Goal: Information Seeking & Learning: Compare options

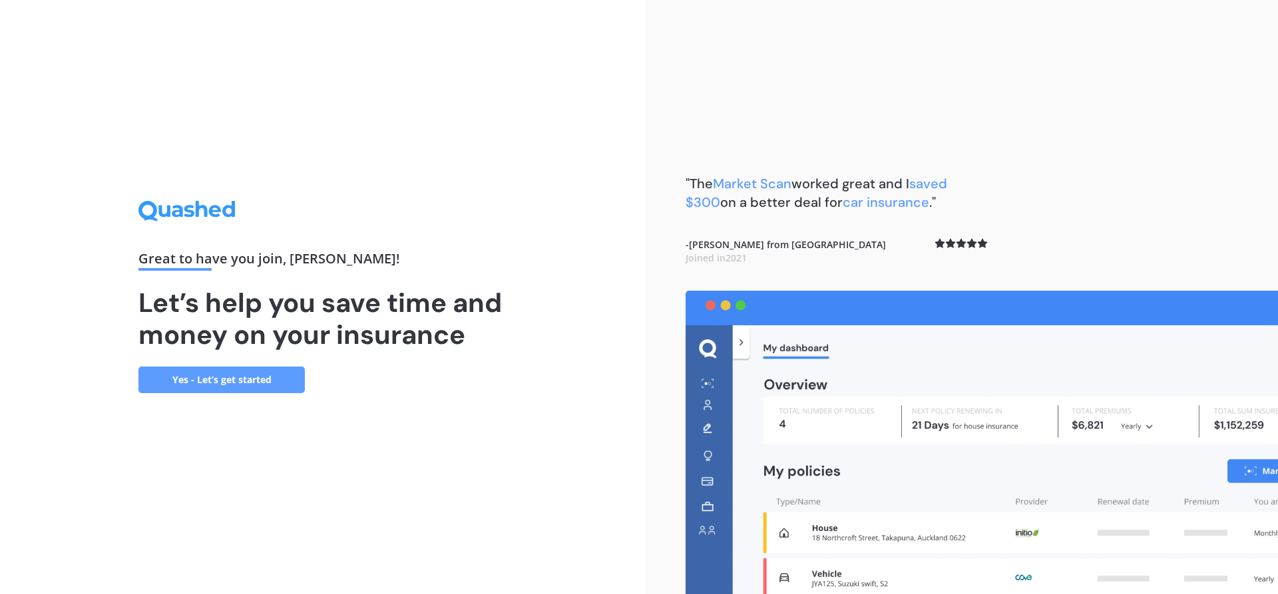
click at [235, 375] on link "Yes - Let’s get started" at bounding box center [221, 380] width 166 height 27
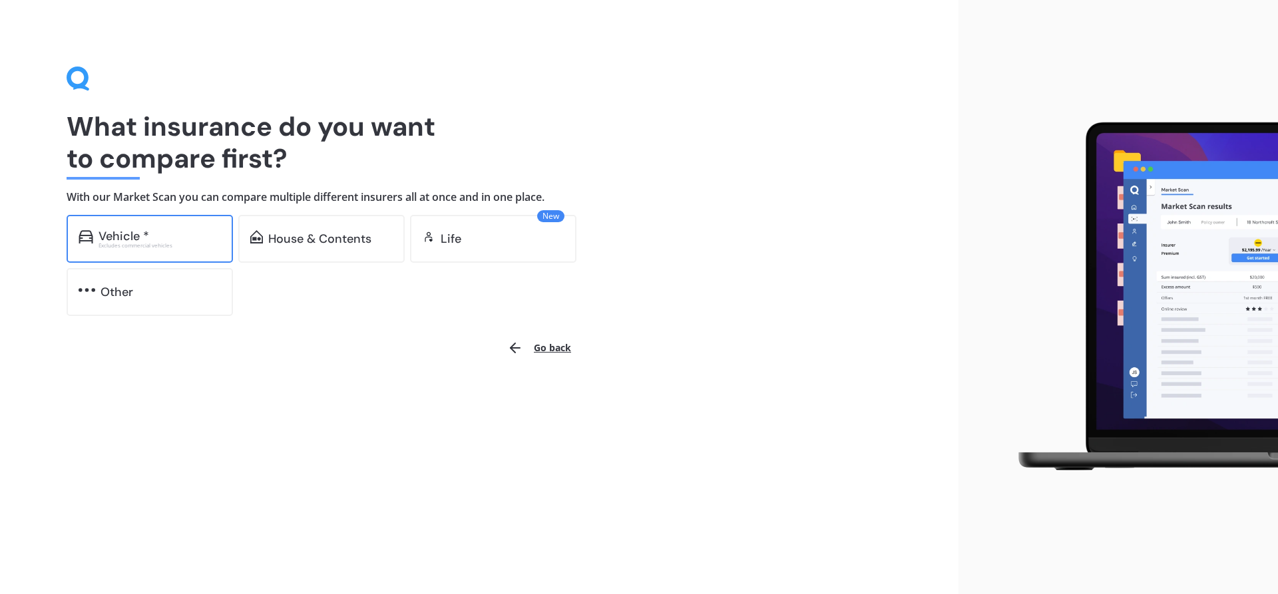
click at [173, 240] on div "Vehicle *" at bounding box center [160, 236] width 122 height 13
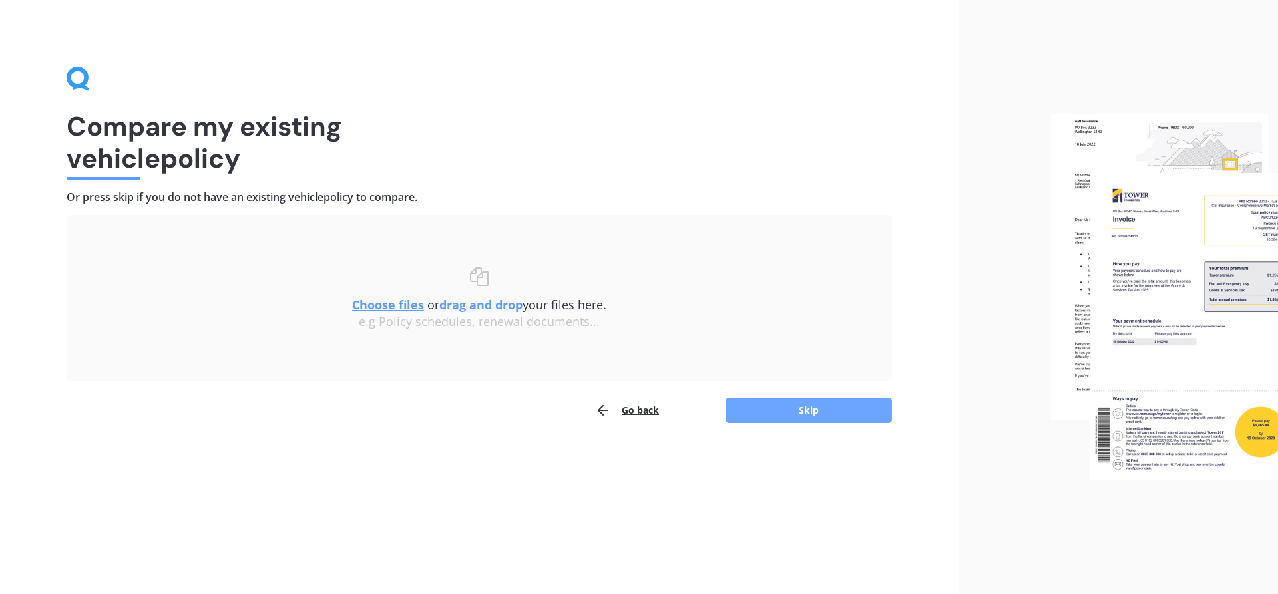
click at [758, 405] on button "Skip" at bounding box center [809, 410] width 166 height 25
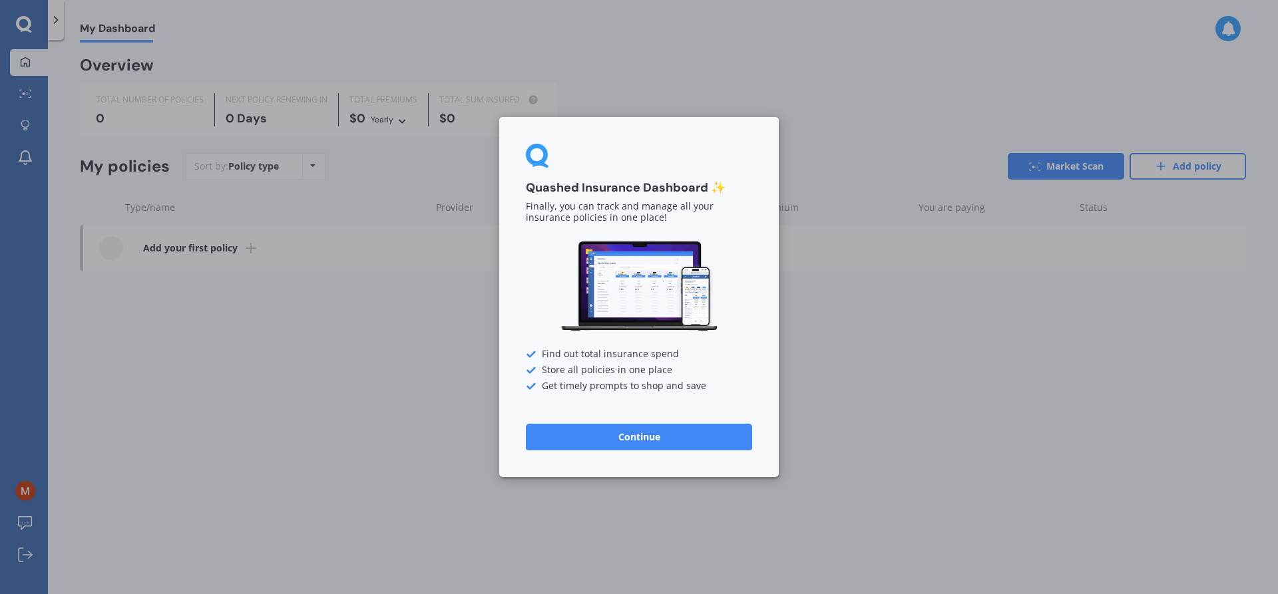
click at [635, 437] on button "Continue" at bounding box center [639, 437] width 226 height 27
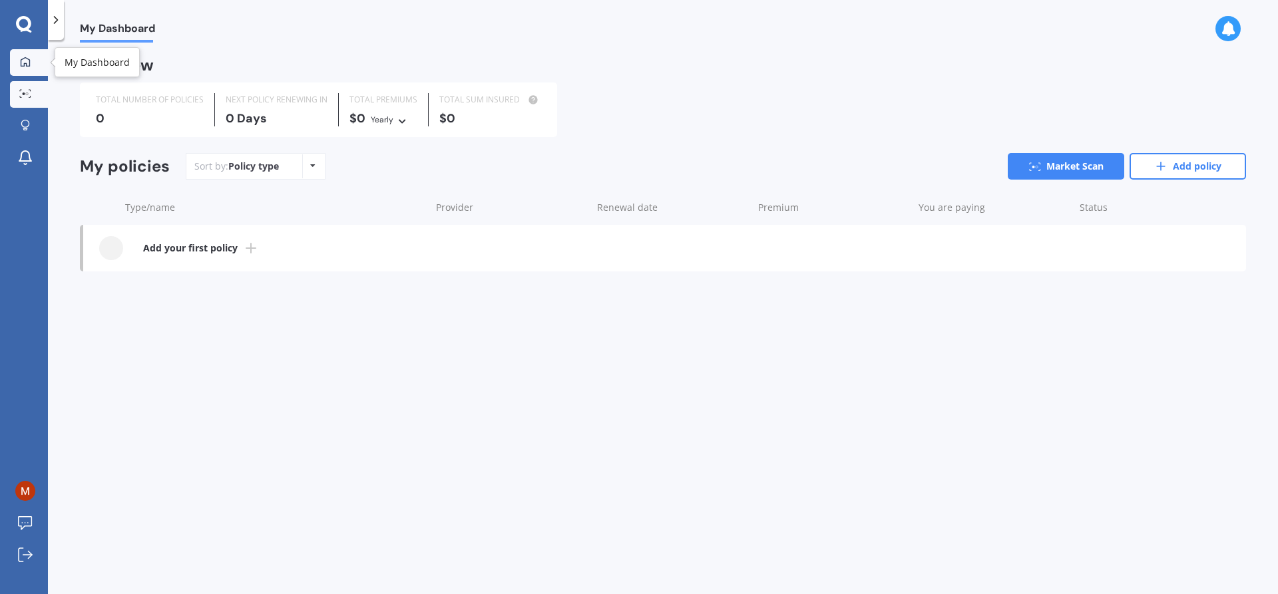
click at [24, 89] on icon at bounding box center [25, 93] width 12 height 9
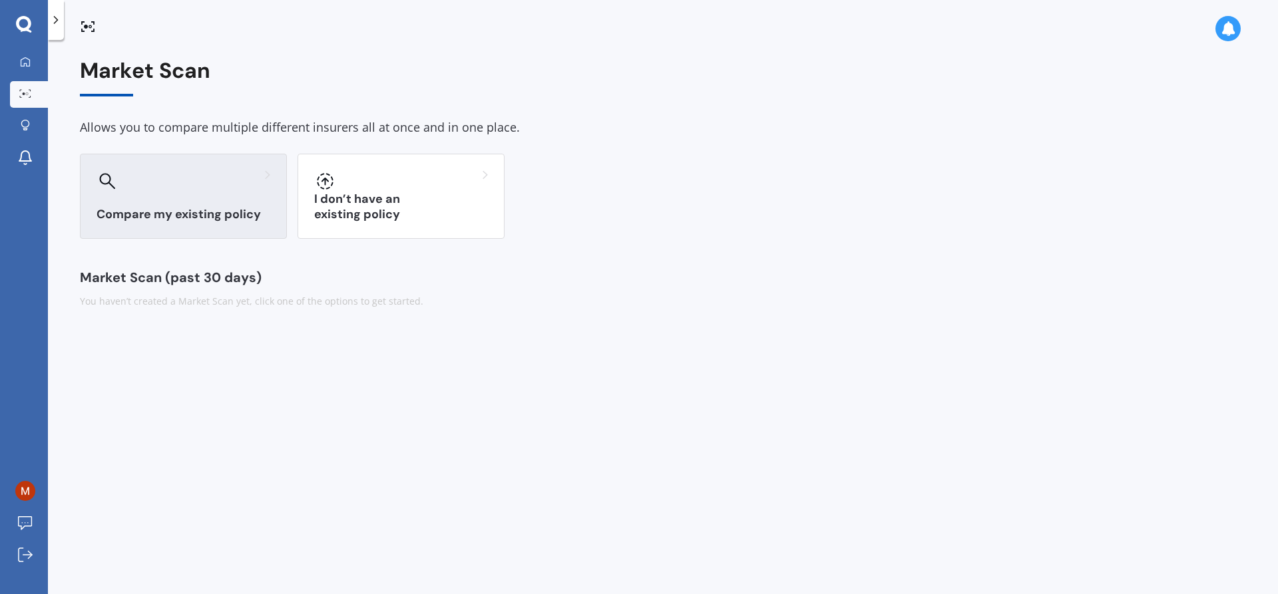
click at [184, 202] on div "Compare my existing policy" at bounding box center [183, 196] width 207 height 85
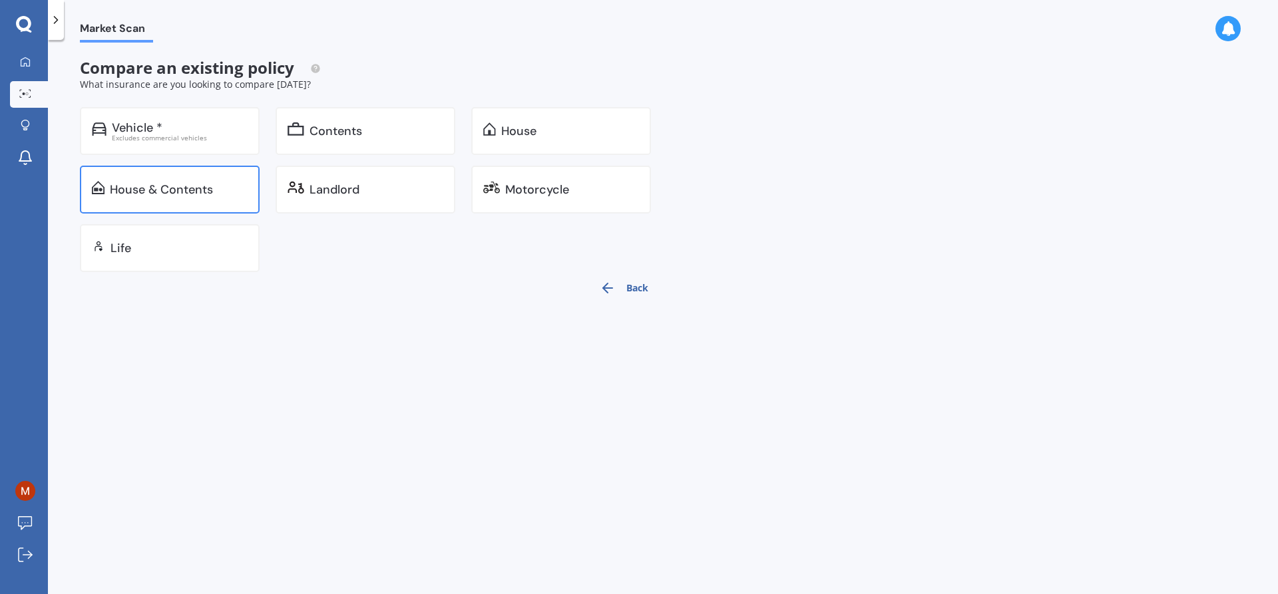
click at [188, 187] on div "House & Contents" at bounding box center [161, 189] width 103 height 13
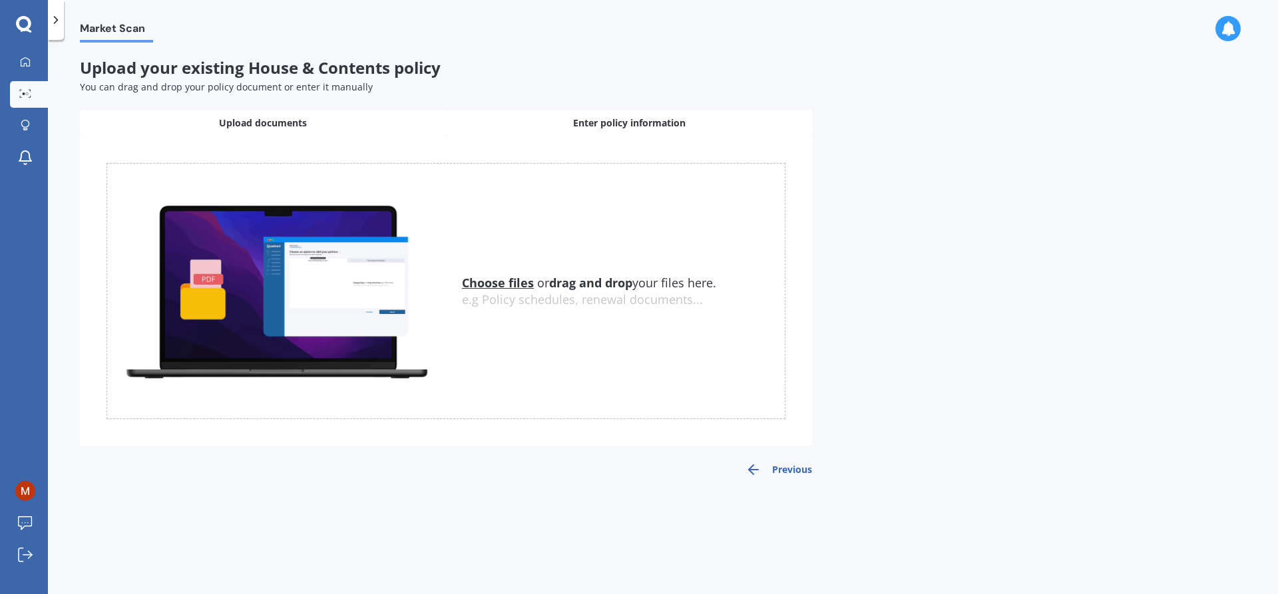
click at [602, 115] on div "Enter policy information" at bounding box center [629, 123] width 366 height 27
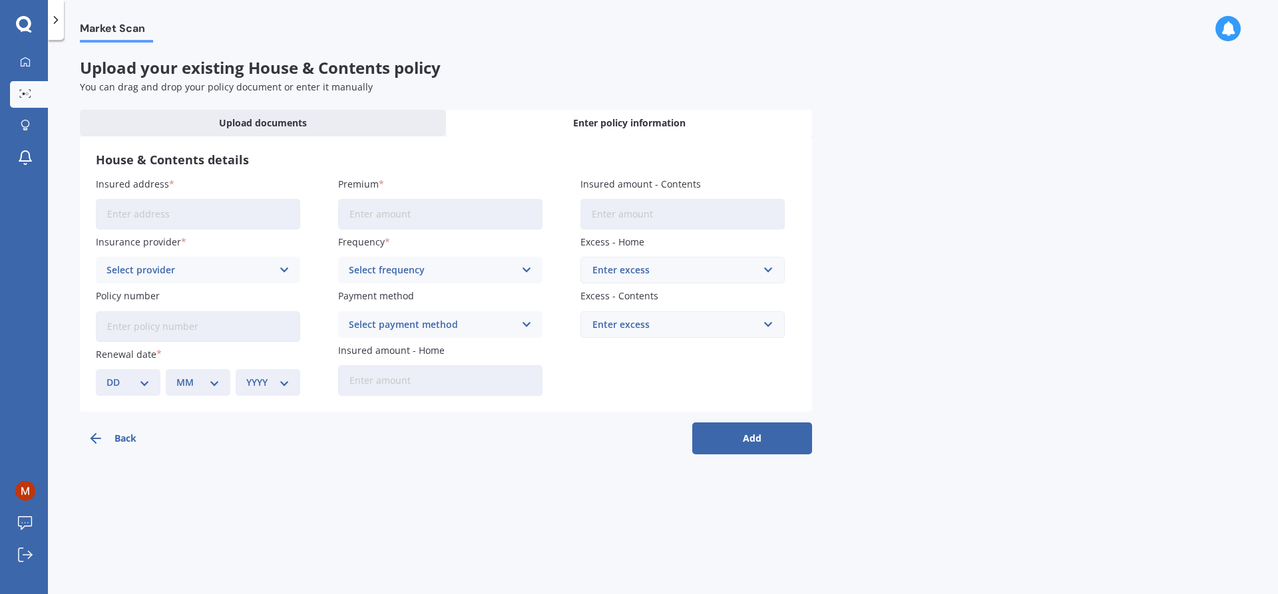
drag, startPoint x: 156, startPoint y: 220, endPoint x: 178, endPoint y: 217, distance: 21.5
click at [159, 220] on input "Insured address" at bounding box center [198, 214] width 204 height 31
type input "[STREET_ADDRESS]"
click at [231, 273] on div "Select provider" at bounding box center [190, 270] width 166 height 15
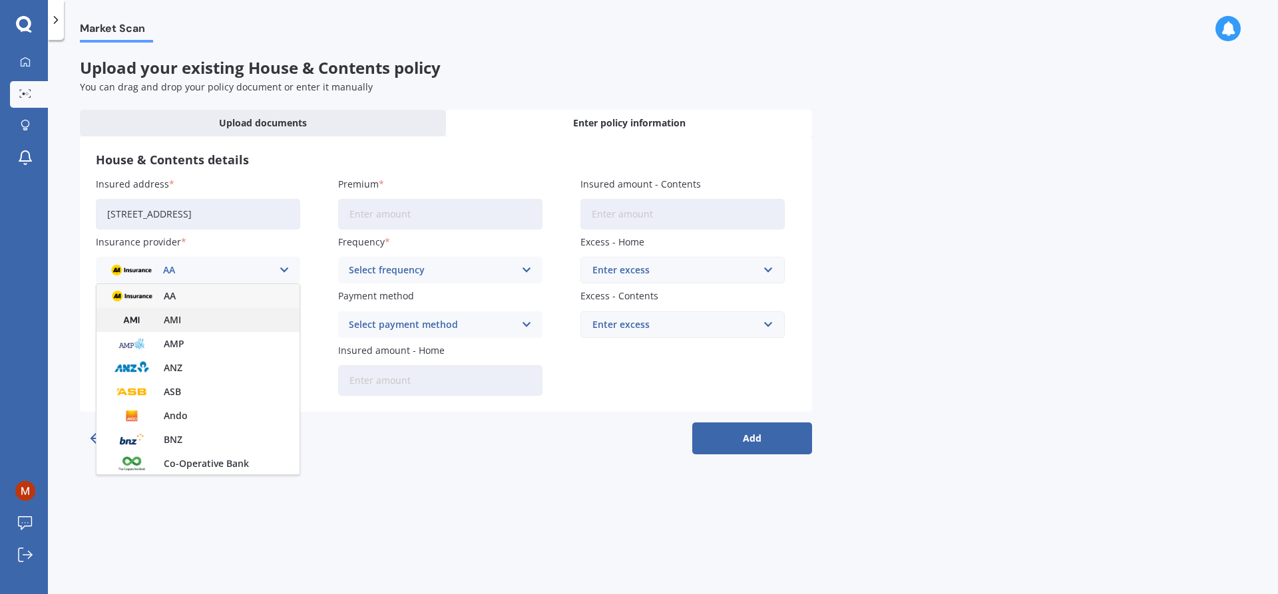
click at [176, 316] on span "AMI" at bounding box center [172, 320] width 17 height 9
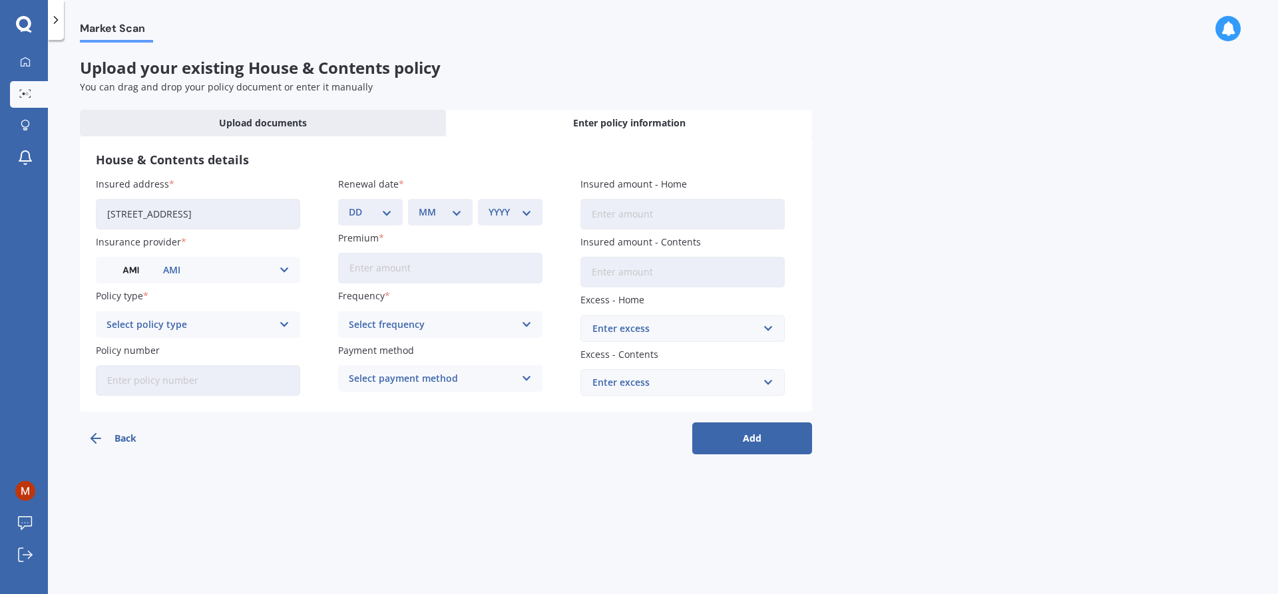
click at [284, 321] on icon at bounding box center [284, 325] width 11 height 15
click at [214, 353] on span "Multi-Policy House and Contents" at bounding box center [182, 350] width 151 height 9
click at [180, 375] on input "Policy number" at bounding box center [198, 380] width 204 height 31
click at [282, 323] on icon at bounding box center [284, 325] width 11 height 15
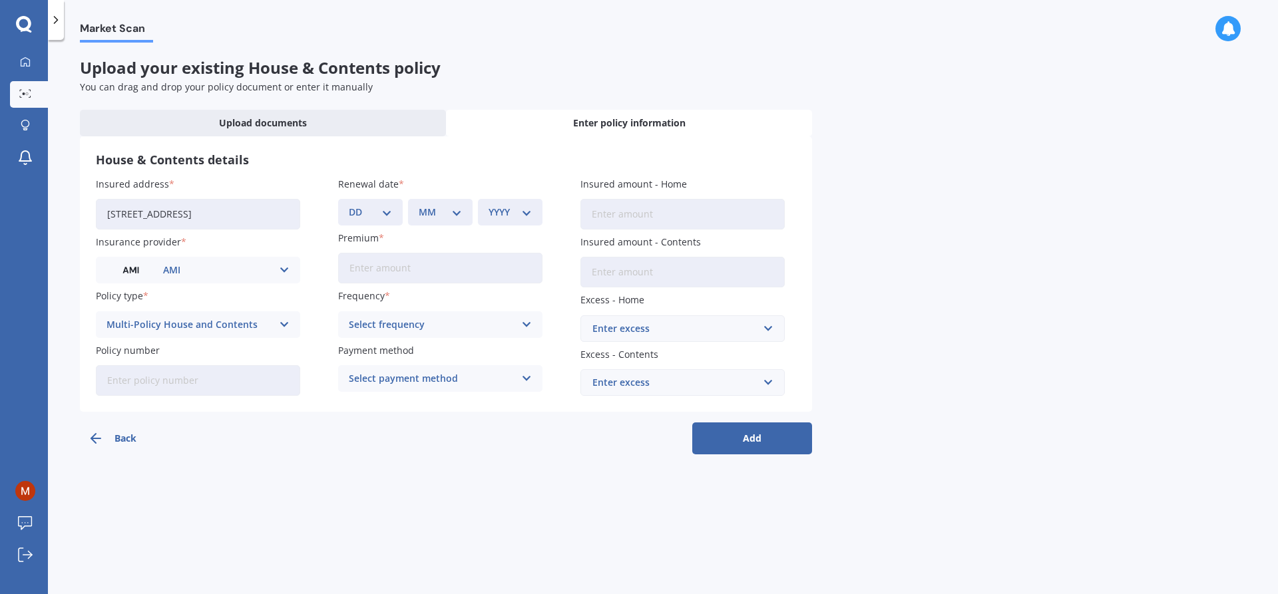
click at [282, 323] on icon at bounding box center [284, 325] width 11 height 15
click at [272, 471] on div "Market Scan Upload your existing House & Contents policy You can drag and drop …" at bounding box center [663, 320] width 1230 height 555
click at [258, 324] on div "Multi-Policy House and Contents" at bounding box center [190, 325] width 166 height 15
click at [286, 270] on icon at bounding box center [284, 270] width 11 height 15
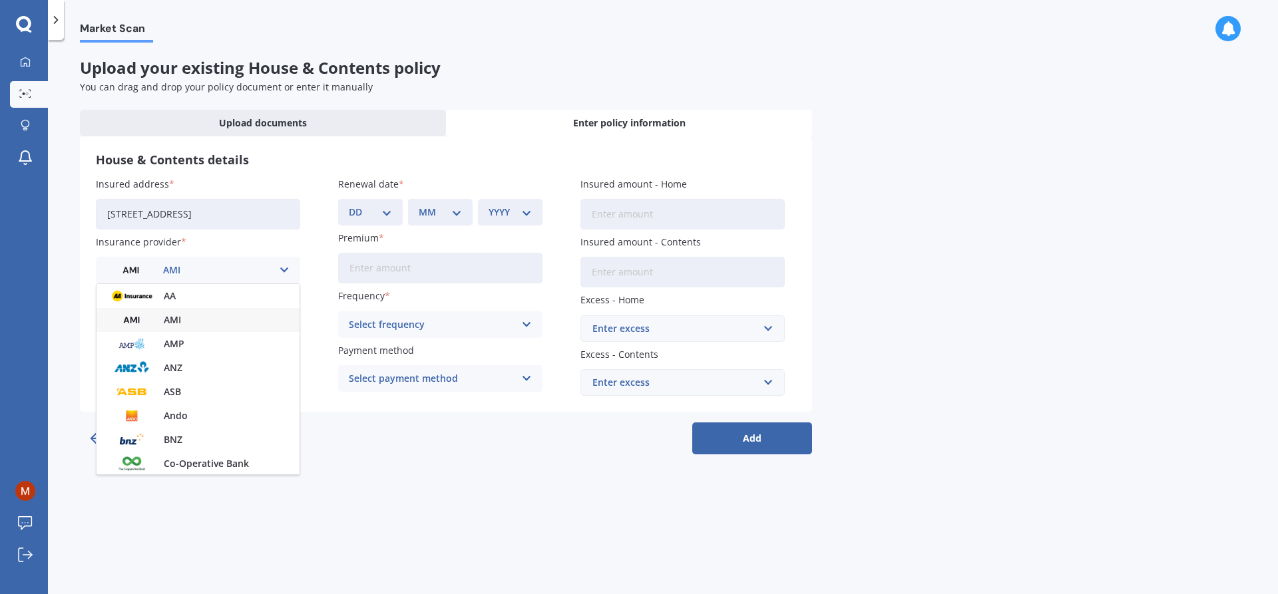
click at [186, 310] on div "AMI" at bounding box center [198, 320] width 203 height 24
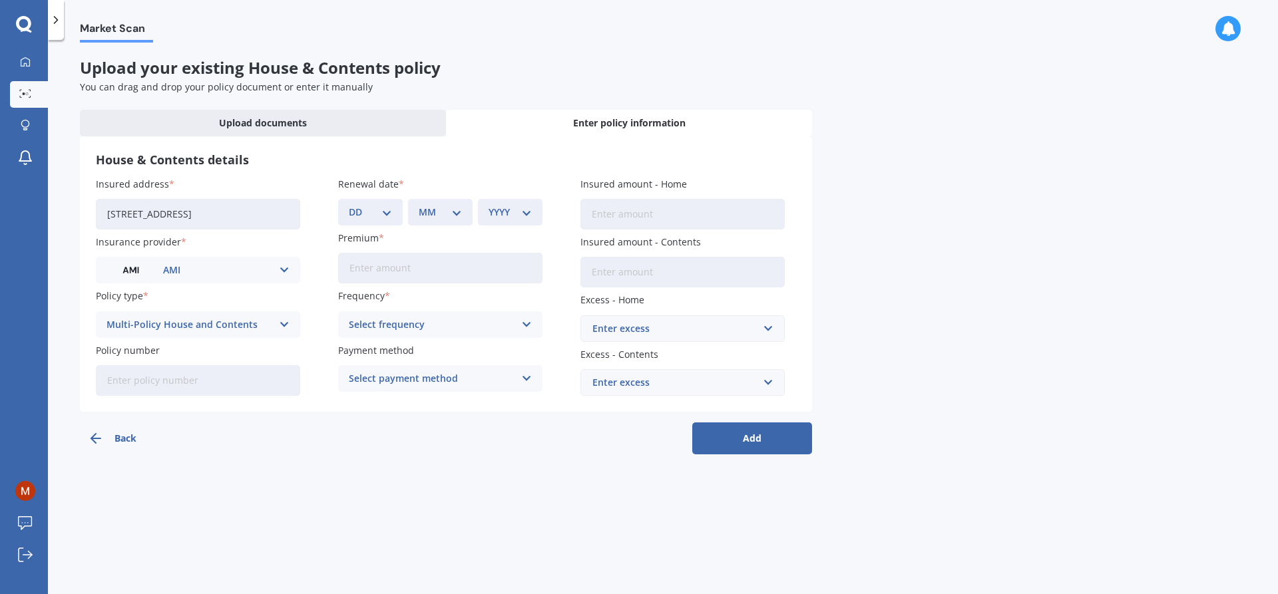
click at [150, 378] on input "Policy number" at bounding box center [198, 380] width 204 height 31
type input "HOMA00386566"
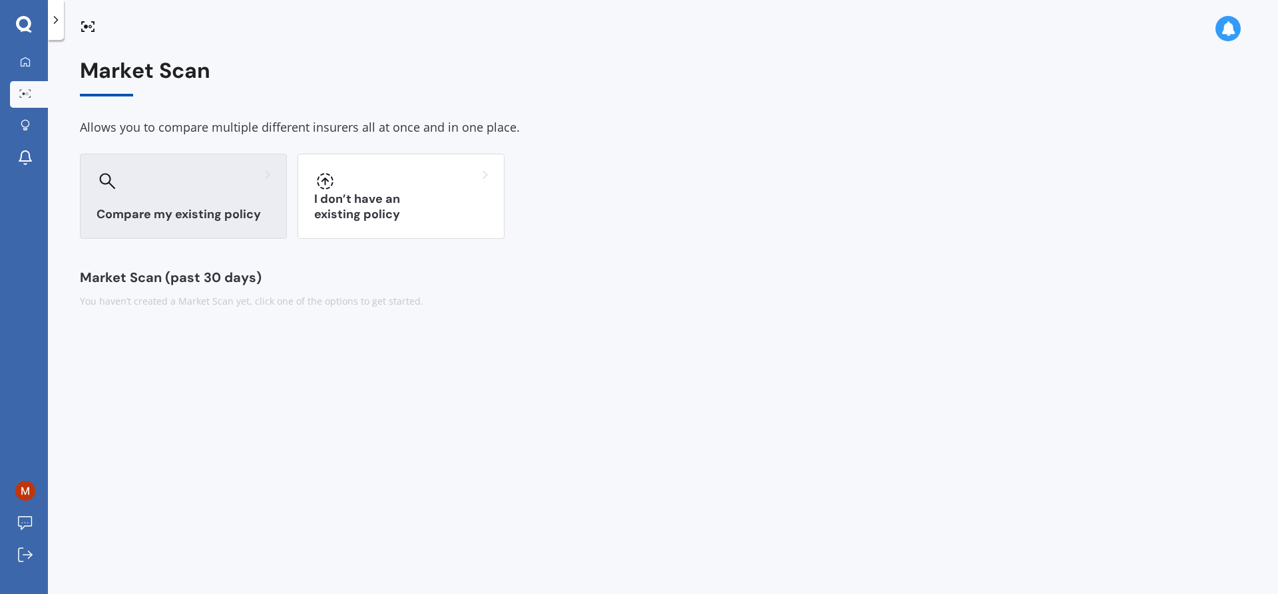
click at [168, 182] on div at bounding box center [184, 180] width 174 height 21
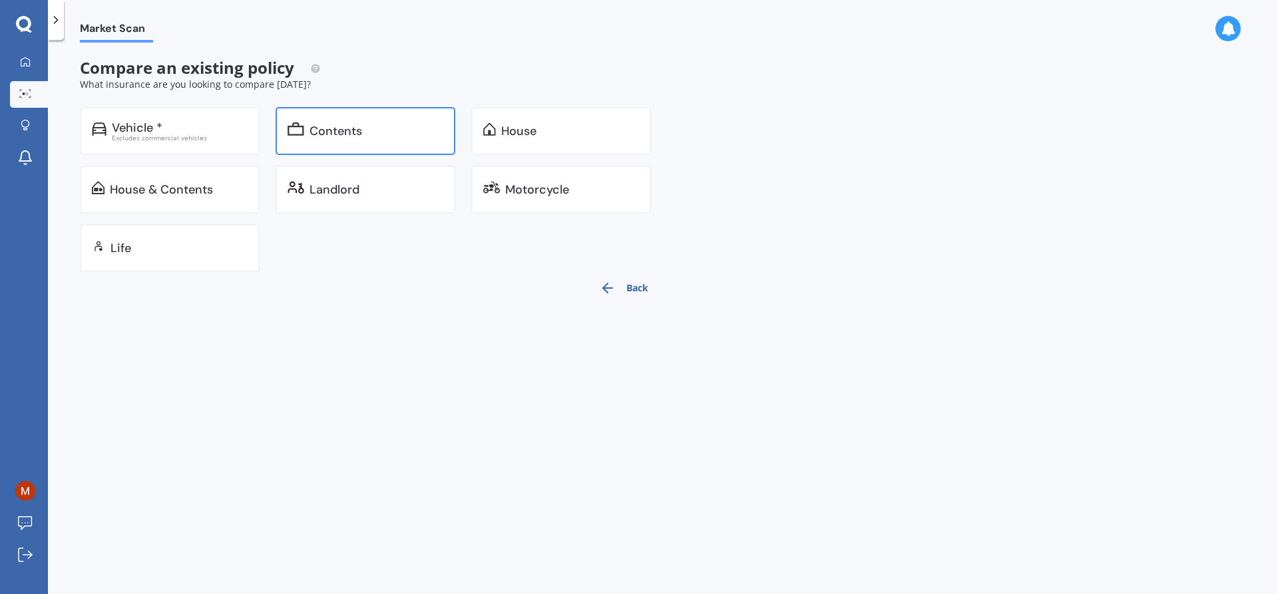
click at [352, 134] on div "Contents" at bounding box center [336, 130] width 53 height 13
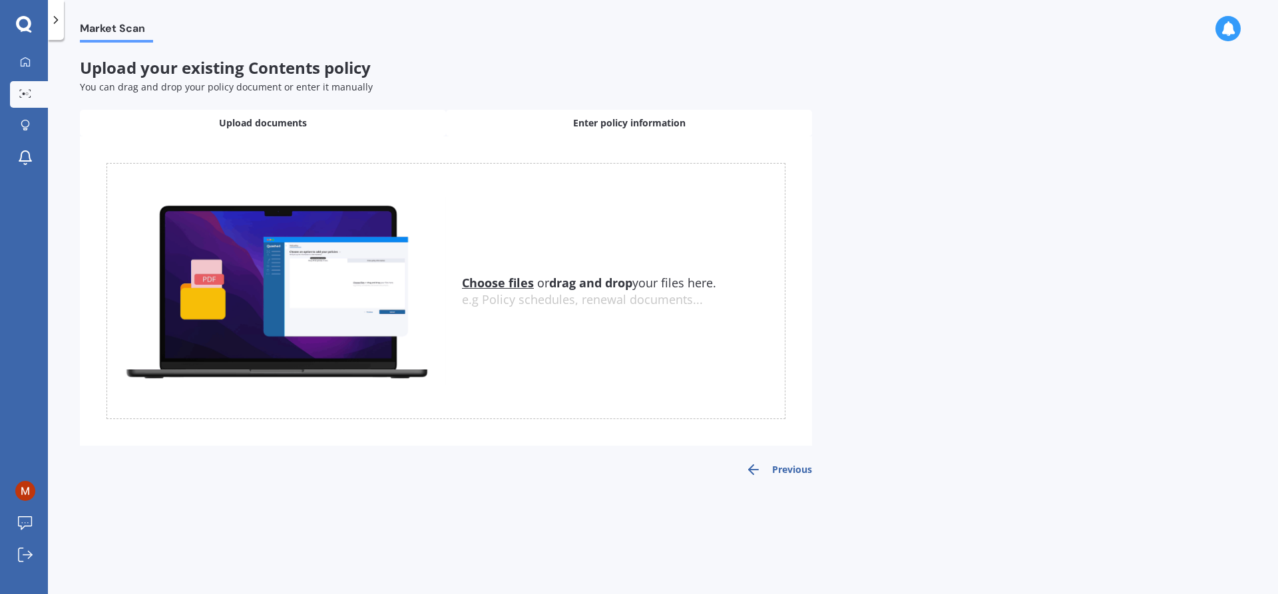
click at [580, 128] on span "Enter policy information" at bounding box center [629, 122] width 112 height 13
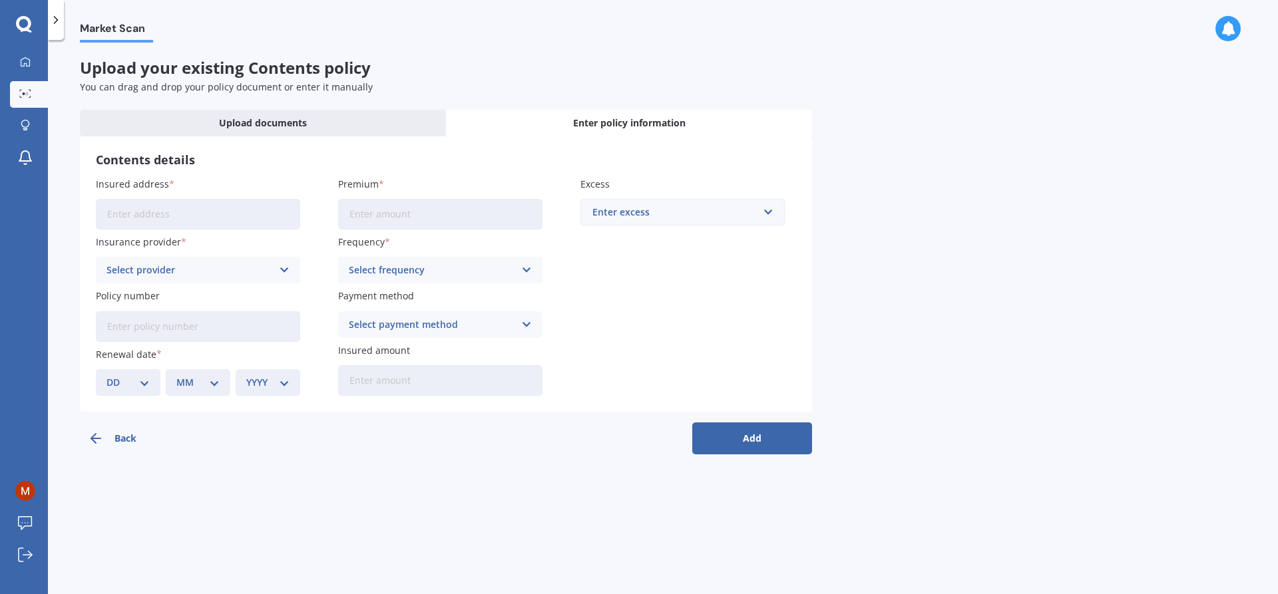
click at [203, 210] on input "Insured address" at bounding box center [198, 214] width 204 height 31
type input "[STREET_ADDRESS]"
click at [179, 269] on div "Select provider" at bounding box center [190, 270] width 166 height 15
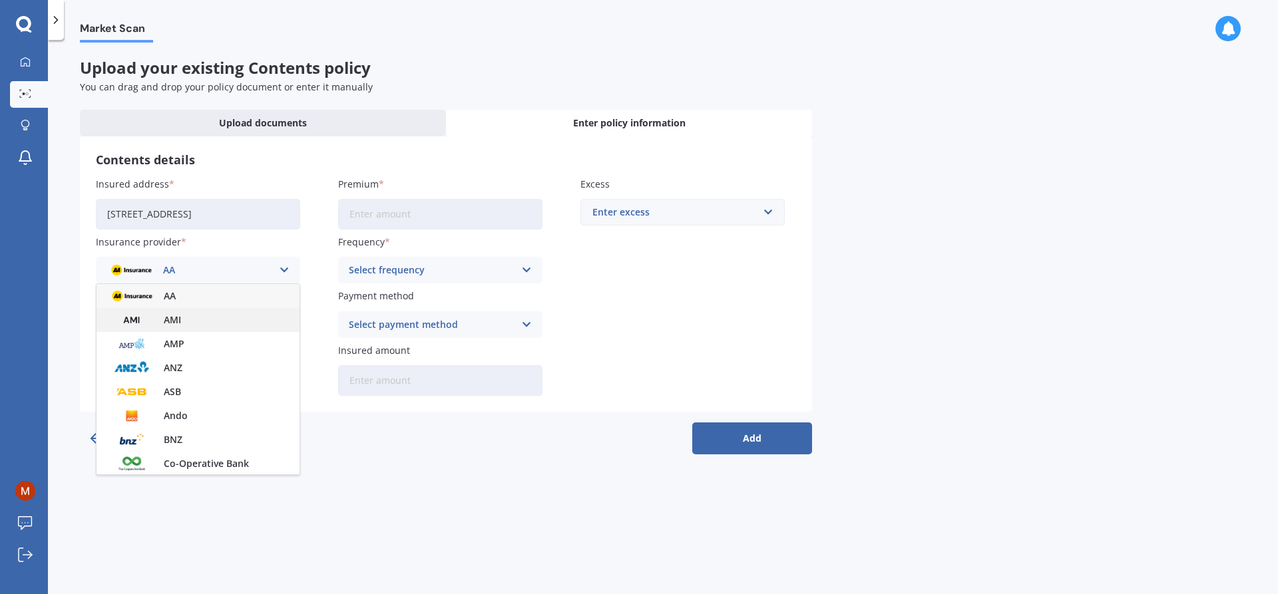
click at [167, 318] on span "AMI" at bounding box center [172, 320] width 17 height 9
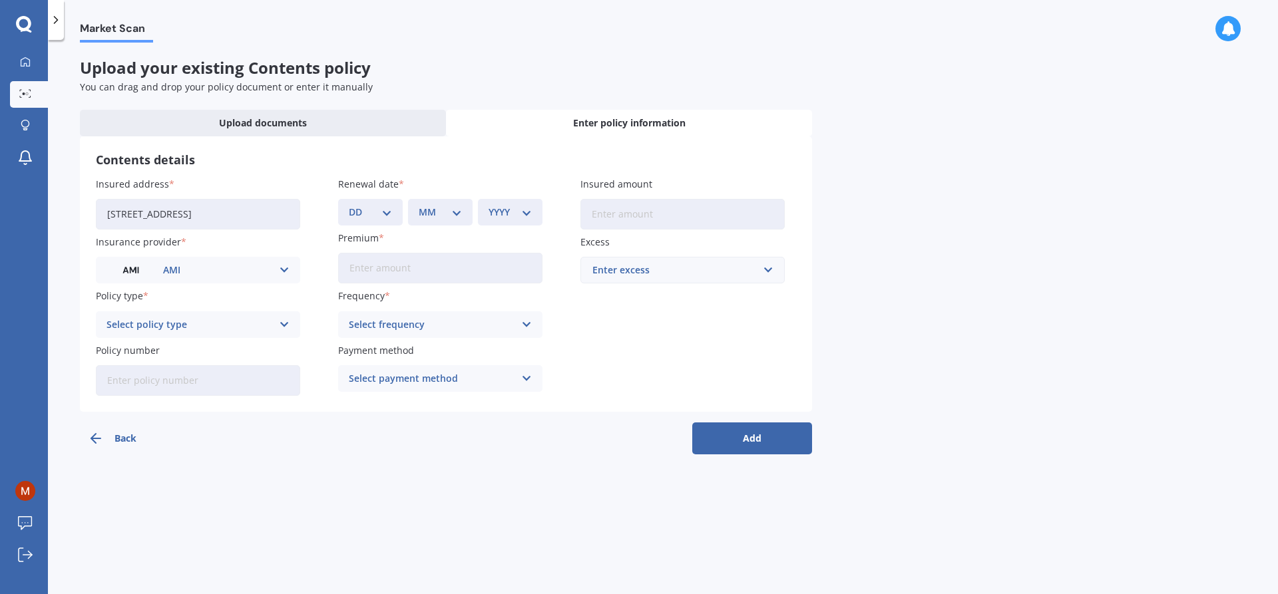
click at [167, 318] on div "Select policy type" at bounding box center [190, 325] width 166 height 15
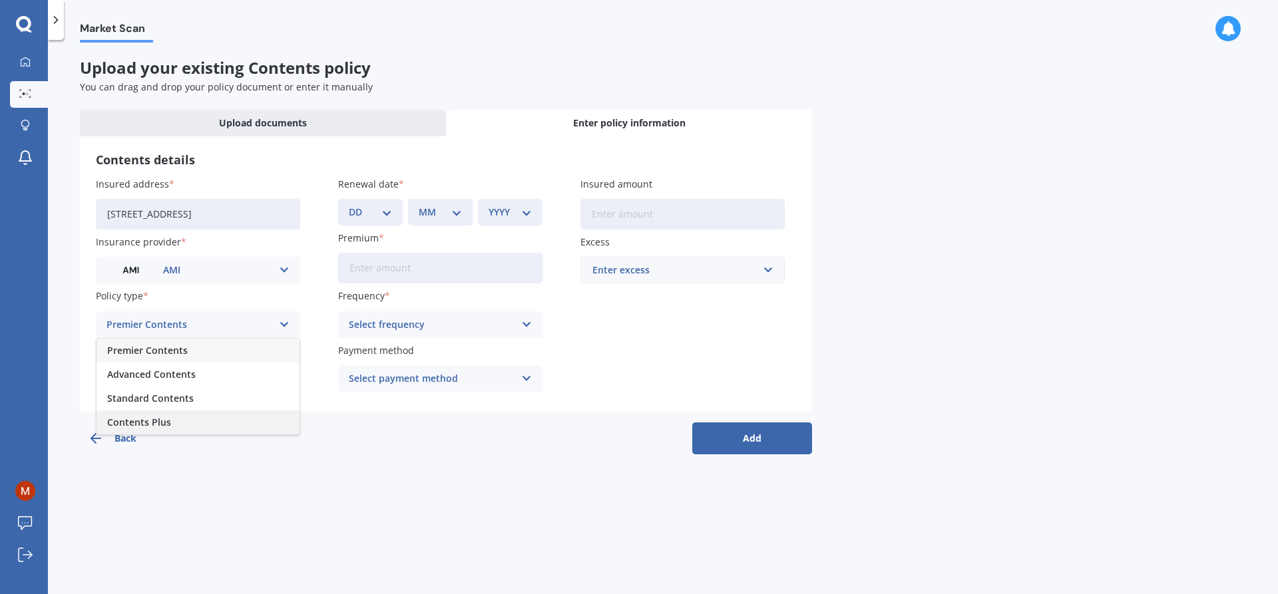
click at [164, 421] on span "Contents Plus" at bounding box center [139, 422] width 64 height 9
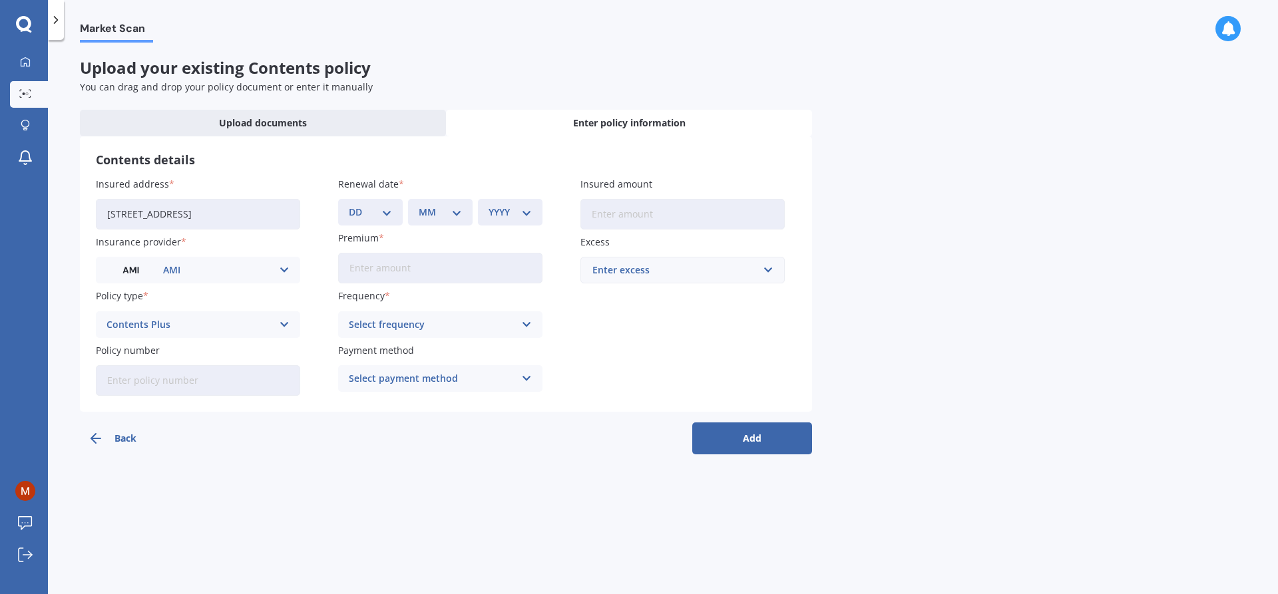
click at [148, 385] on input "Policy number" at bounding box center [198, 380] width 204 height 31
type input "HOMA00386566"
click at [389, 211] on select "DD 01 02 03 04 05 06 07 08 09 10 11 12 13 14 15 16 17 18 19 20 21 22 23 24 25 2…" at bounding box center [370, 212] width 43 height 15
select select "23"
click at [349, 205] on select "DD 01 02 03 04 05 06 07 08 09 10 11 12 13 14 15 16 17 18 19 20 21 22 23 24 25 2…" at bounding box center [370, 212] width 43 height 15
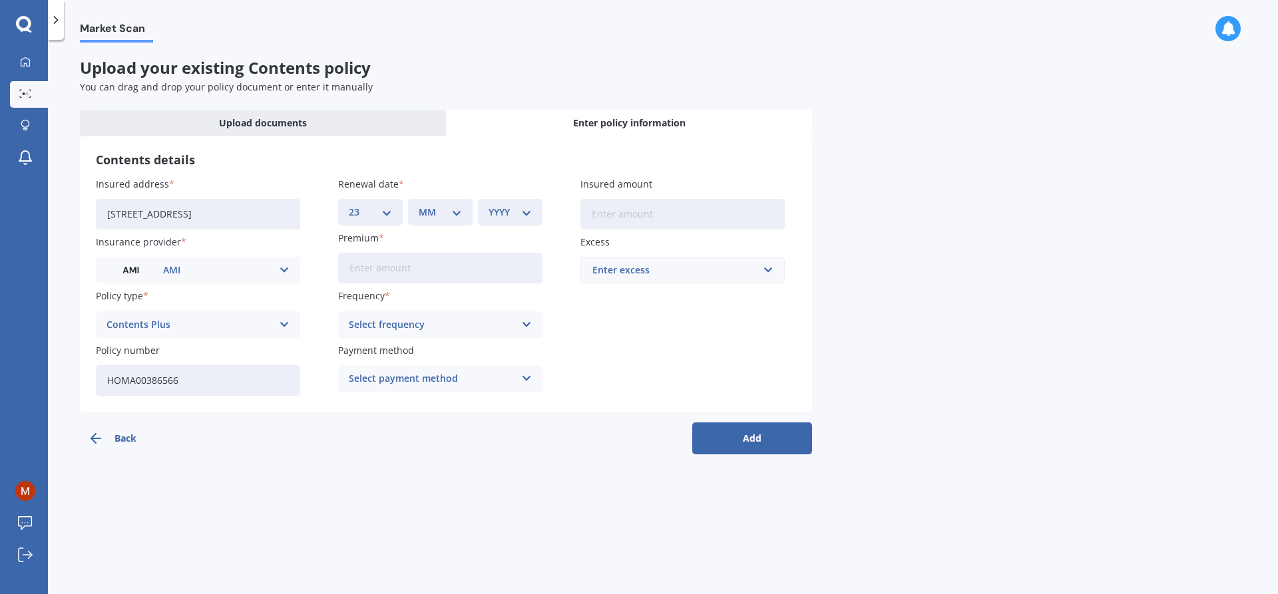
click at [457, 208] on select "MM 01 02 03 04 05 06 07 08 09 10 11 12" at bounding box center [440, 212] width 43 height 15
select select "11"
click at [419, 205] on select "MM 01 02 03 04 05 06 07 08 09 10 11 12" at bounding box center [440, 212] width 43 height 15
click at [532, 211] on select "YYYY 2027 2026 2025 2024 2023 2022 2021 2020 2019 2018 2017 2016 2015 2014 2013…" at bounding box center [510, 212] width 43 height 15
select select "2025"
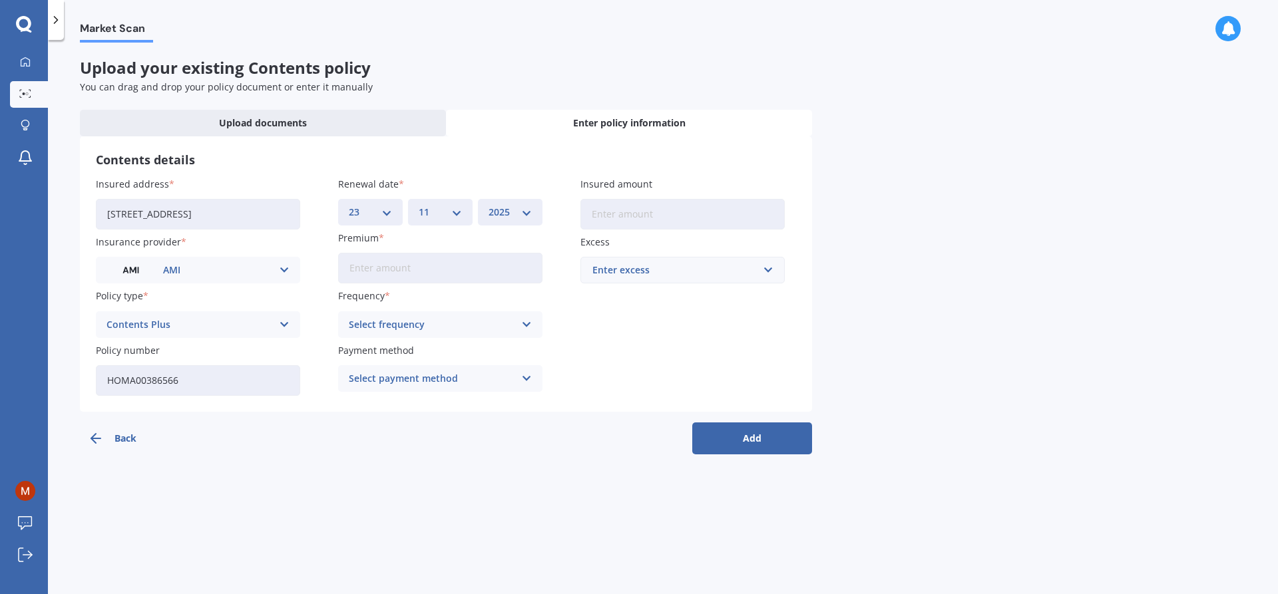
click at [489, 205] on select "YYYY 2027 2026 2025 2024 2023 2022 2021 2020 2019 2018 2017 2016 2015 2014 2013…" at bounding box center [510, 212] width 43 height 15
click at [425, 273] on input "Premium" at bounding box center [440, 268] width 204 height 31
type input "$95.96"
click at [527, 322] on icon at bounding box center [526, 325] width 11 height 15
click at [379, 420] on span "Monthly" at bounding box center [368, 422] width 39 height 9
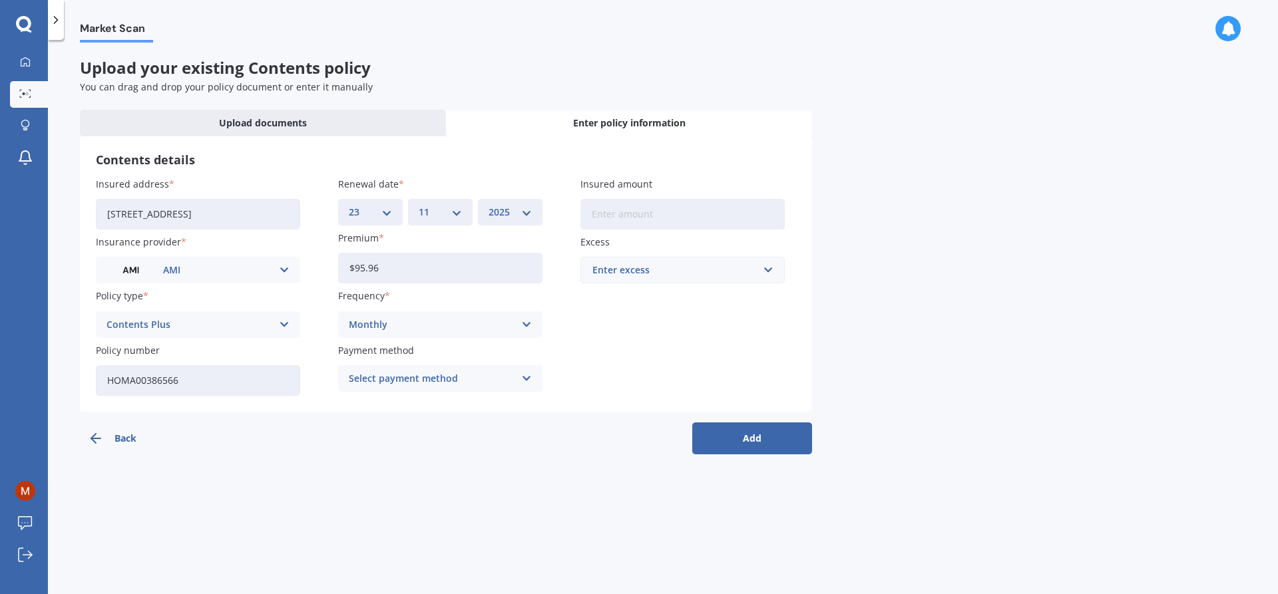
click at [425, 378] on div "Select payment method" at bounding box center [432, 378] width 166 height 15
click at [445, 403] on span "Direct debit - bank account" at bounding box center [411, 404] width 124 height 9
click at [632, 213] on input "Insured amount" at bounding box center [682, 214] width 204 height 31
type input "$112,250"
click at [764, 270] on input "text" at bounding box center [678, 270] width 192 height 25
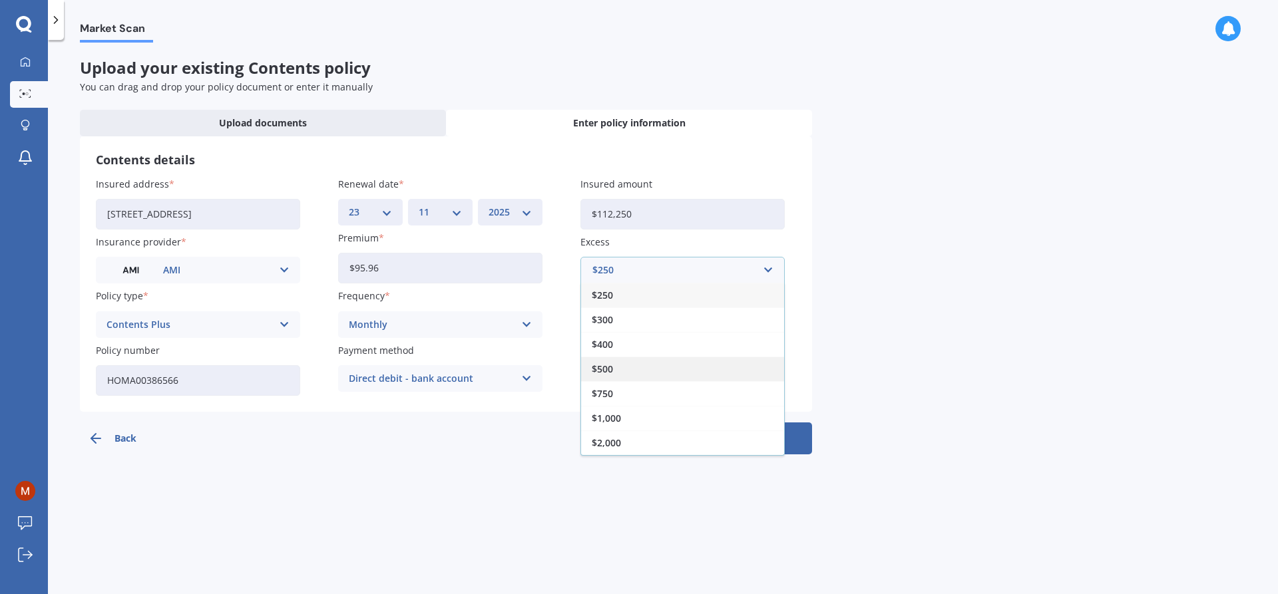
click at [648, 372] on div "$500" at bounding box center [682, 369] width 203 height 25
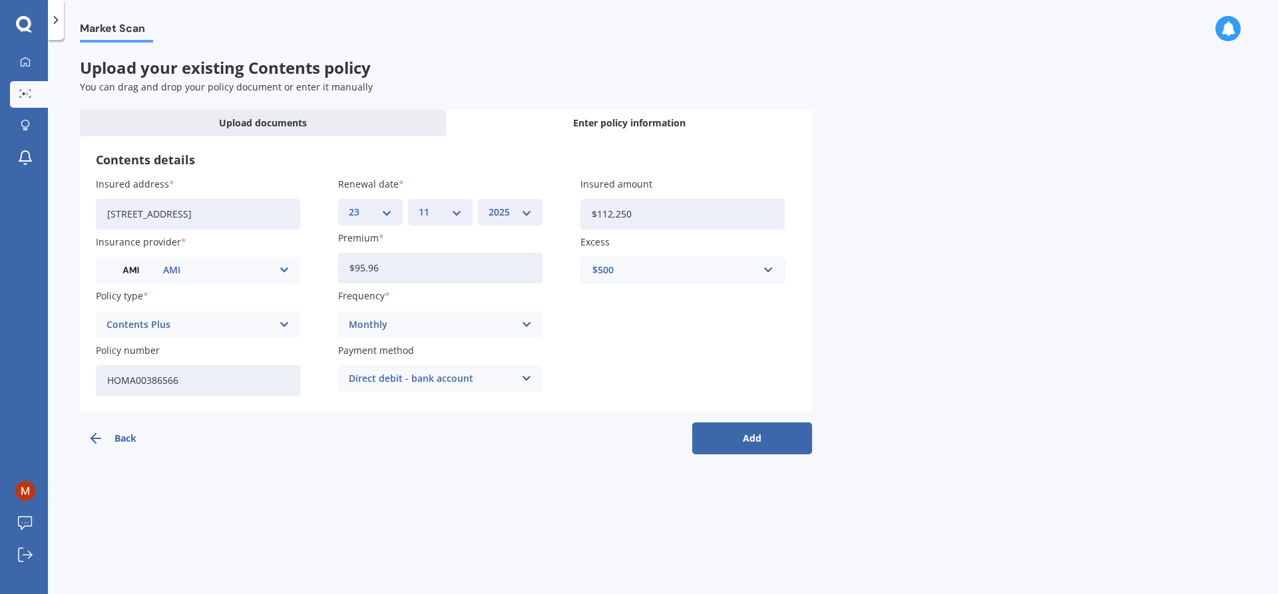
click at [744, 436] on button "Add" at bounding box center [752, 439] width 120 height 32
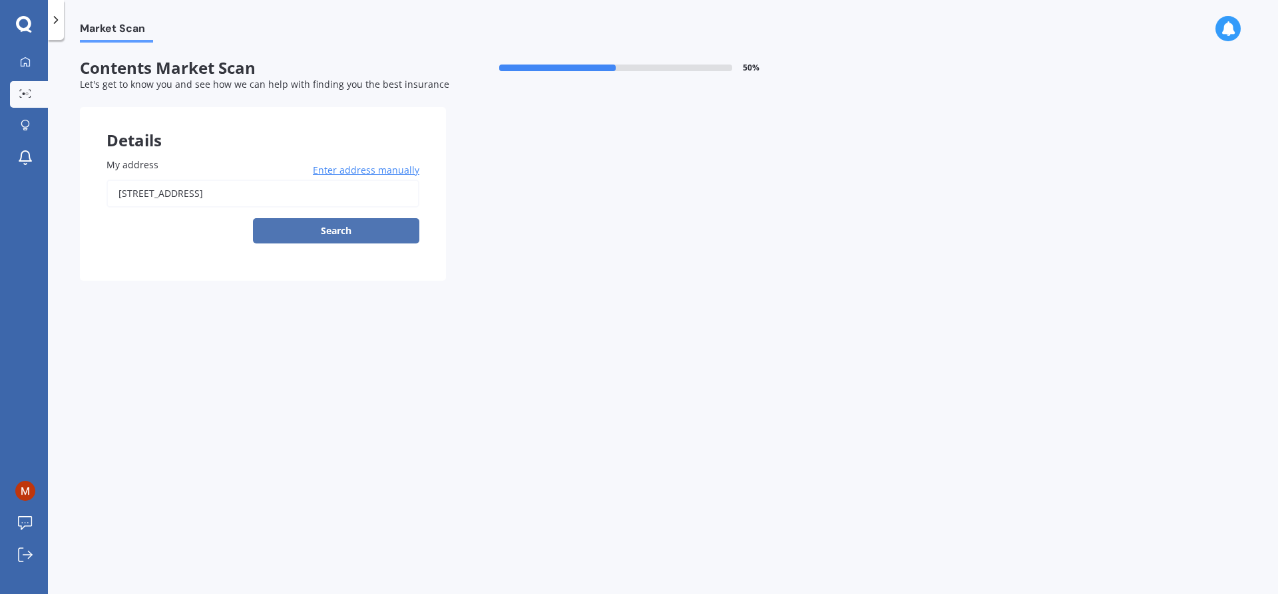
click at [347, 223] on button "Search" at bounding box center [336, 230] width 166 height 25
type input "[STREET_ADDRESS]"
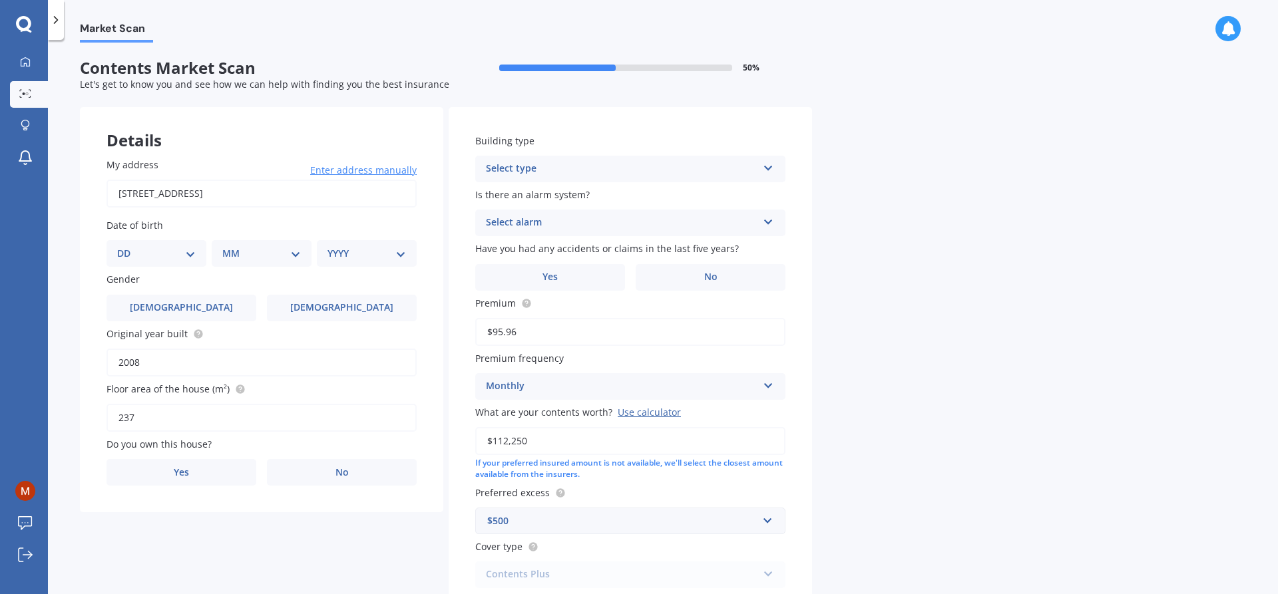
click at [191, 254] on select "DD 01 02 03 04 05 06 07 08 09 10 11 12 13 14 15 16 17 18 19 20 21 22 23 24 25 2…" at bounding box center [156, 253] width 79 height 15
select select "04"
click at [128, 246] on select "DD 01 02 03 04 05 06 07 08 09 10 11 12 13 14 15 16 17 18 19 20 21 22 23 24 25 2…" at bounding box center [156, 253] width 79 height 15
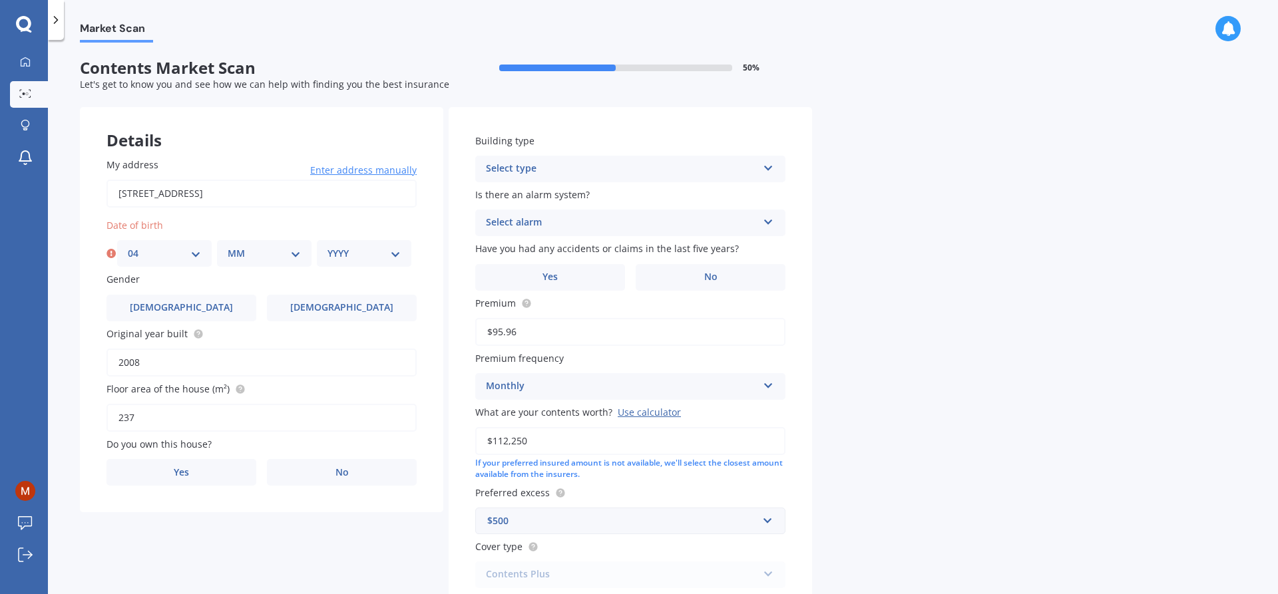
click at [279, 250] on select "MM 01 02 03 04 05 06 07 08 09 10 11 12" at bounding box center [264, 253] width 73 height 15
select select "10"
click at [228, 246] on select "MM 01 02 03 04 05 06 07 08 09 10 11 12" at bounding box center [264, 253] width 73 height 15
click at [365, 250] on select "YYYY 2009 2008 2007 2006 2005 2004 2003 2002 2001 2000 1999 1998 1997 1996 1995…" at bounding box center [364, 253] width 73 height 15
select select "1970"
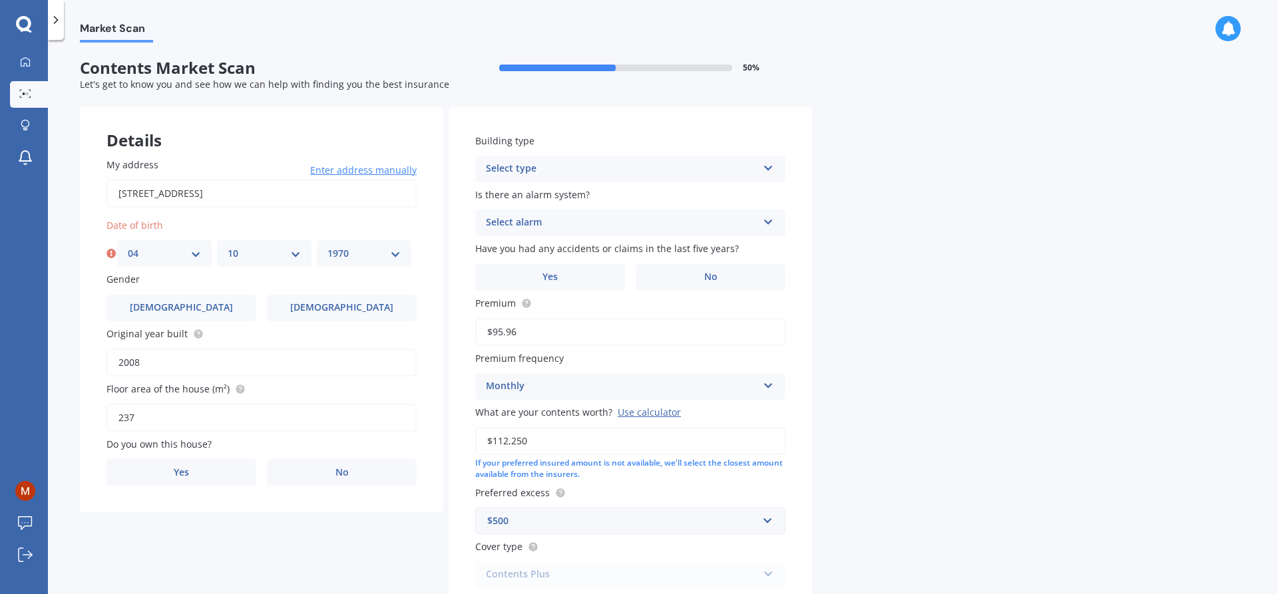
click at [328, 246] on select "YYYY 2009 2008 2007 2006 2005 2004 2003 2002 2001 2000 1999 1998 1997 1996 1995…" at bounding box center [364, 253] width 73 height 15
click at [191, 308] on span "[DEMOGRAPHIC_DATA]" at bounding box center [181, 307] width 106 height 11
click at [0, 0] on input "[DEMOGRAPHIC_DATA]" at bounding box center [0, 0] width 0 height 0
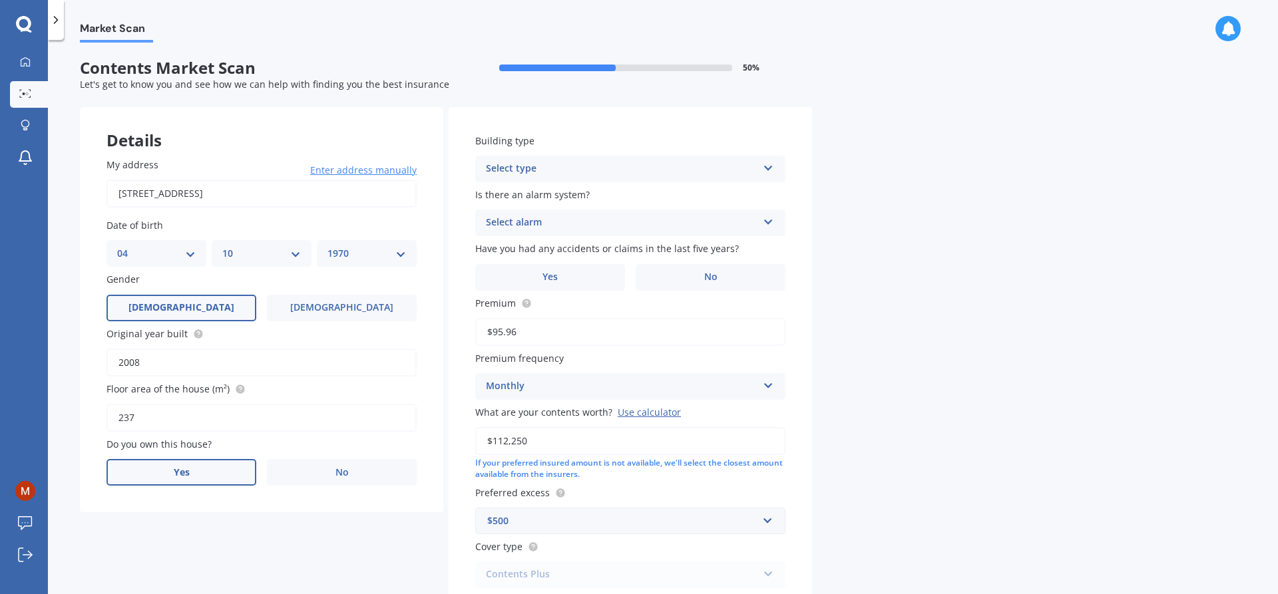
click at [191, 464] on label "Yes" at bounding box center [182, 472] width 150 height 27
click at [0, 0] on input "Yes" at bounding box center [0, 0] width 0 height 0
click at [531, 172] on div "Select type" at bounding box center [622, 169] width 272 height 16
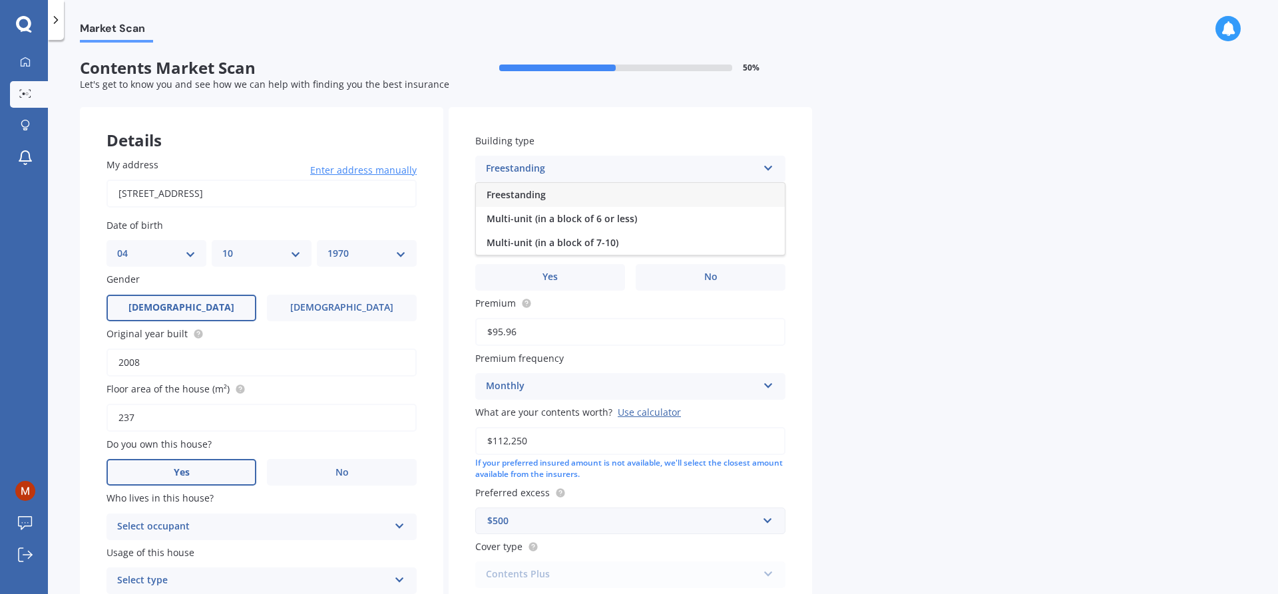
click at [531, 172] on div "Freestanding" at bounding box center [622, 169] width 272 height 16
click at [531, 172] on div "Select type" at bounding box center [624, 169] width 265 height 15
click at [529, 194] on span "Freestanding" at bounding box center [516, 194] width 59 height 13
click at [539, 226] on div "Select alarm" at bounding box center [622, 223] width 272 height 16
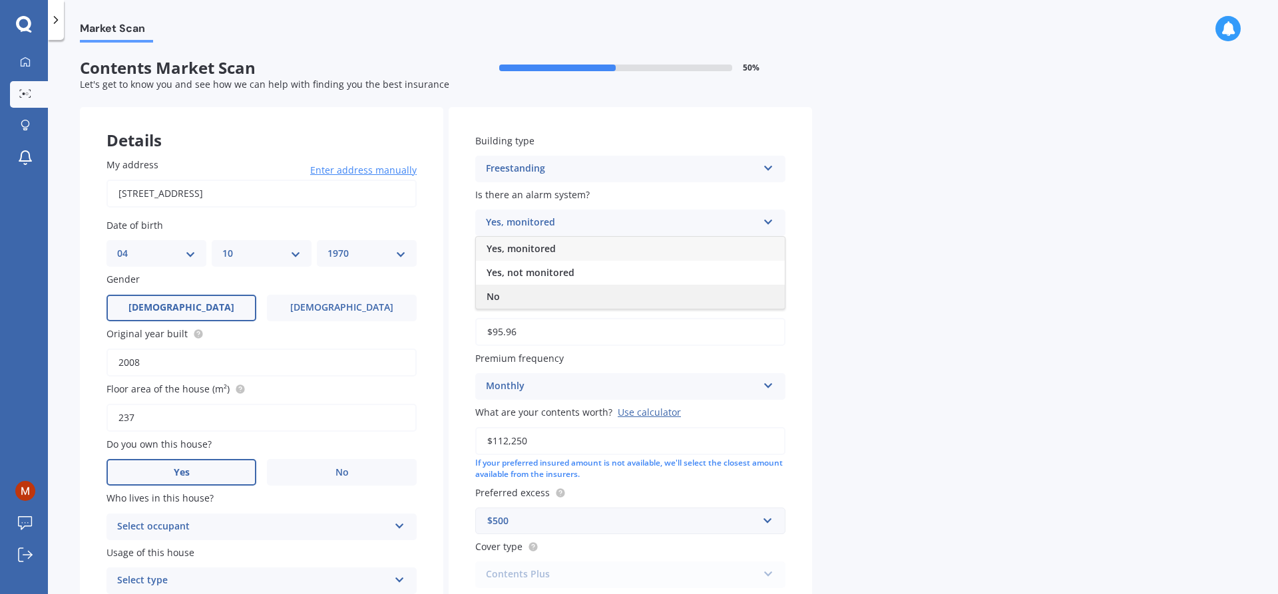
click at [499, 299] on span "No" at bounding box center [493, 296] width 13 height 13
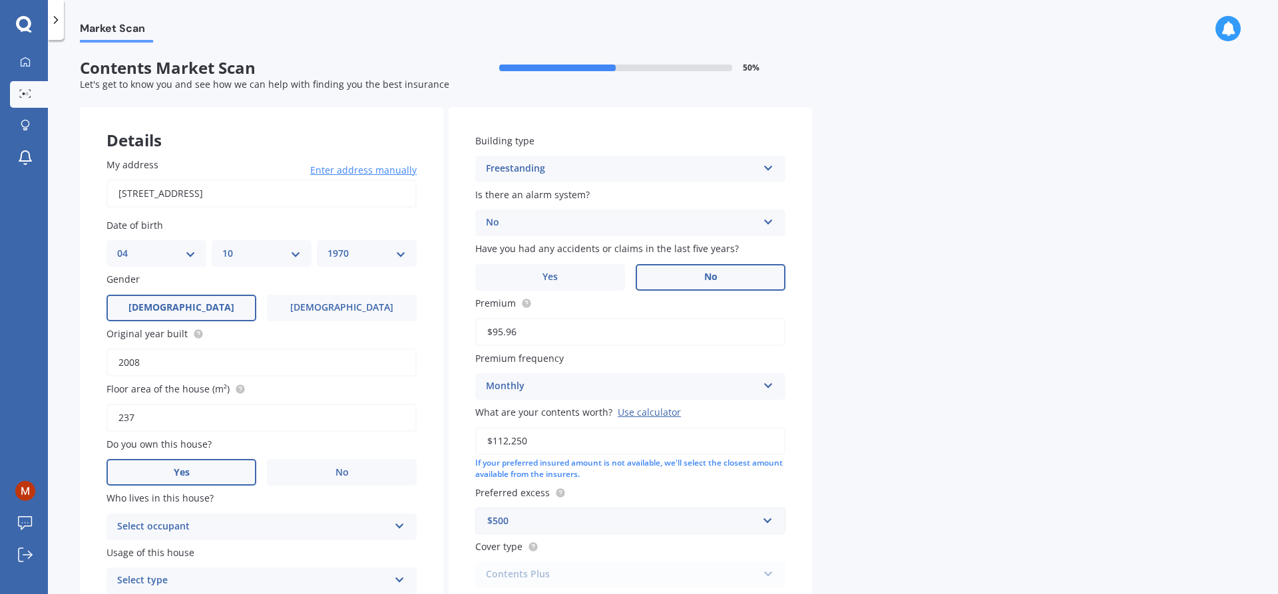
click at [697, 276] on label "No" at bounding box center [711, 277] width 150 height 27
click at [0, 0] on input "No" at bounding box center [0, 0] width 0 height 0
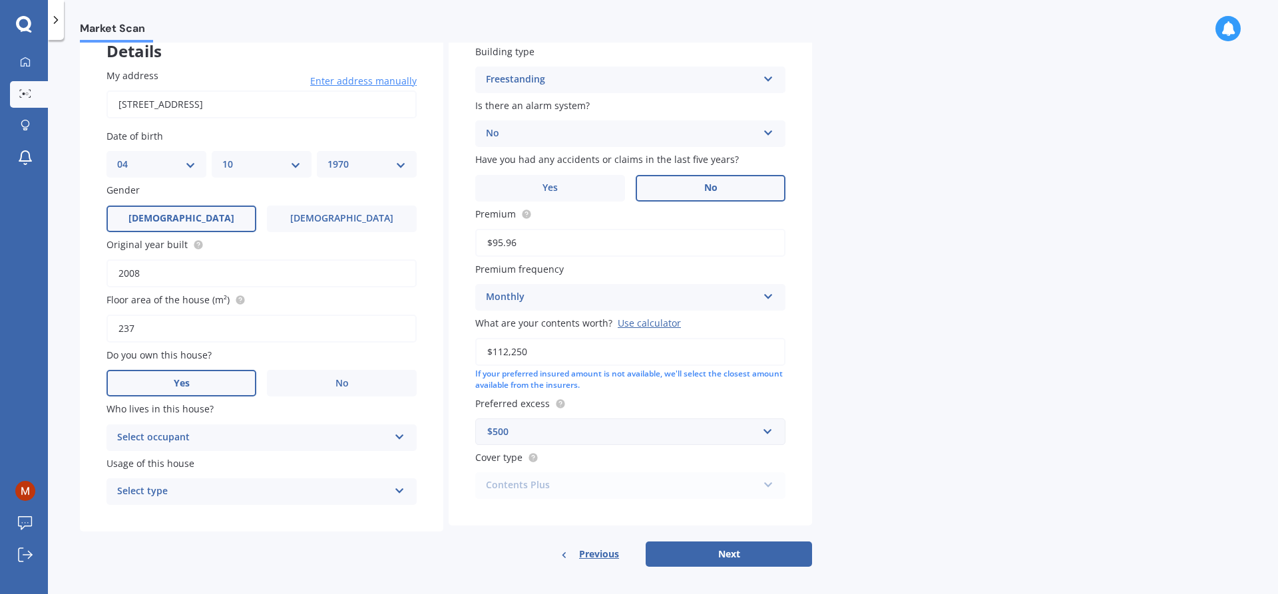
scroll to position [97, 0]
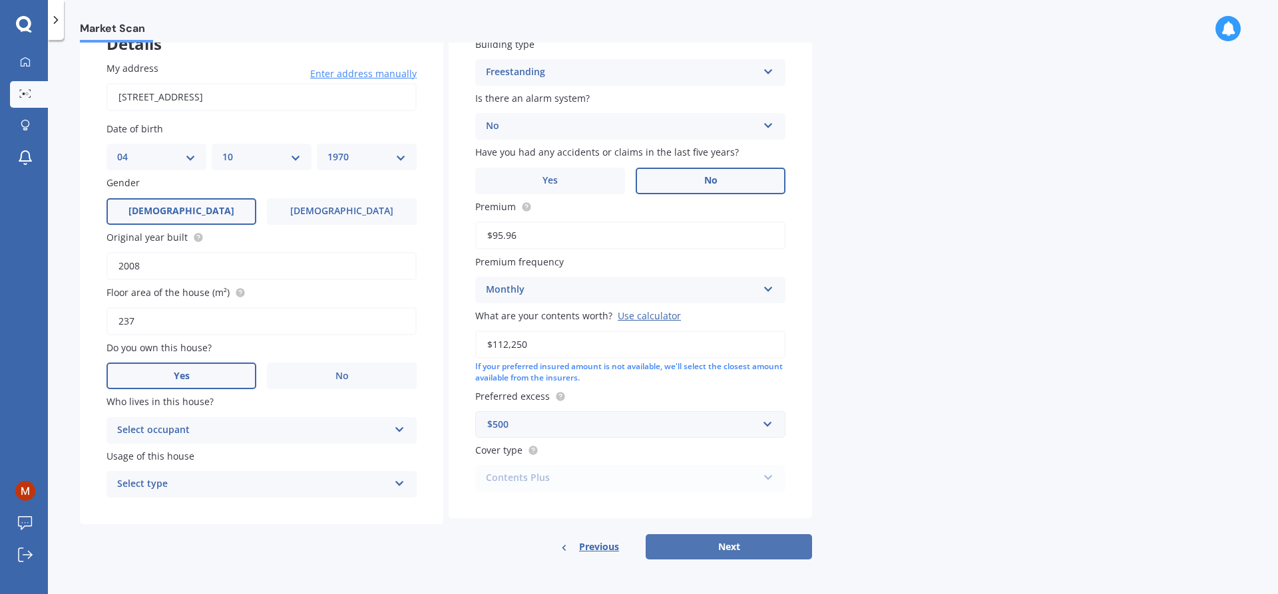
click at [718, 540] on button "Next" at bounding box center [729, 547] width 166 height 25
click at [250, 433] on div "Select occupant" at bounding box center [255, 430] width 265 height 15
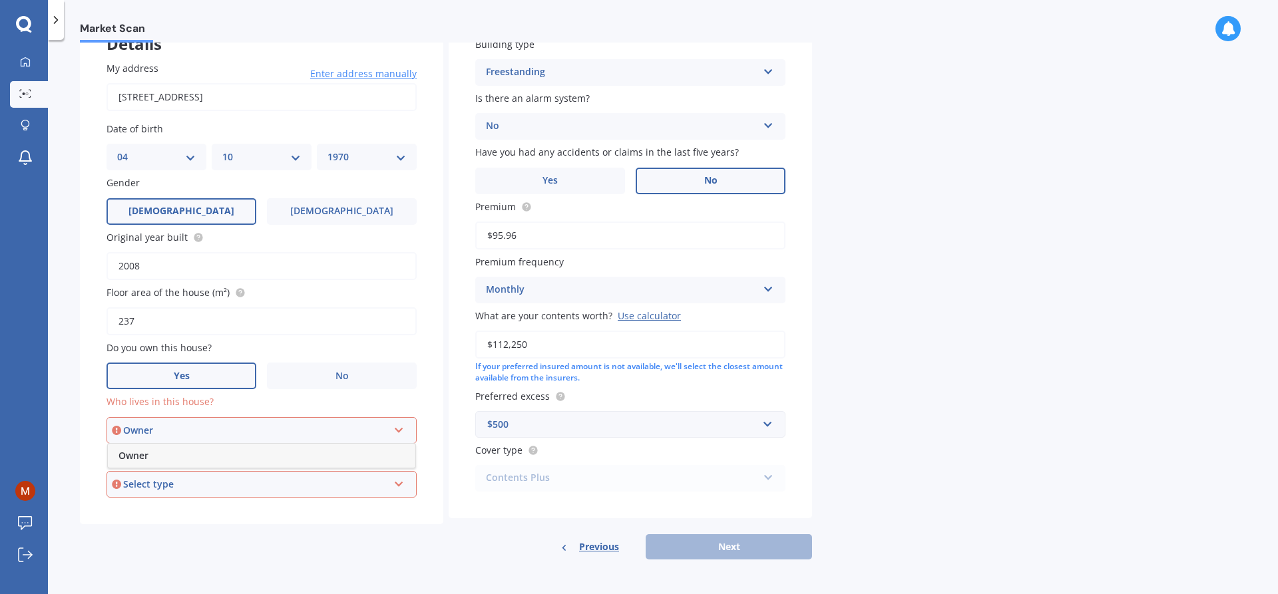
click at [252, 462] on div "Owner" at bounding box center [262, 456] width 308 height 24
click at [249, 479] on div "Select type" at bounding box center [255, 484] width 265 height 15
click at [248, 503] on div "Permanent" at bounding box center [262, 510] width 308 height 24
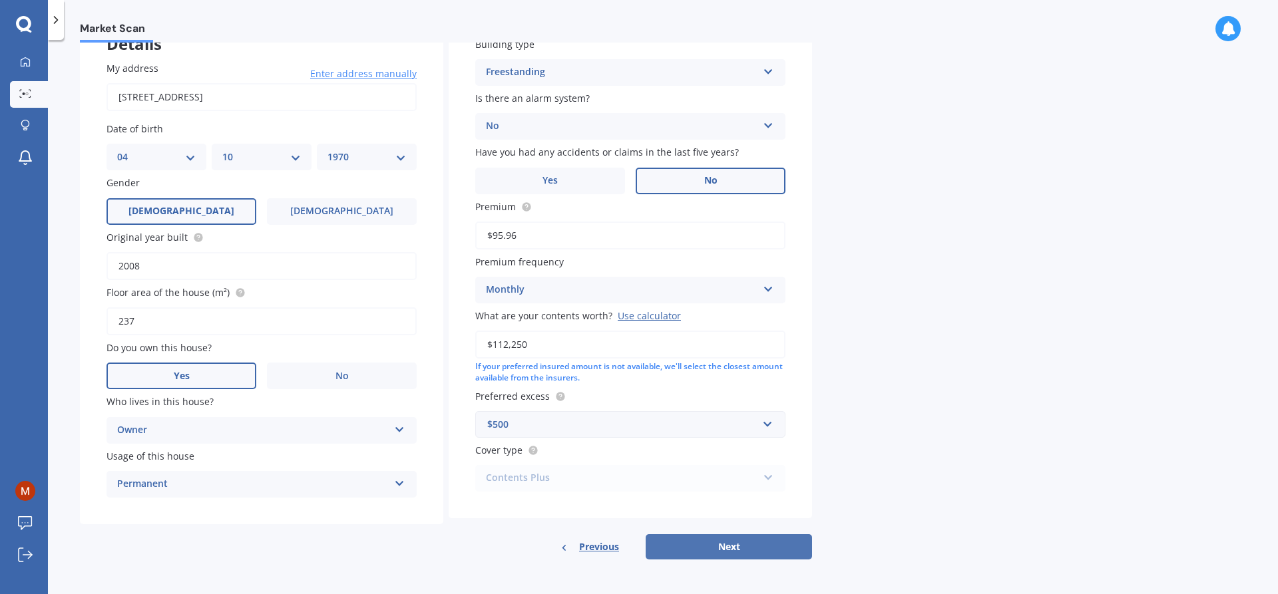
click at [741, 543] on button "Next" at bounding box center [729, 547] width 166 height 25
select select "04"
select select "10"
select select "1970"
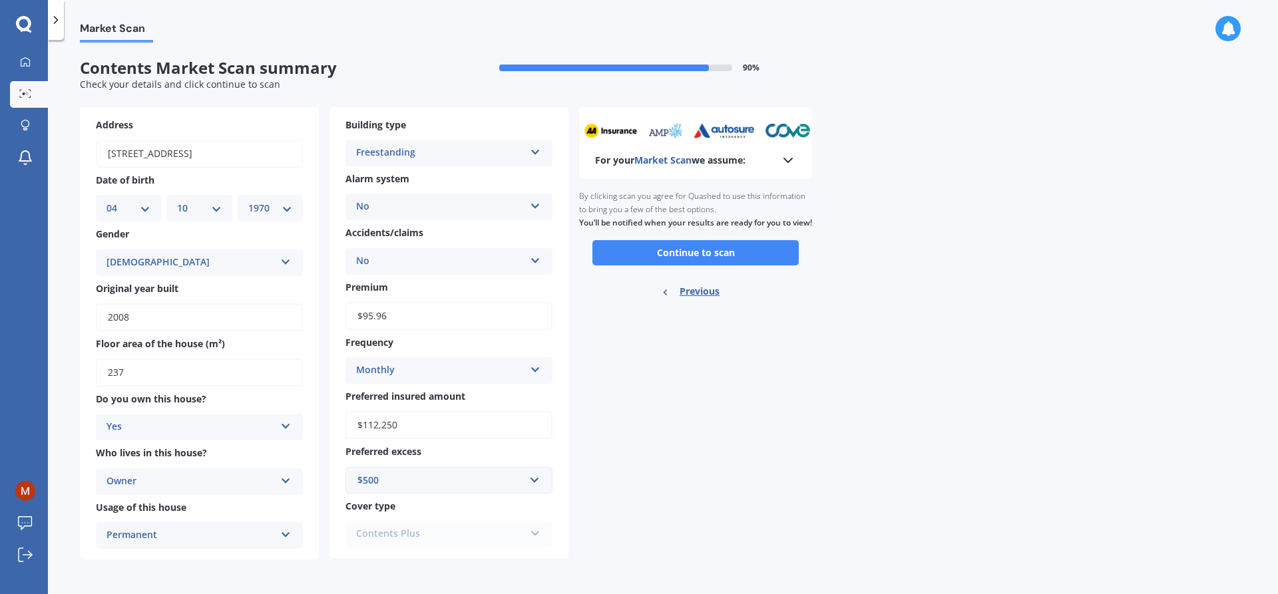
scroll to position [0, 0]
click at [708, 266] on button "Continue to scan" at bounding box center [695, 252] width 206 height 25
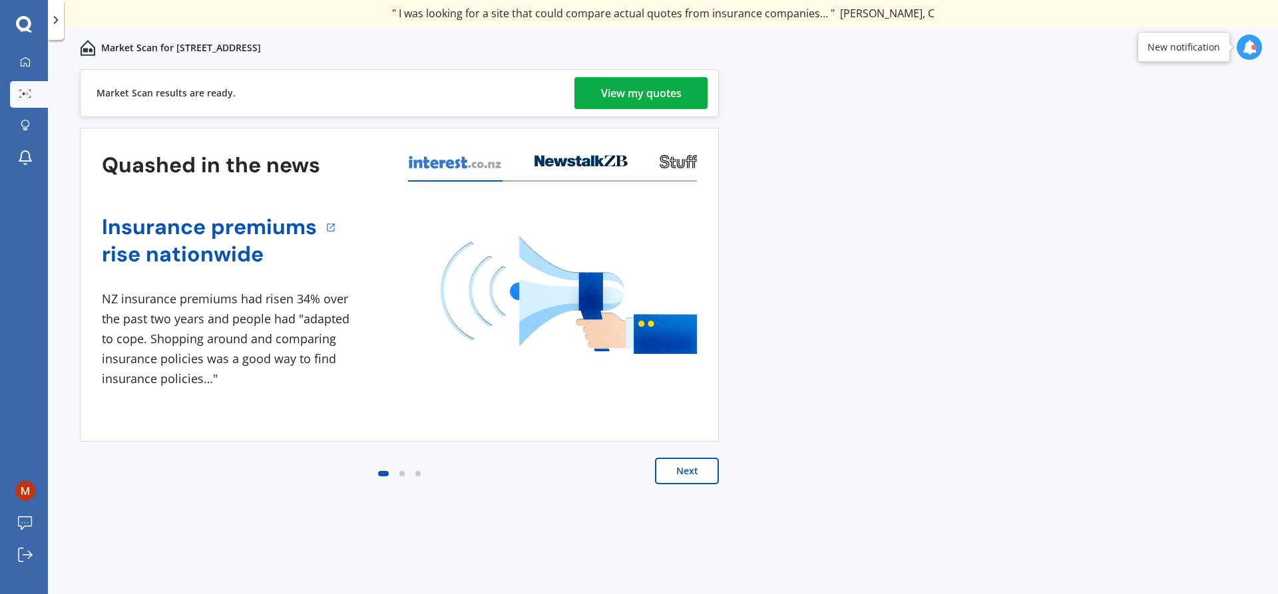
click at [628, 96] on div "View my quotes" at bounding box center [641, 93] width 81 height 32
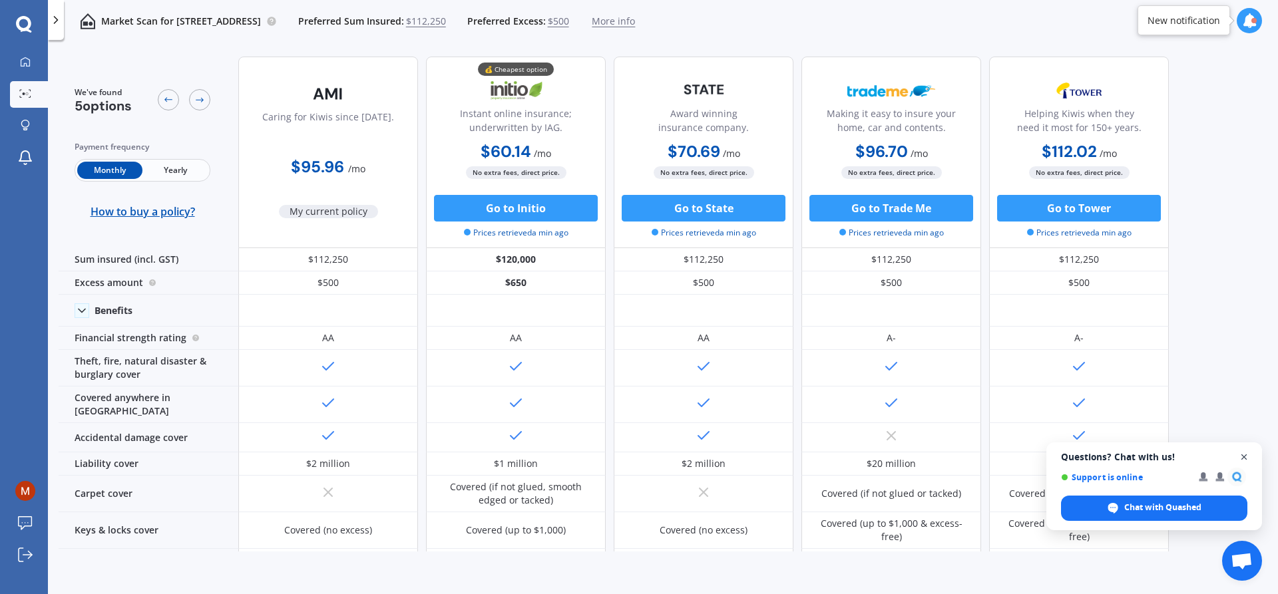
click at [1249, 459] on span "Close chat" at bounding box center [1244, 457] width 17 height 17
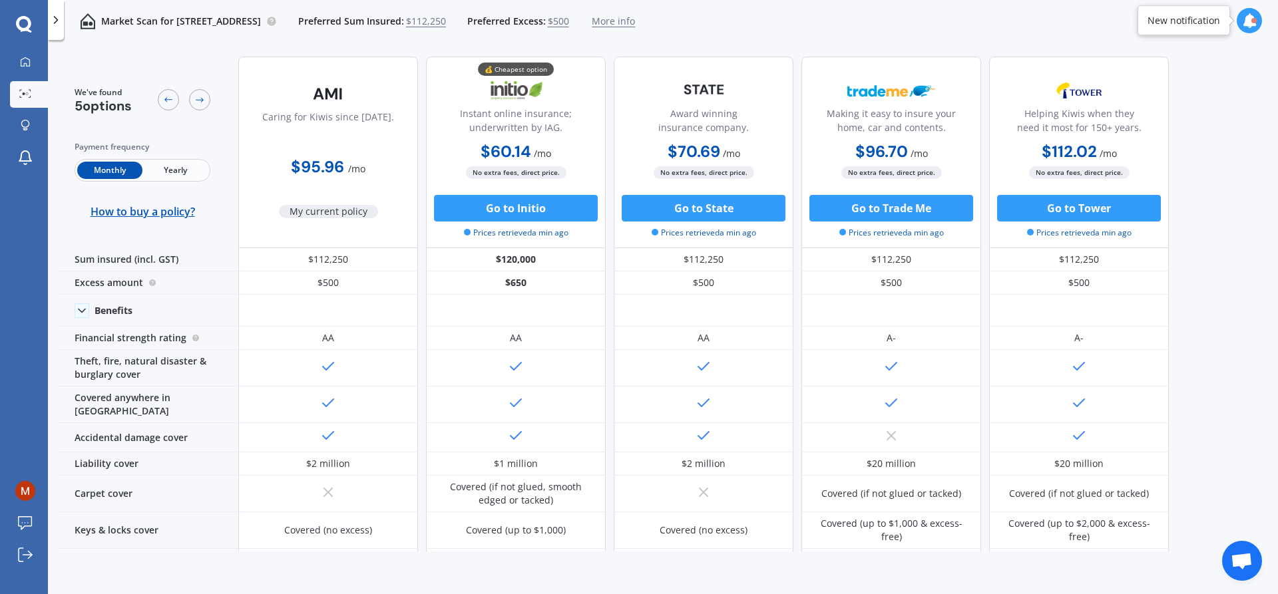
drag, startPoint x: 72, startPoint y: 8, endPoint x: 155, endPoint y: 77, distance: 108.2
drag, startPoint x: 155, startPoint y: 77, endPoint x: 190, endPoint y: 35, distance: 54.8
click at [190, 35] on div "Market Scan for [STREET_ADDRESS] Preferred Sum Insured: $112,250 Preferred Exce…" at bounding box center [349, 21] width 571 height 43
click at [1210, 160] on div "We've found 5 options Payment frequency Monthly Yearly How to buy a policy? Car…" at bounding box center [669, 299] width 1220 height 506
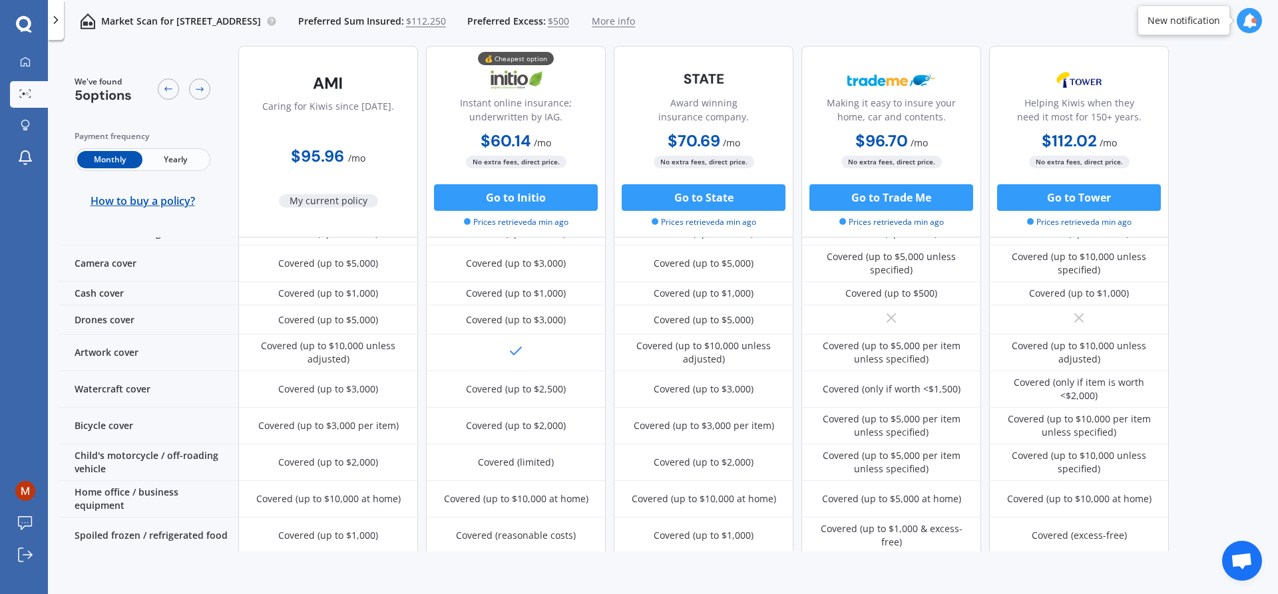
scroll to position [865, 0]
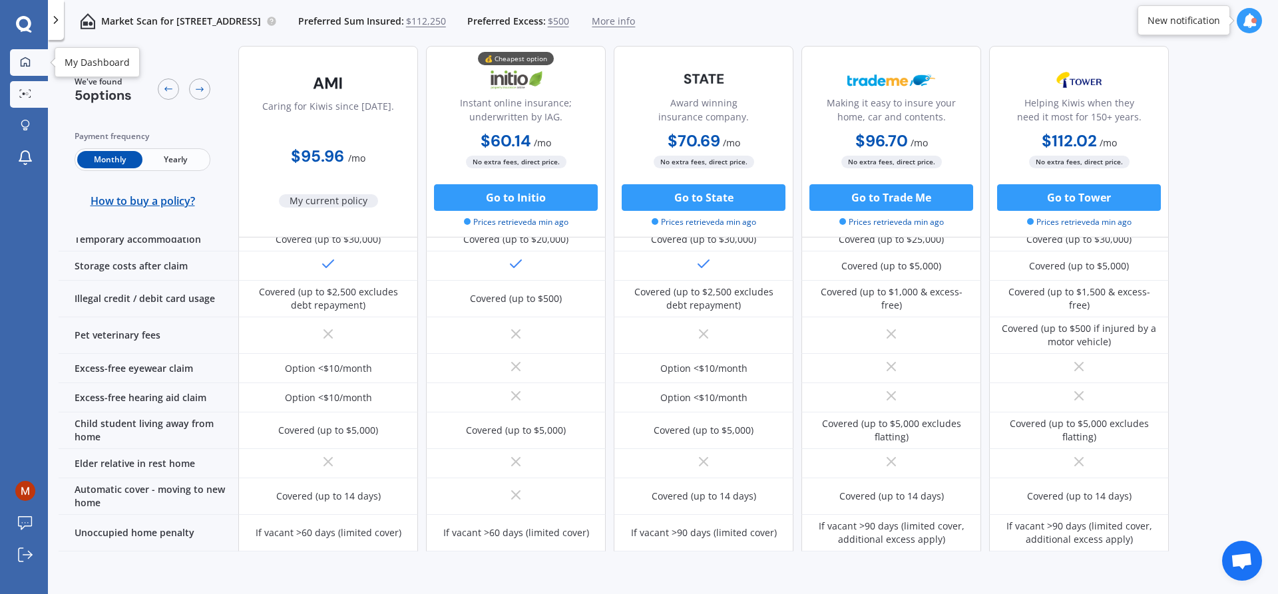
click at [27, 54] on link "My Dashboard" at bounding box center [29, 62] width 38 height 27
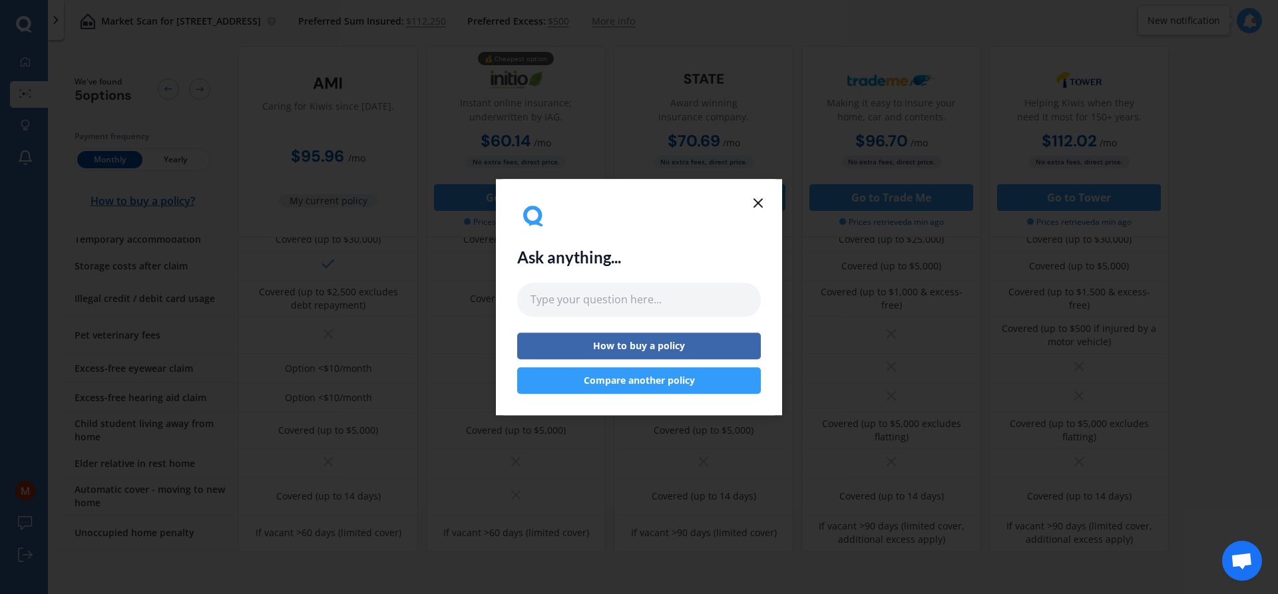
click at [640, 374] on button "Compare another policy" at bounding box center [639, 380] width 244 height 27
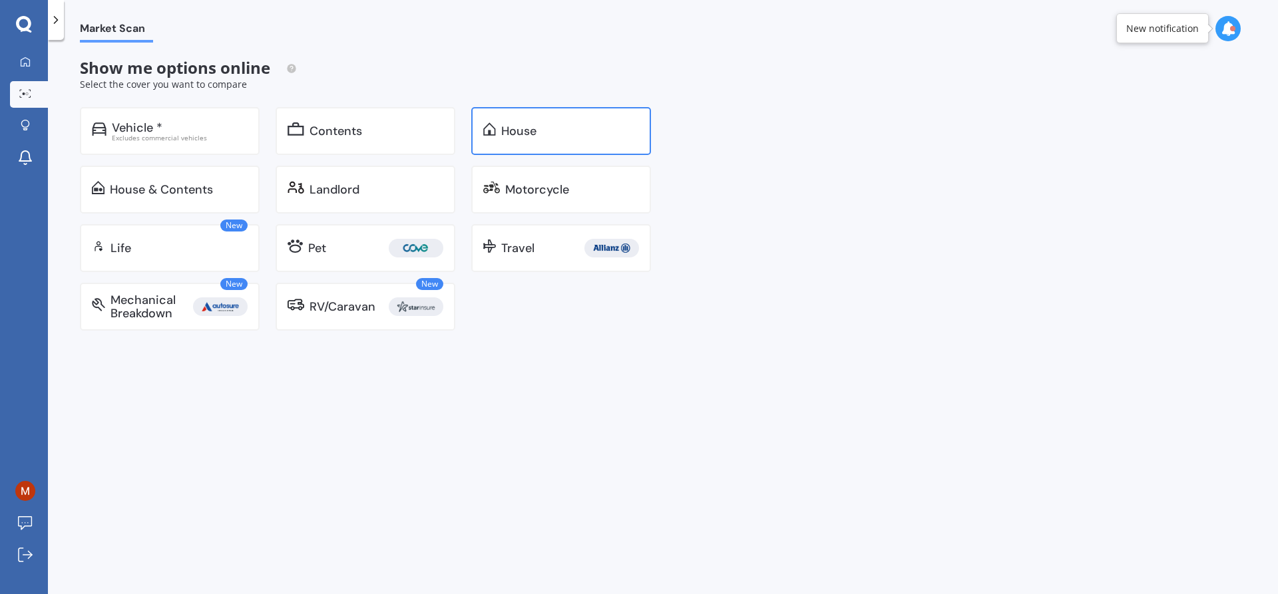
click at [540, 130] on div "House" at bounding box center [570, 130] width 138 height 13
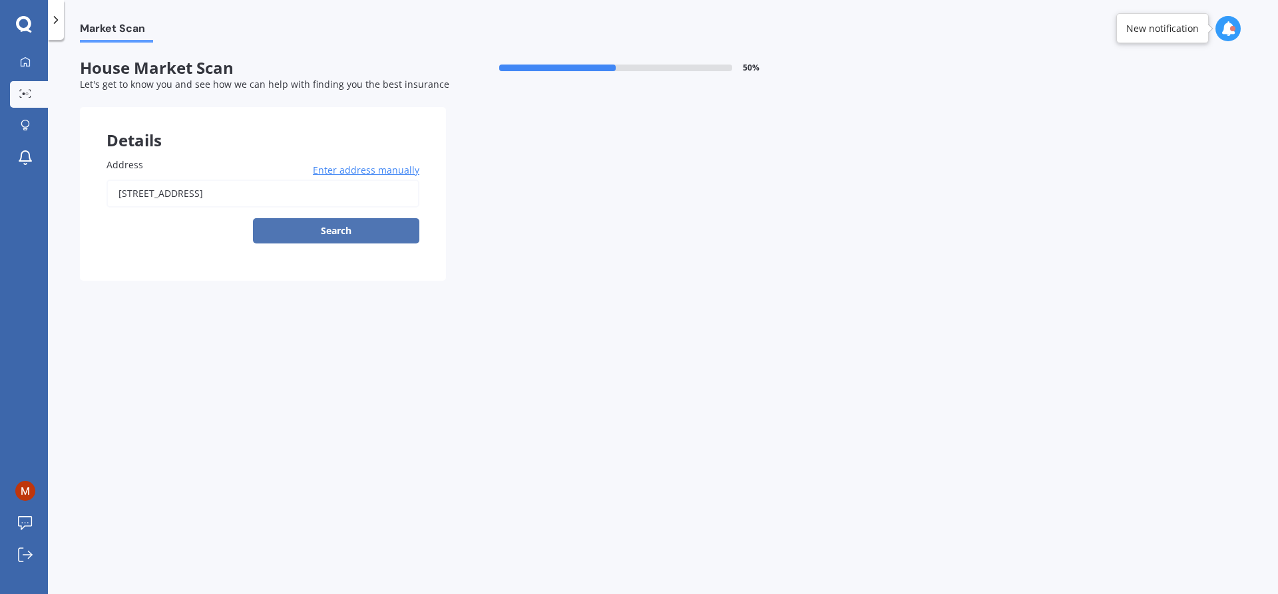
click at [366, 227] on button "Search" at bounding box center [336, 230] width 166 height 25
type input "[STREET_ADDRESS]"
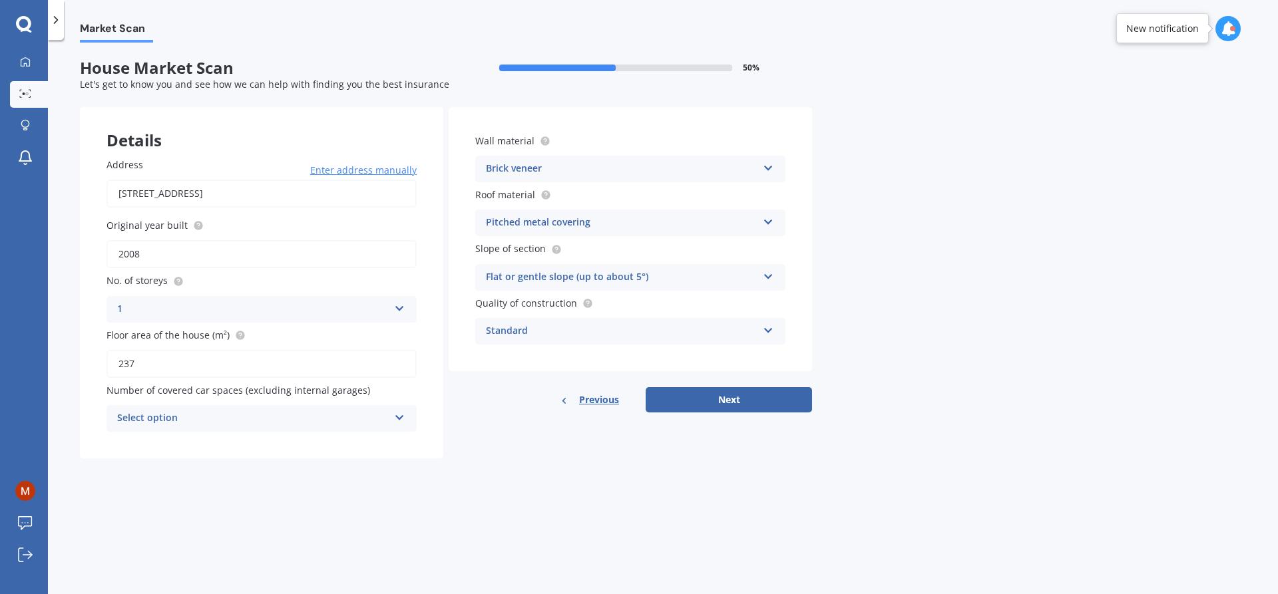
click at [395, 418] on icon at bounding box center [399, 415] width 11 height 9
click at [373, 444] on div "0" at bounding box center [261, 445] width 309 height 24
click at [749, 397] on button "Next" at bounding box center [729, 399] width 166 height 25
select select "04"
select select "10"
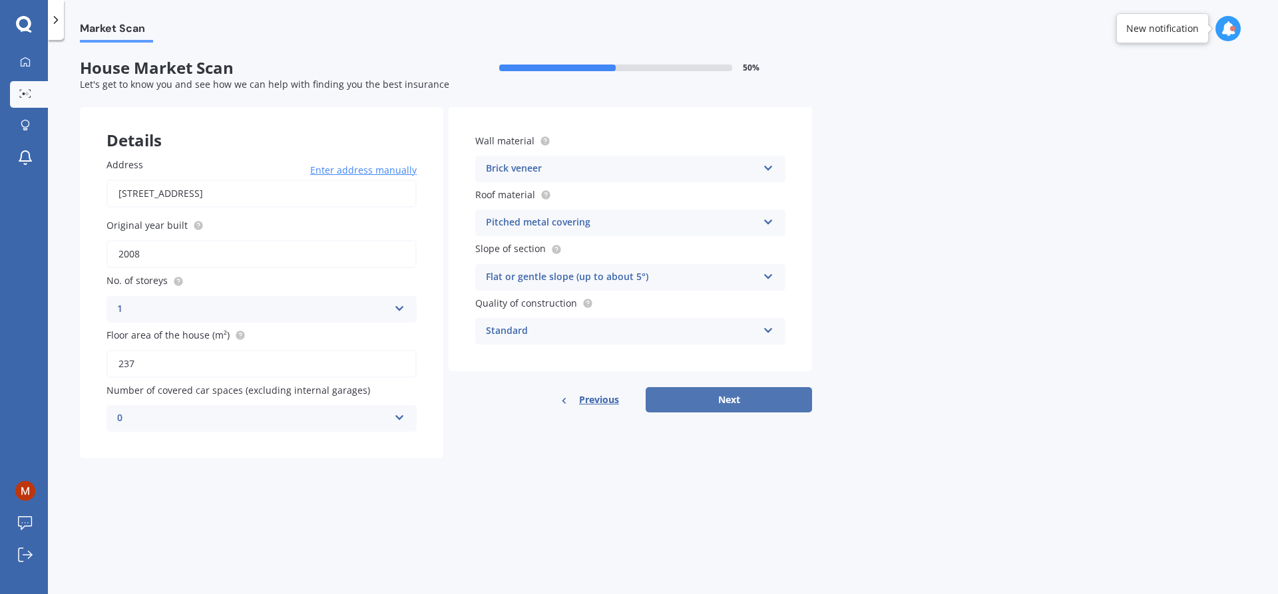
select select "1970"
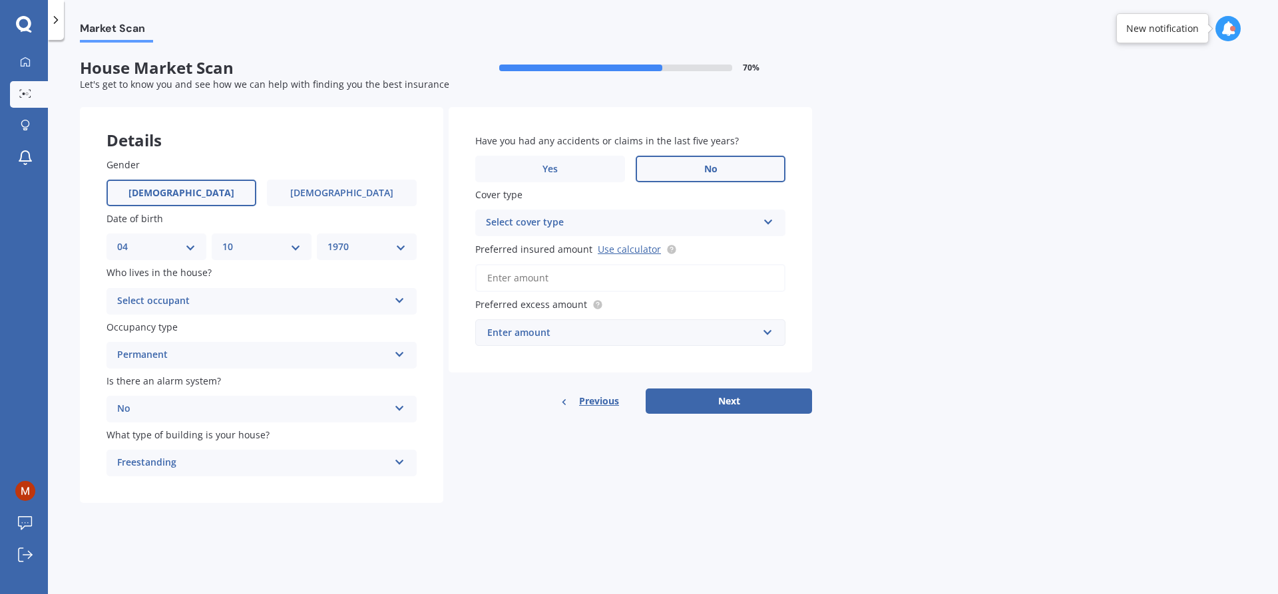
click at [363, 300] on div "Select occupant" at bounding box center [253, 302] width 272 height 16
click at [195, 330] on div "Owner" at bounding box center [261, 328] width 309 height 24
click at [656, 220] on div "Select cover type" at bounding box center [622, 223] width 272 height 16
click at [776, 222] on div "High High" at bounding box center [630, 223] width 310 height 27
click at [776, 222] on div "Select cover type High" at bounding box center [630, 223] width 310 height 27
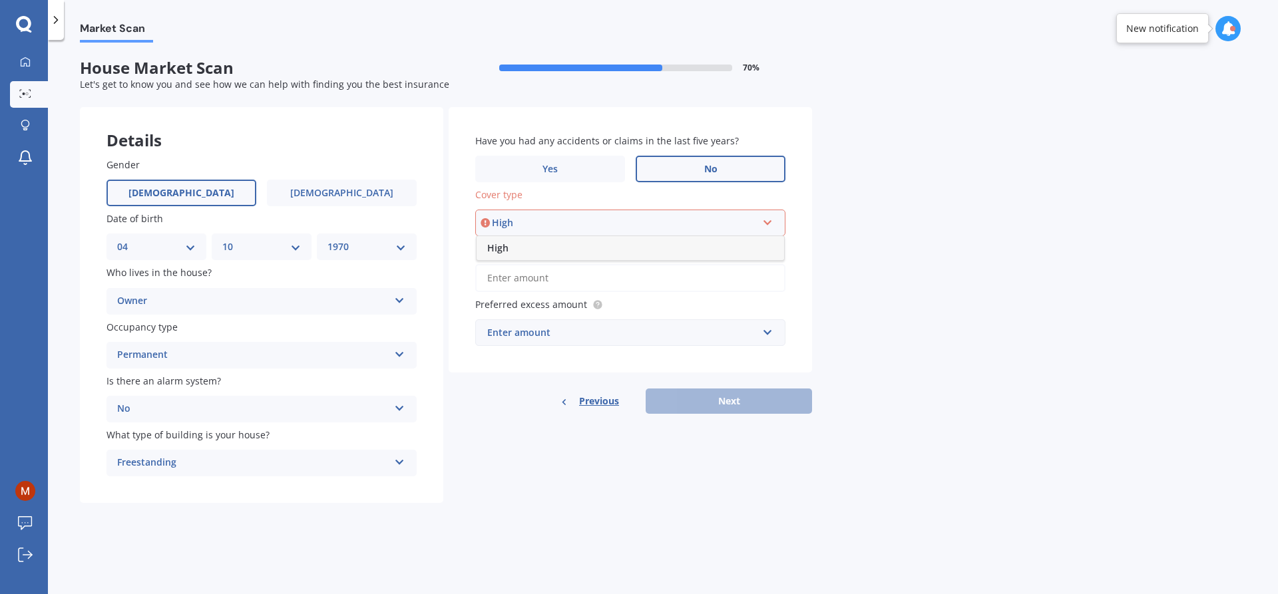
click at [776, 222] on div "High High" at bounding box center [630, 223] width 310 height 27
click at [614, 222] on div "Select cover type" at bounding box center [624, 223] width 265 height 15
click at [603, 247] on div "High" at bounding box center [631, 248] width 308 height 24
click at [490, 278] on input "Preferred insured amount Use calculator" at bounding box center [630, 278] width 310 height 28
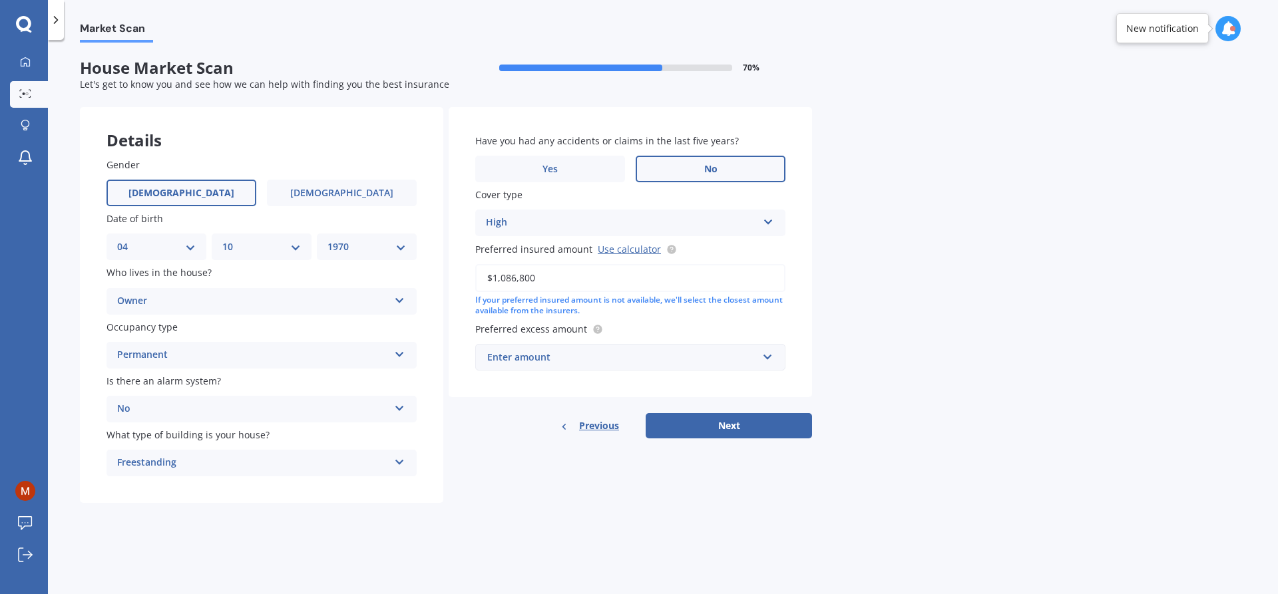
type input "$1,086,800"
click at [765, 360] on input "text" at bounding box center [626, 357] width 298 height 25
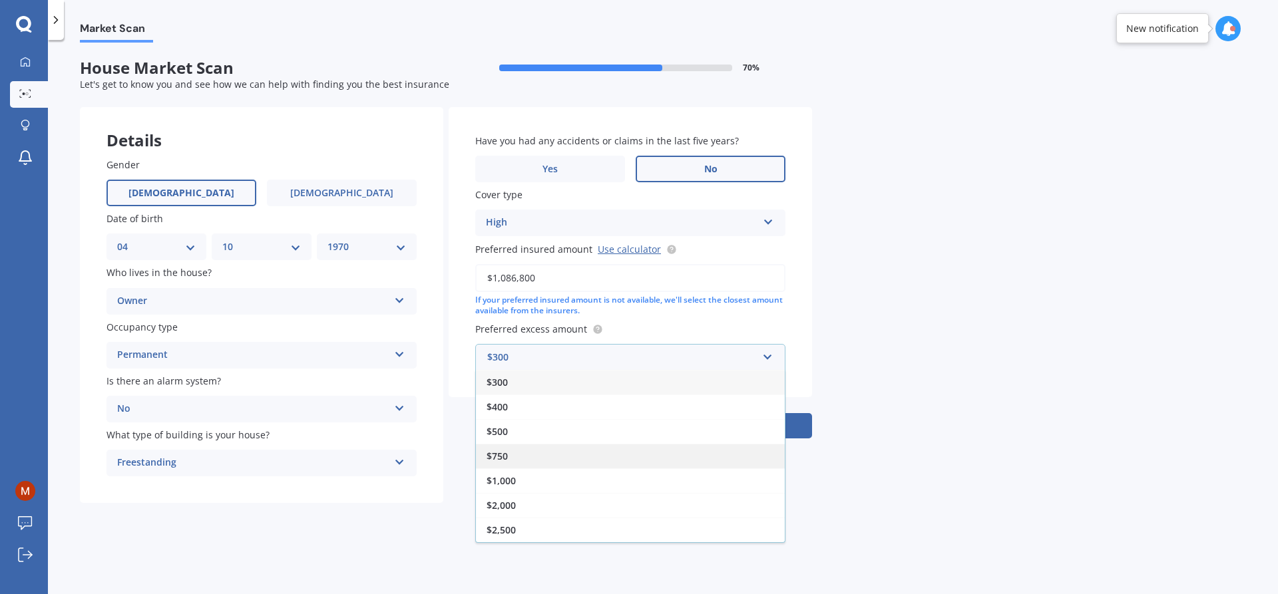
click at [493, 457] on span "$750" at bounding box center [497, 456] width 21 height 13
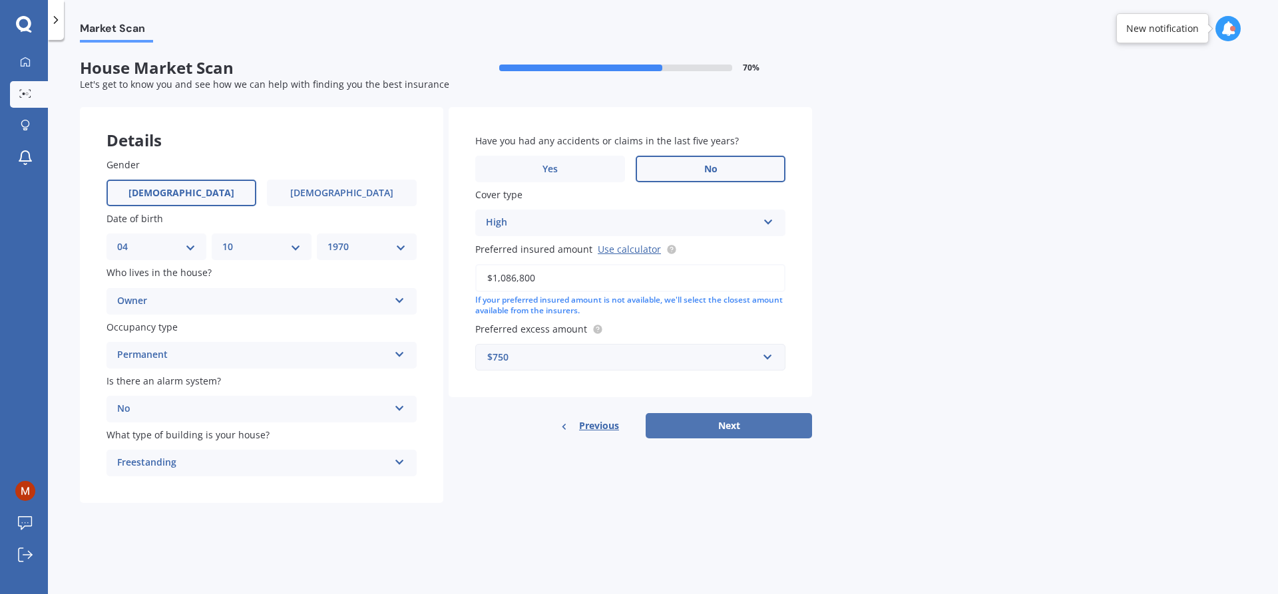
click at [748, 417] on button "Next" at bounding box center [729, 425] width 166 height 25
select select "04"
select select "10"
select select "1970"
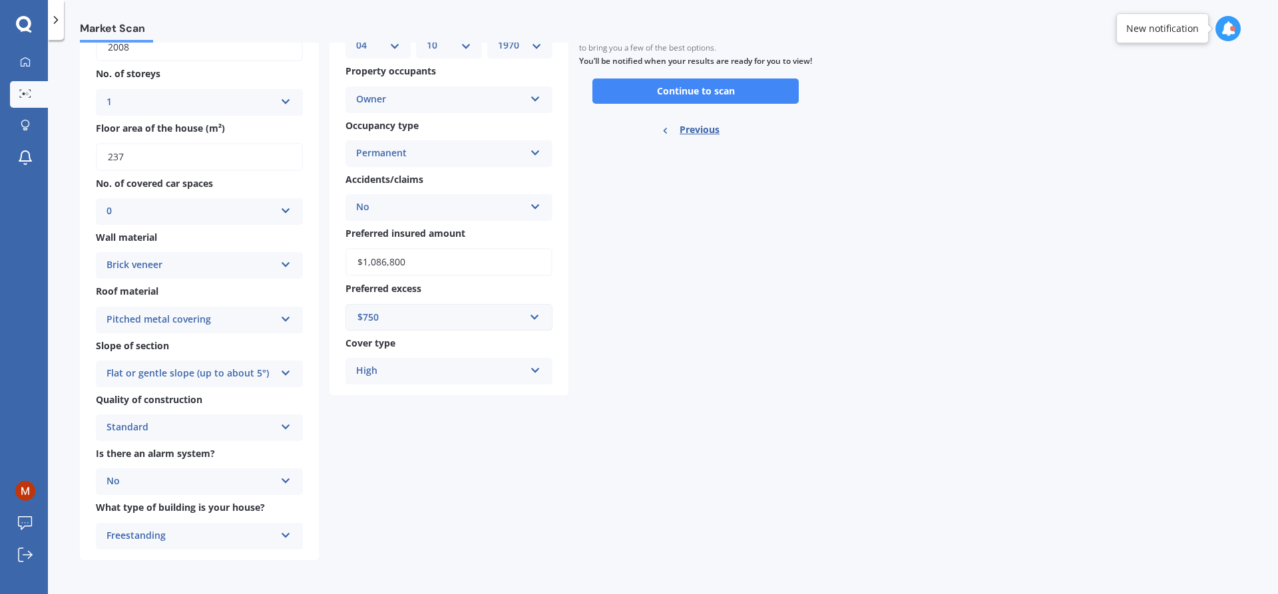
scroll to position [162, 0]
click at [536, 372] on icon at bounding box center [535, 367] width 11 height 9
click at [690, 95] on button "Continue to scan" at bounding box center [695, 90] width 206 height 25
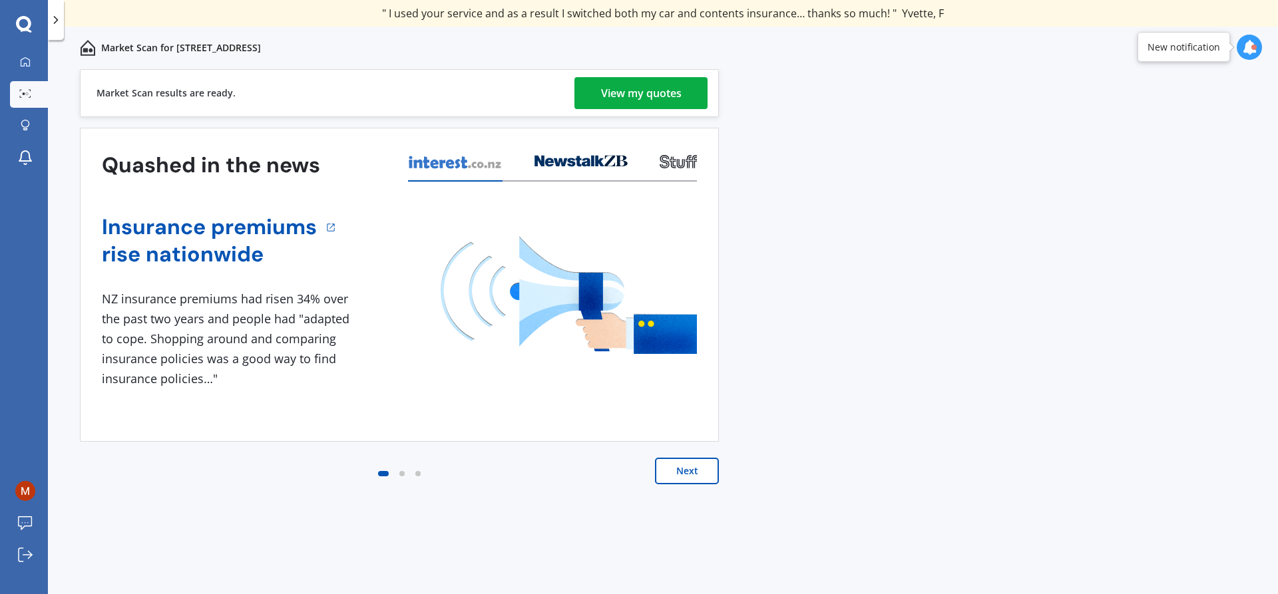
click at [635, 92] on div "View my quotes" at bounding box center [641, 93] width 81 height 32
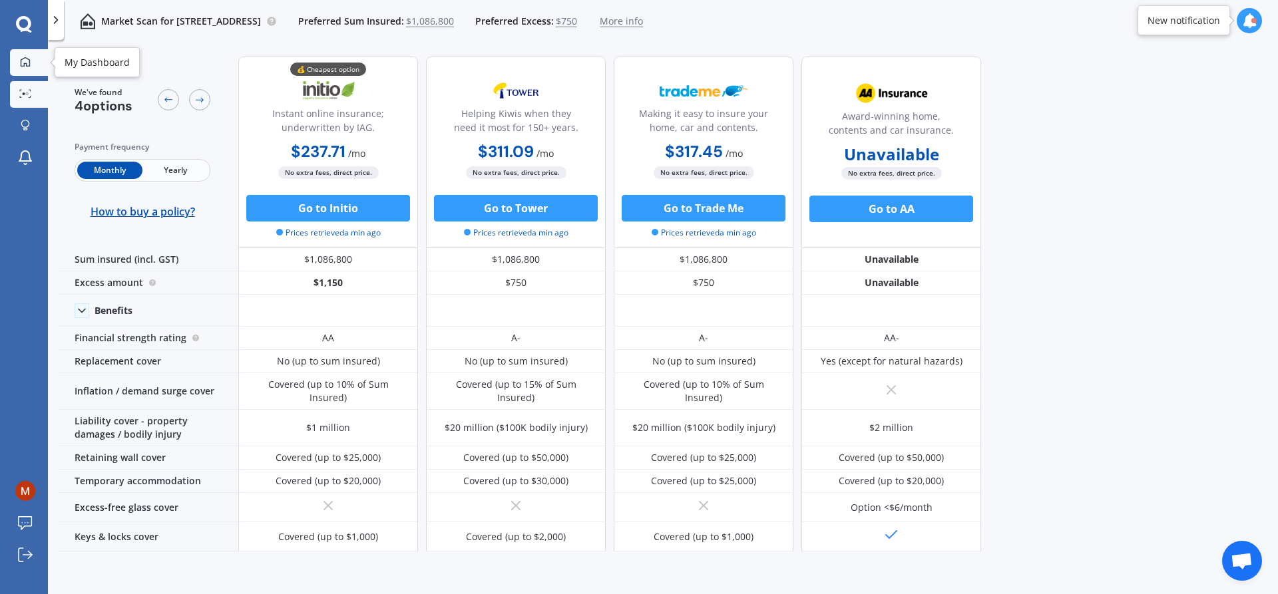
click at [23, 57] on icon at bounding box center [25, 62] width 11 height 11
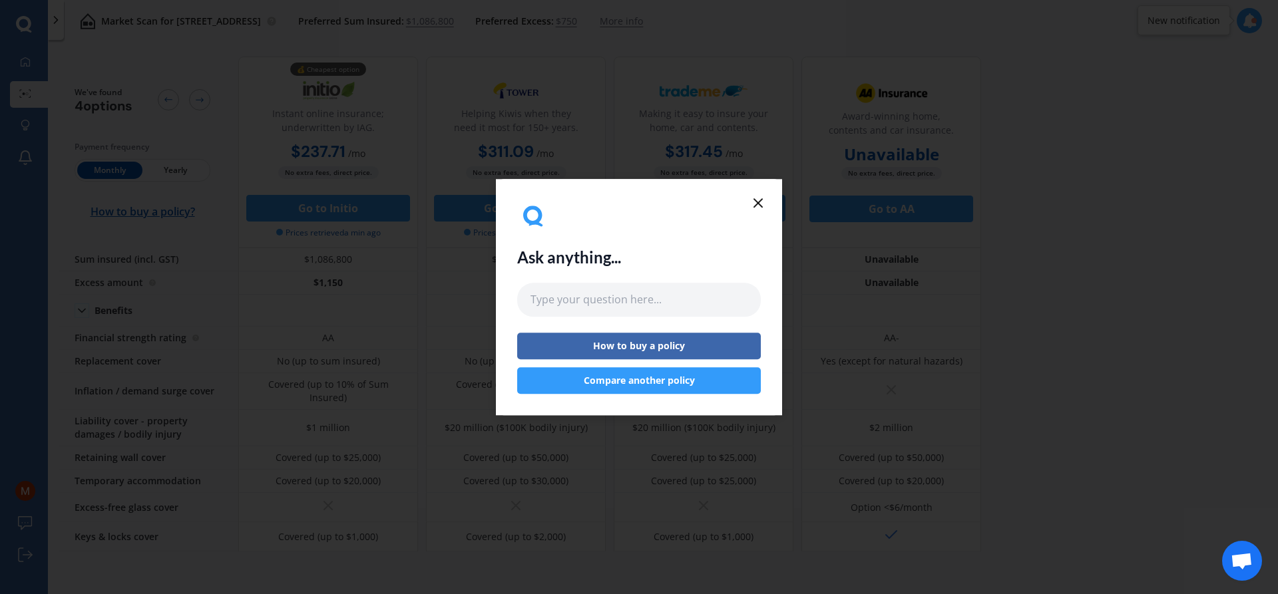
click at [660, 381] on button "Compare another policy" at bounding box center [639, 380] width 244 height 27
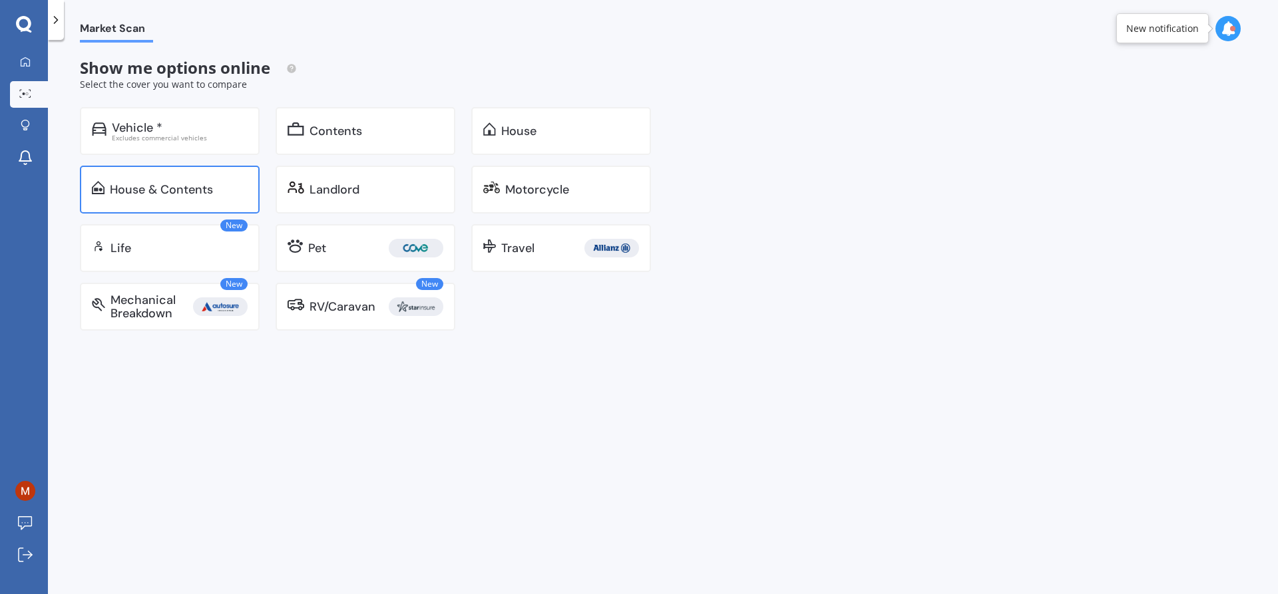
click at [156, 184] on div "House & Contents" at bounding box center [161, 189] width 103 height 13
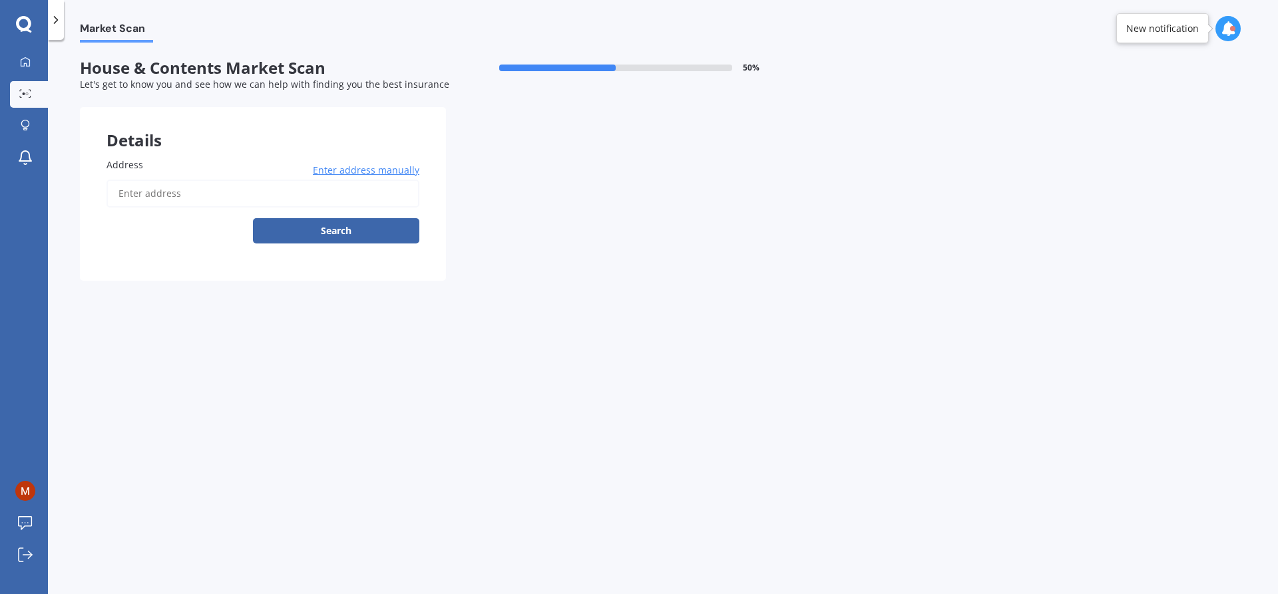
click at [376, 167] on span "Enter address manually" at bounding box center [366, 170] width 107 height 13
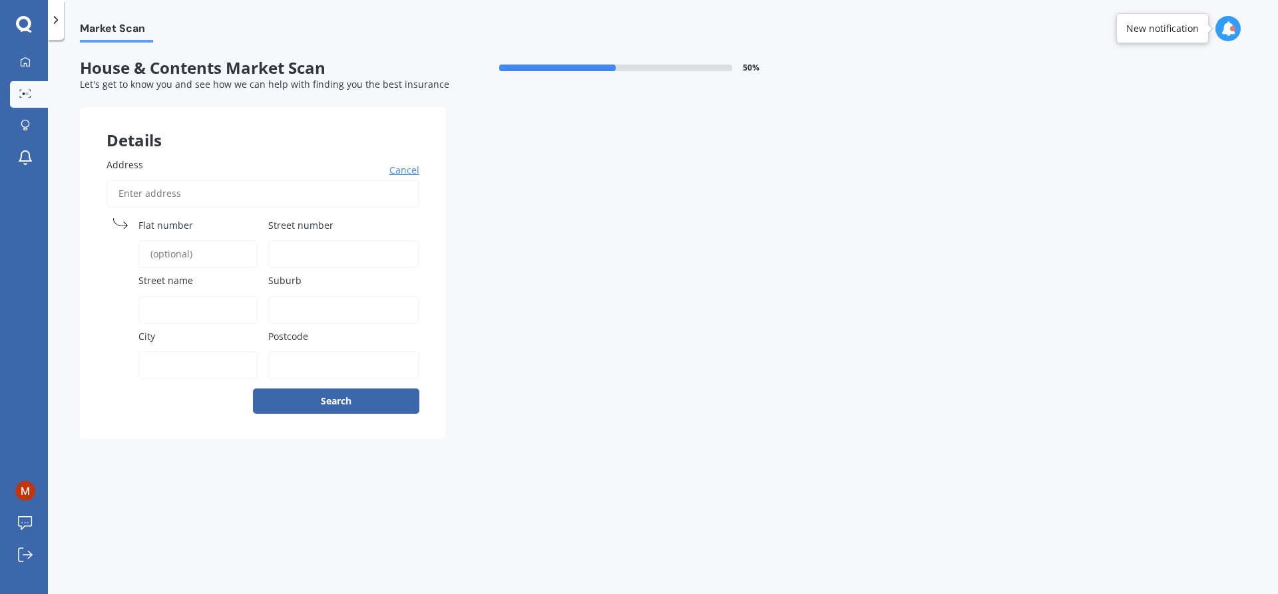
click at [148, 194] on input "Address" at bounding box center [263, 194] width 313 height 28
type input "[STREET_ADDRESS]"
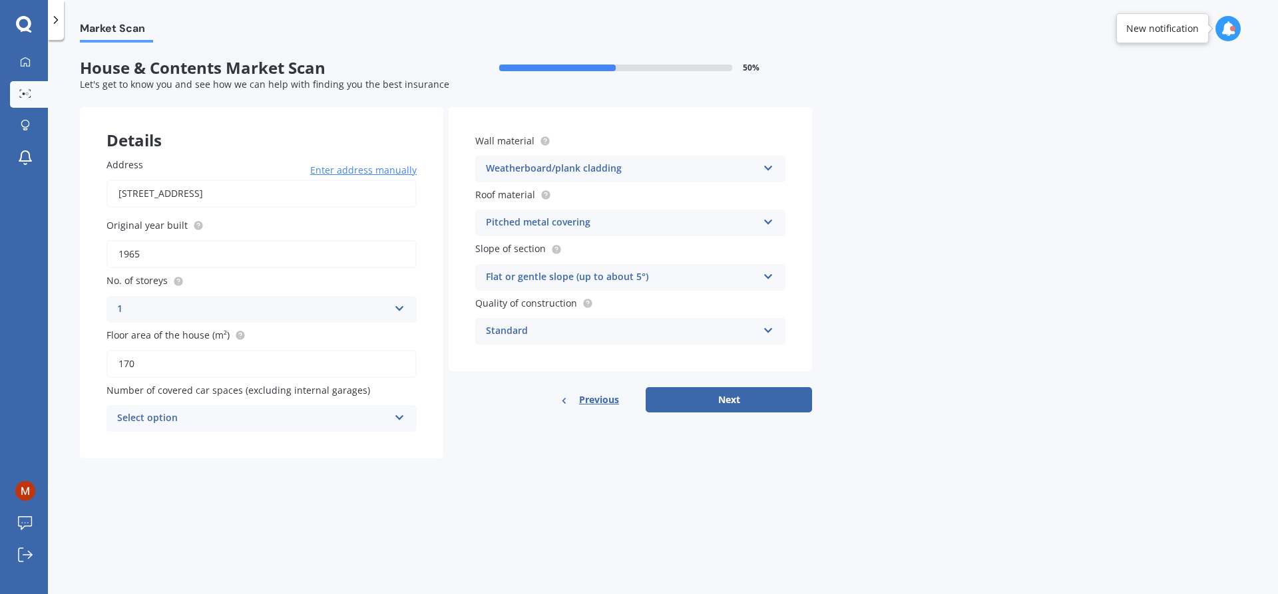
click at [153, 258] on input "1965" at bounding box center [262, 254] width 310 height 28
type input "1"
type input "2025"
click at [153, 365] on input "170" at bounding box center [262, 364] width 310 height 28
type input "1"
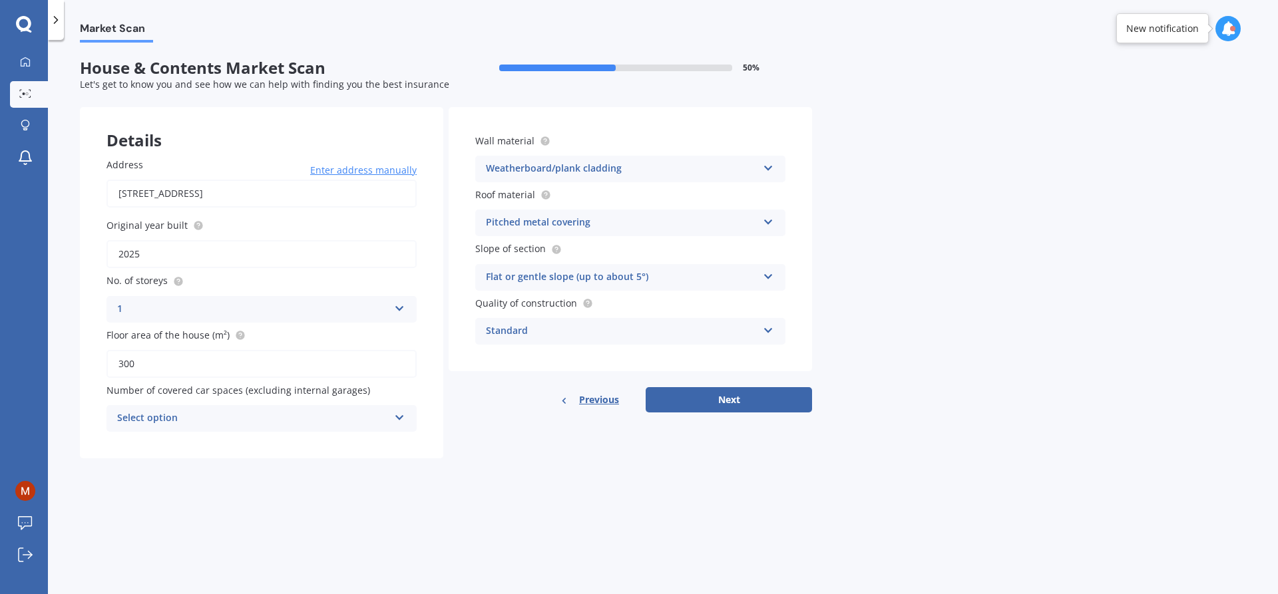
type input "300"
click at [168, 418] on div "Select option" at bounding box center [253, 419] width 272 height 16
click at [180, 438] on div "0" at bounding box center [261, 445] width 309 height 24
click at [768, 162] on icon at bounding box center [768, 165] width 11 height 9
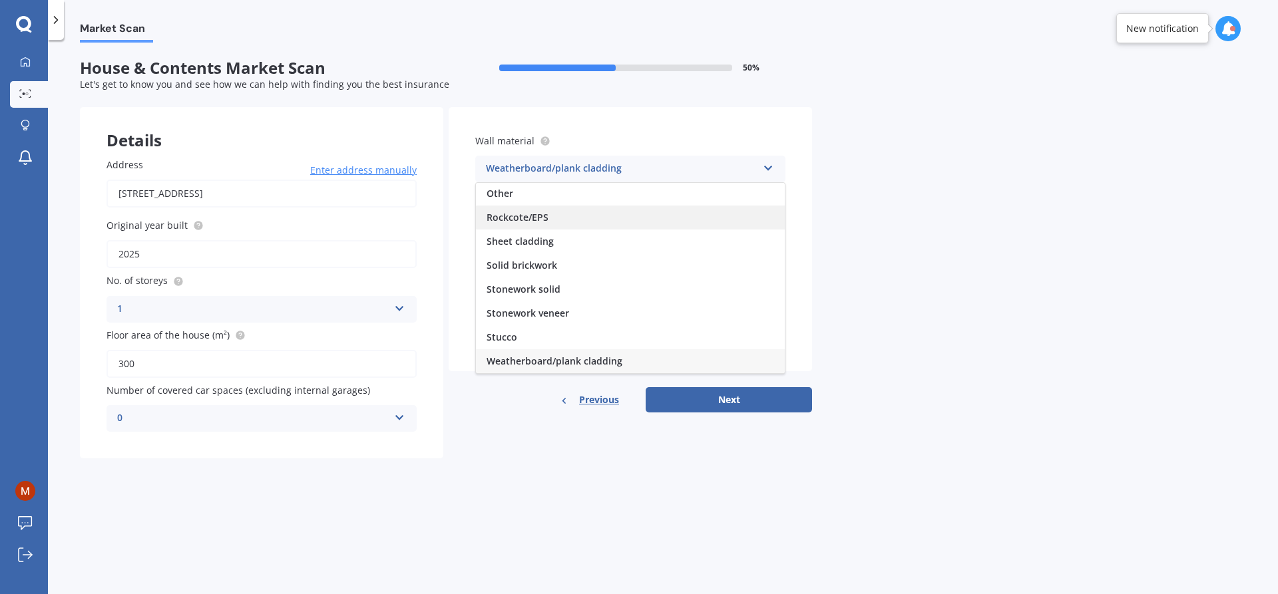
click at [547, 211] on span "Rockcote/EPS" at bounding box center [518, 217] width 62 height 13
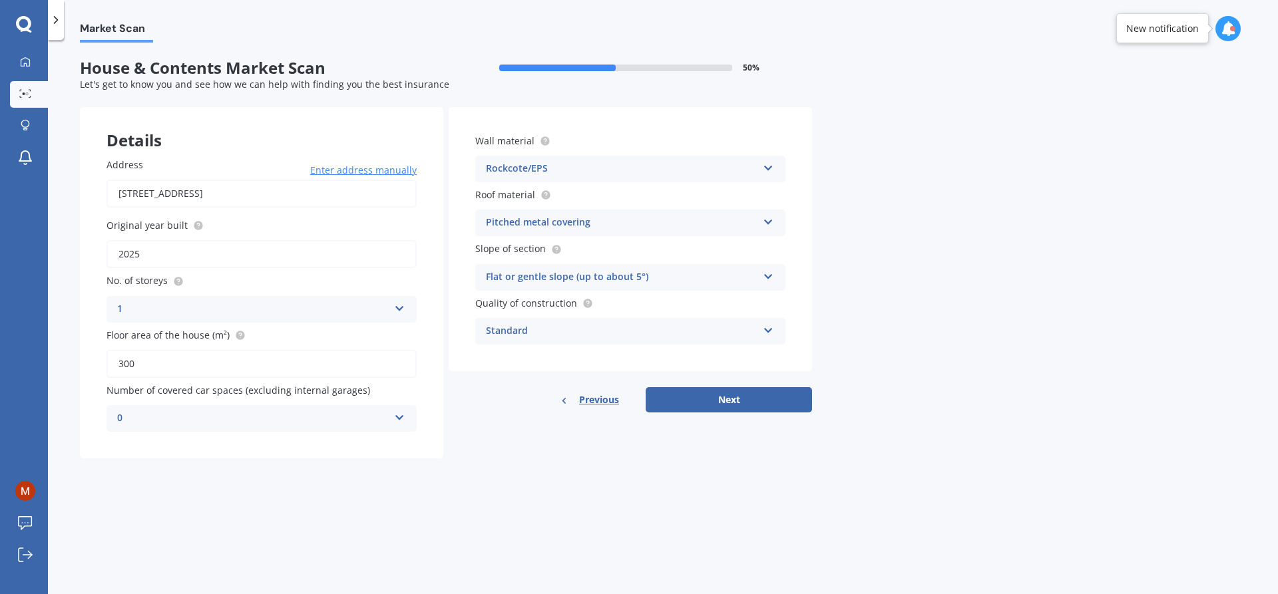
click at [766, 214] on div "Pitched metal covering Flat fibre cement Flat membrane Flat metal covering Pitc…" at bounding box center [630, 223] width 310 height 27
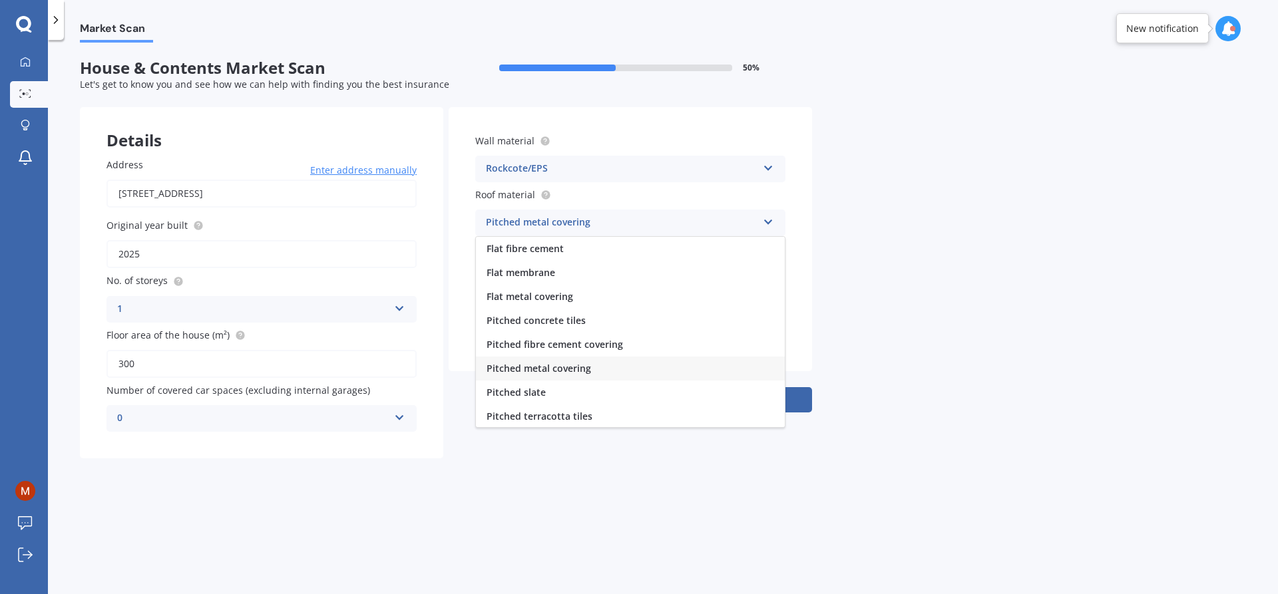
click at [926, 264] on div "Market Scan House & Contents Market Scan 50 % Let's get to know you and see how…" at bounding box center [663, 320] width 1230 height 555
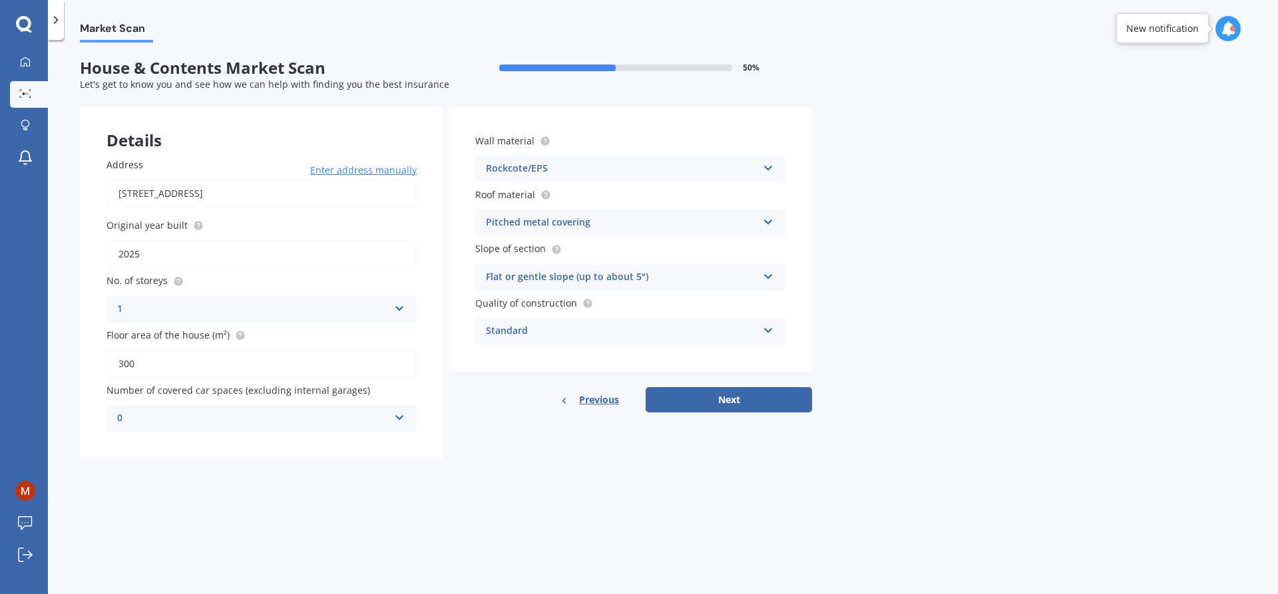
click at [768, 274] on icon at bounding box center [768, 274] width 11 height 9
click at [733, 297] on div "Flat or gentle slope (up to about 5°)" at bounding box center [630, 304] width 309 height 24
click at [673, 329] on div "Standard" at bounding box center [622, 332] width 272 height 16
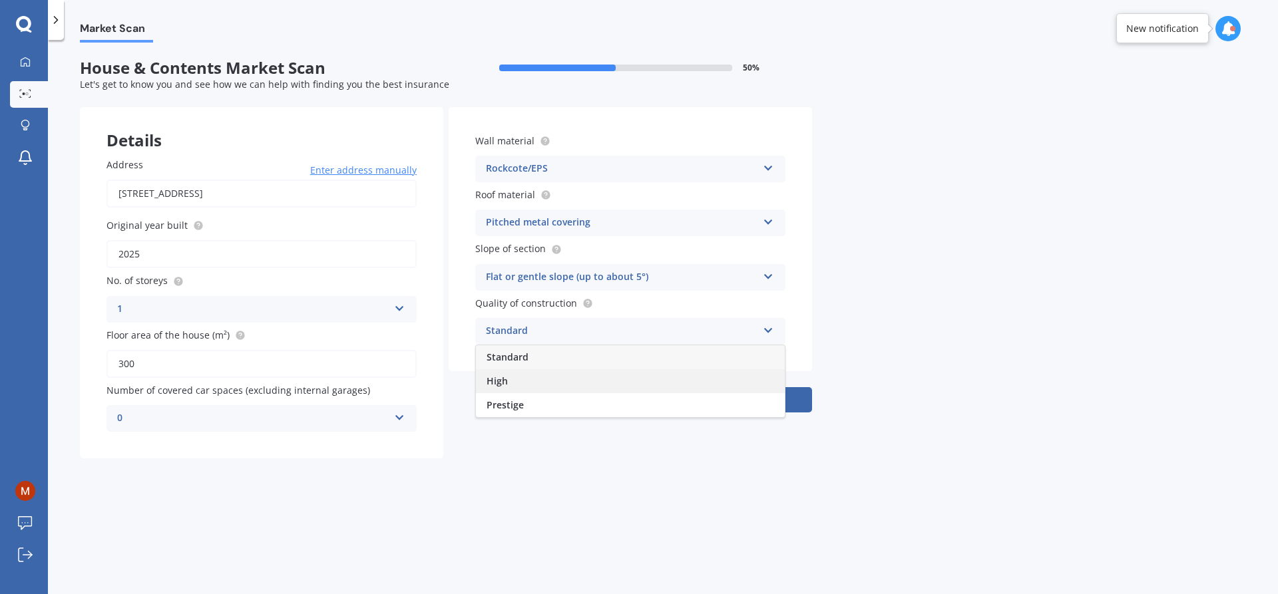
click at [497, 382] on span "High" at bounding box center [497, 381] width 21 height 13
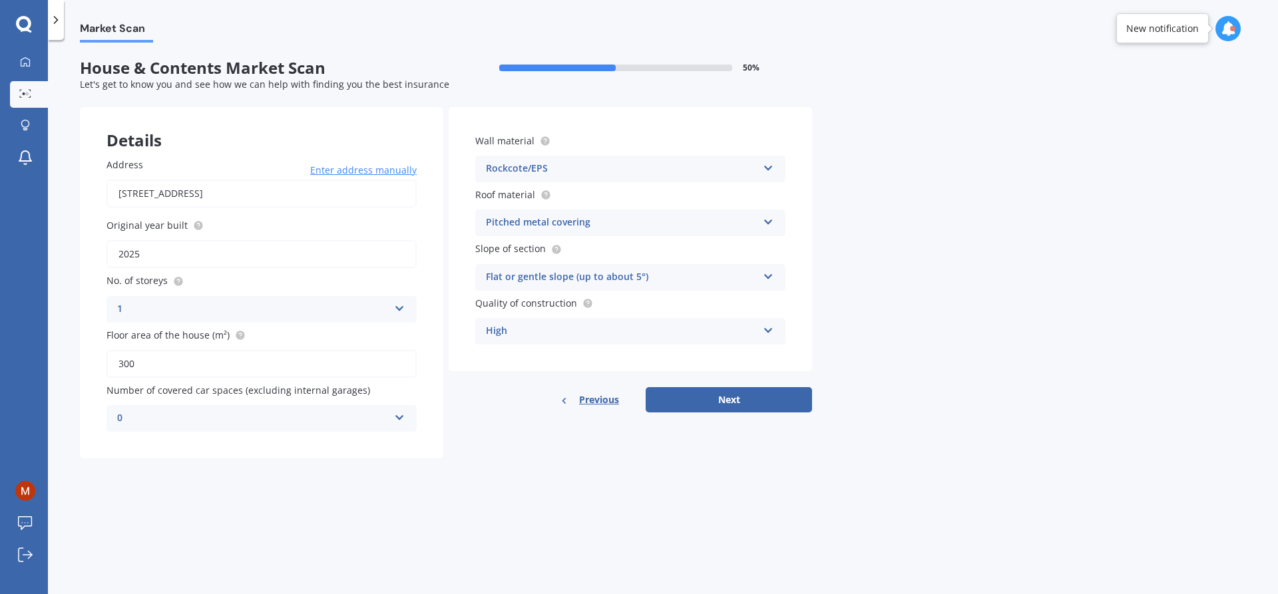
click at [766, 333] on icon at bounding box center [768, 328] width 11 height 9
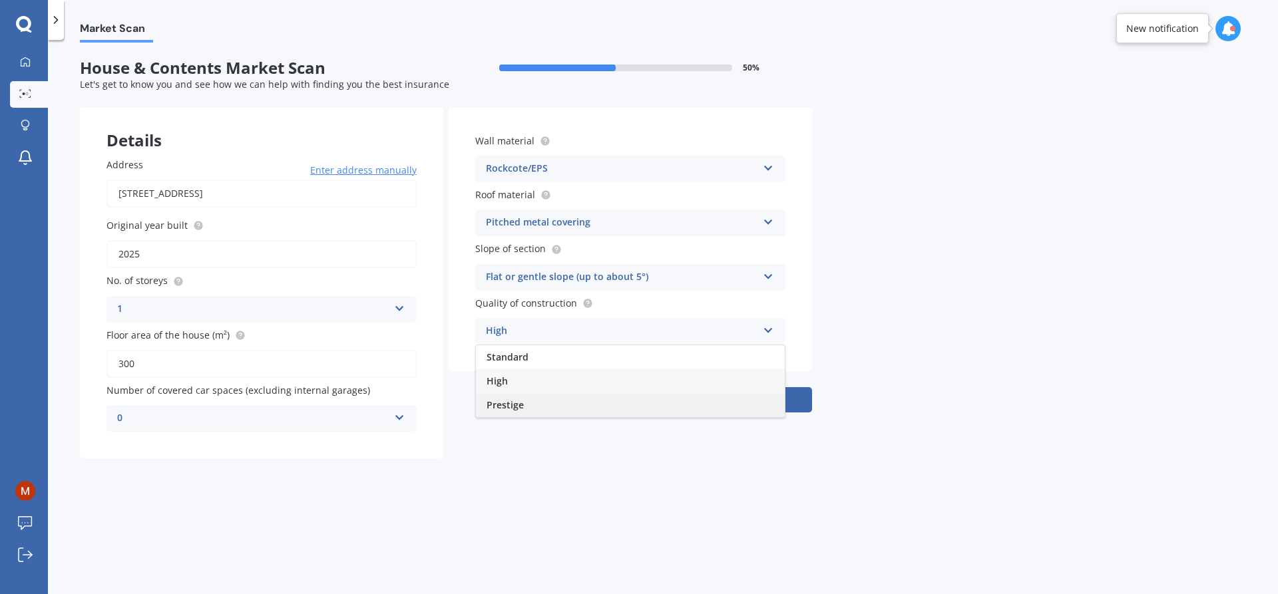
click at [535, 403] on div "Prestige" at bounding box center [630, 405] width 309 height 24
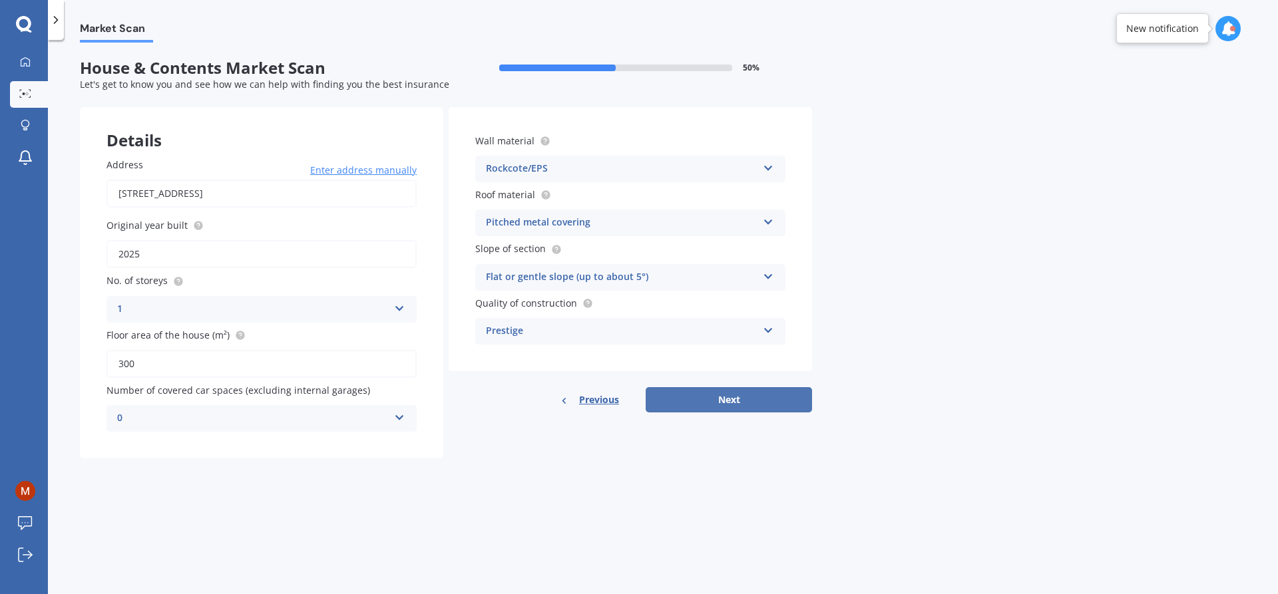
click at [722, 396] on button "Next" at bounding box center [729, 399] width 166 height 25
select select "04"
select select "10"
select select "1970"
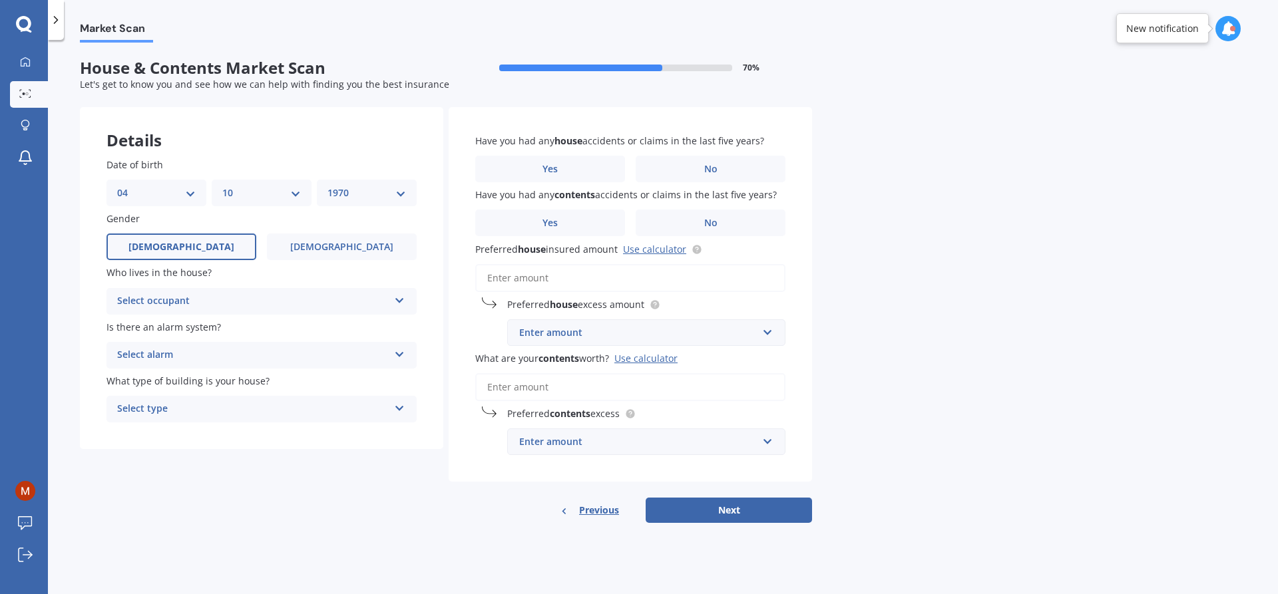
click at [295, 308] on div "Select occupant" at bounding box center [253, 302] width 272 height 16
click at [295, 308] on div "Owner" at bounding box center [253, 302] width 272 height 16
click at [300, 302] on div "Select occupant" at bounding box center [255, 301] width 265 height 15
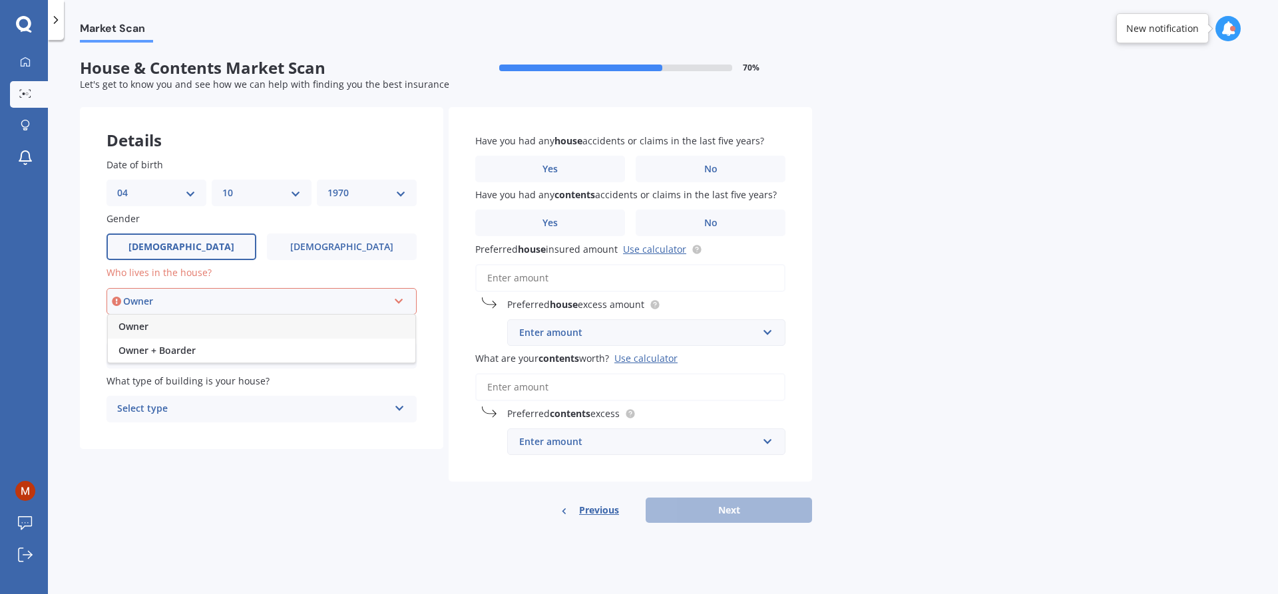
click at [181, 328] on div "Owner" at bounding box center [262, 327] width 308 height 24
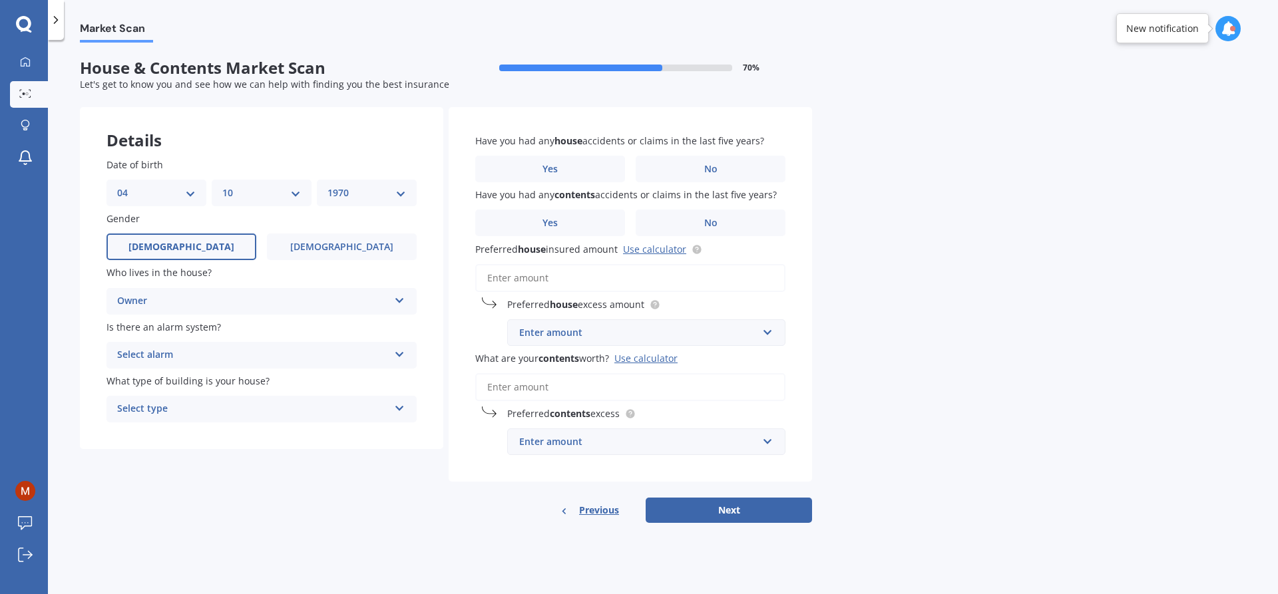
click at [399, 301] on icon at bounding box center [399, 298] width 11 height 9
click at [397, 299] on icon at bounding box center [399, 298] width 11 height 9
click at [278, 357] on div "Select alarm" at bounding box center [253, 355] width 272 height 16
click at [196, 401] on span "Yes, not monitored" at bounding box center [162, 405] width 88 height 13
click at [211, 409] on div "Select type" at bounding box center [253, 409] width 272 height 16
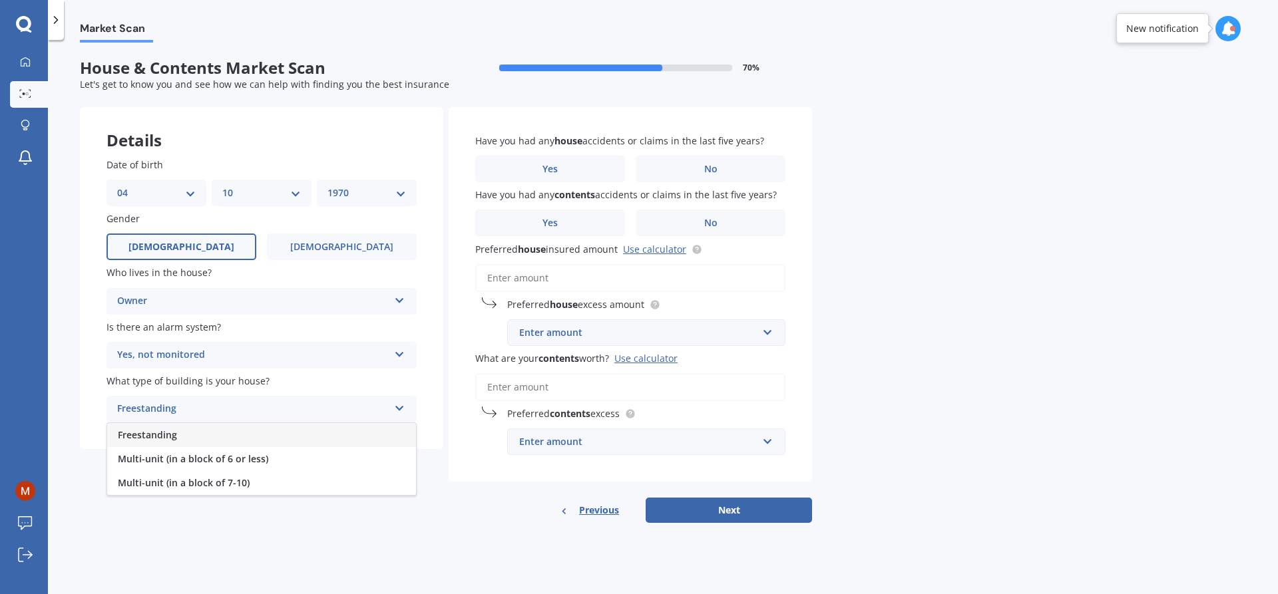
click at [178, 440] on div "Freestanding" at bounding box center [261, 435] width 309 height 24
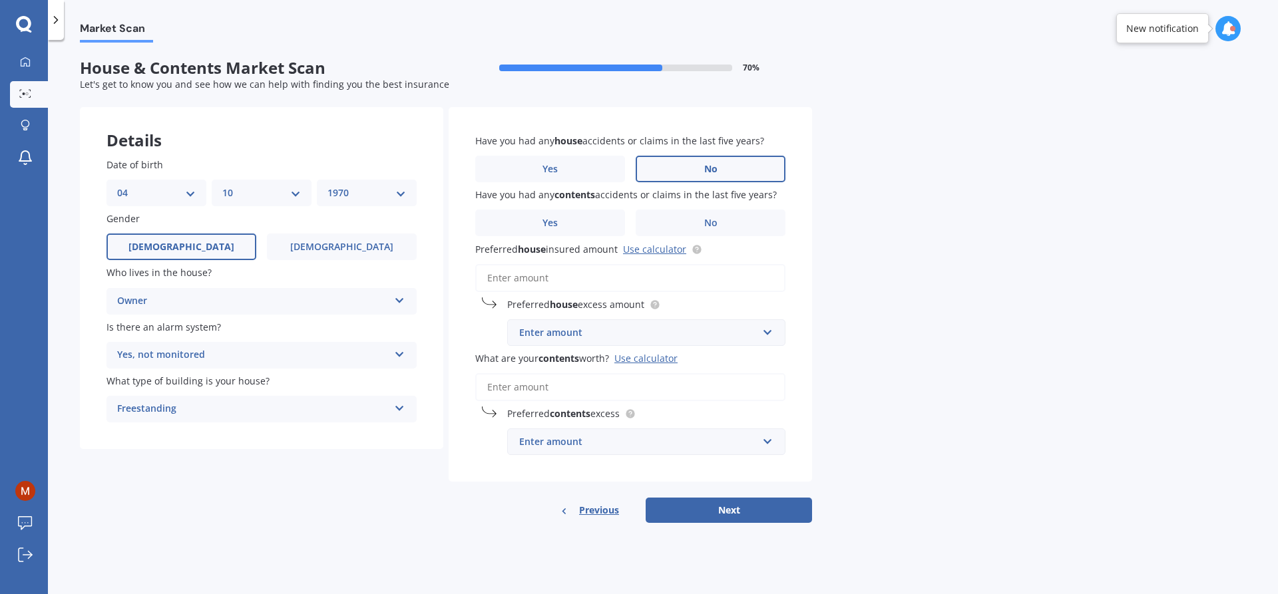
click at [713, 172] on span "No" at bounding box center [710, 169] width 13 height 11
click at [0, 0] on input "No" at bounding box center [0, 0] width 0 height 0
click at [712, 228] on span "No" at bounding box center [710, 223] width 13 height 11
click at [0, 0] on input "No" at bounding box center [0, 0] width 0 height 0
click at [666, 248] on link "Use calculator" at bounding box center [654, 249] width 63 height 13
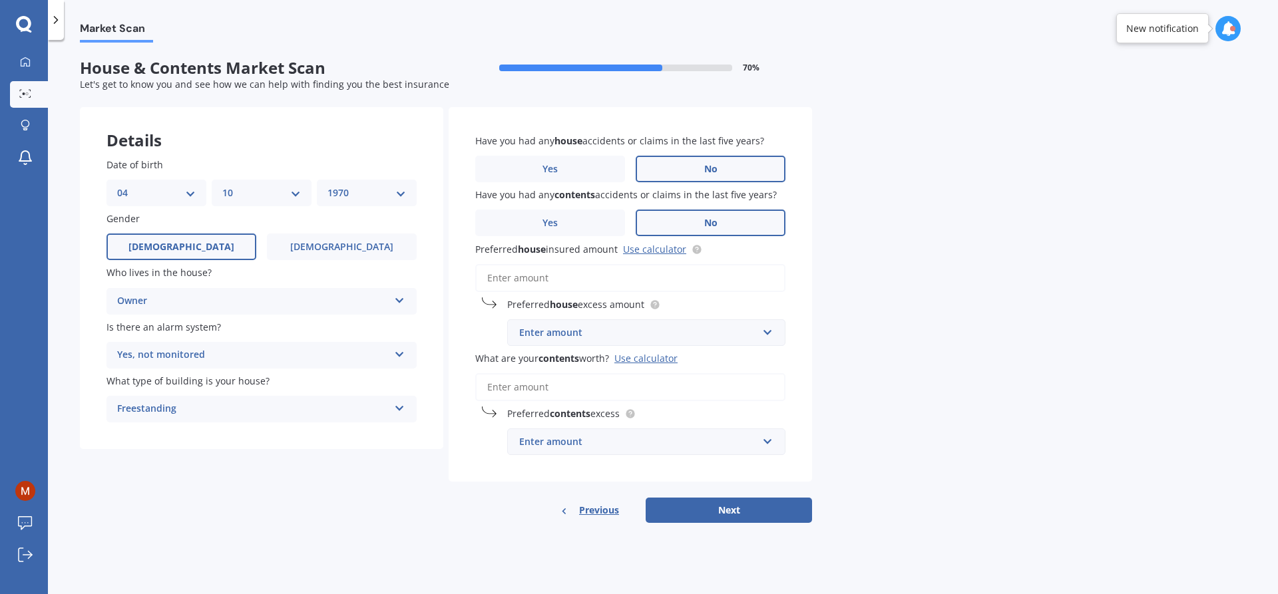
click at [535, 278] on input "Preferred house insured amount Use calculator" at bounding box center [630, 278] width 310 height 28
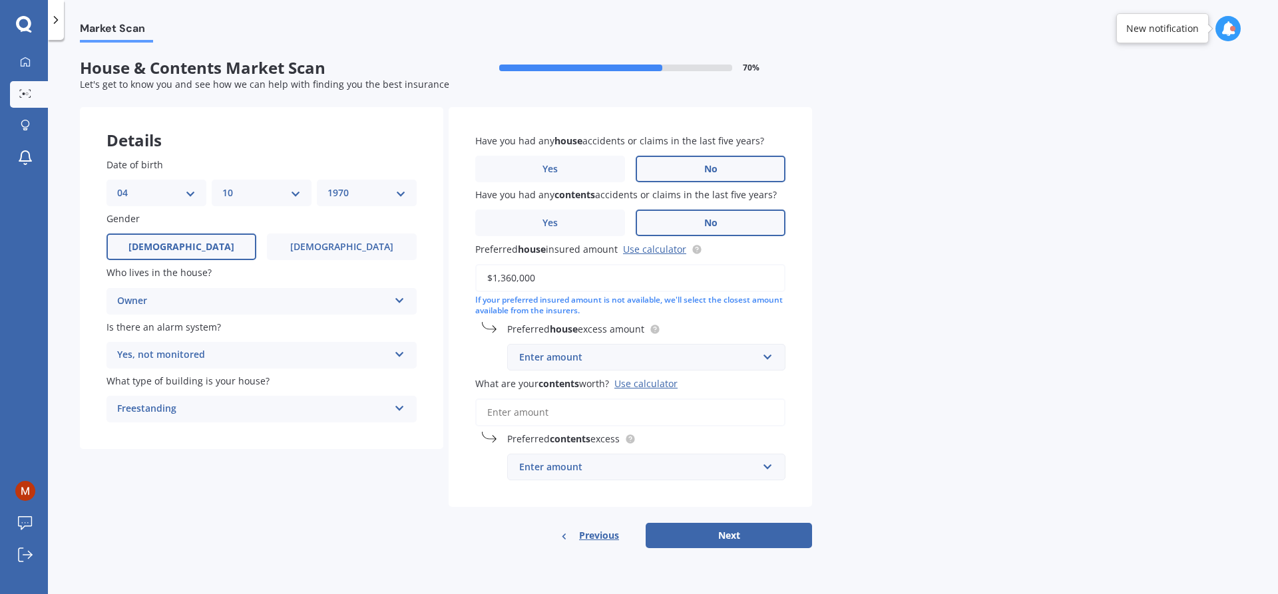
type input "$1,360,000"
click at [771, 357] on input "text" at bounding box center [642, 357] width 266 height 25
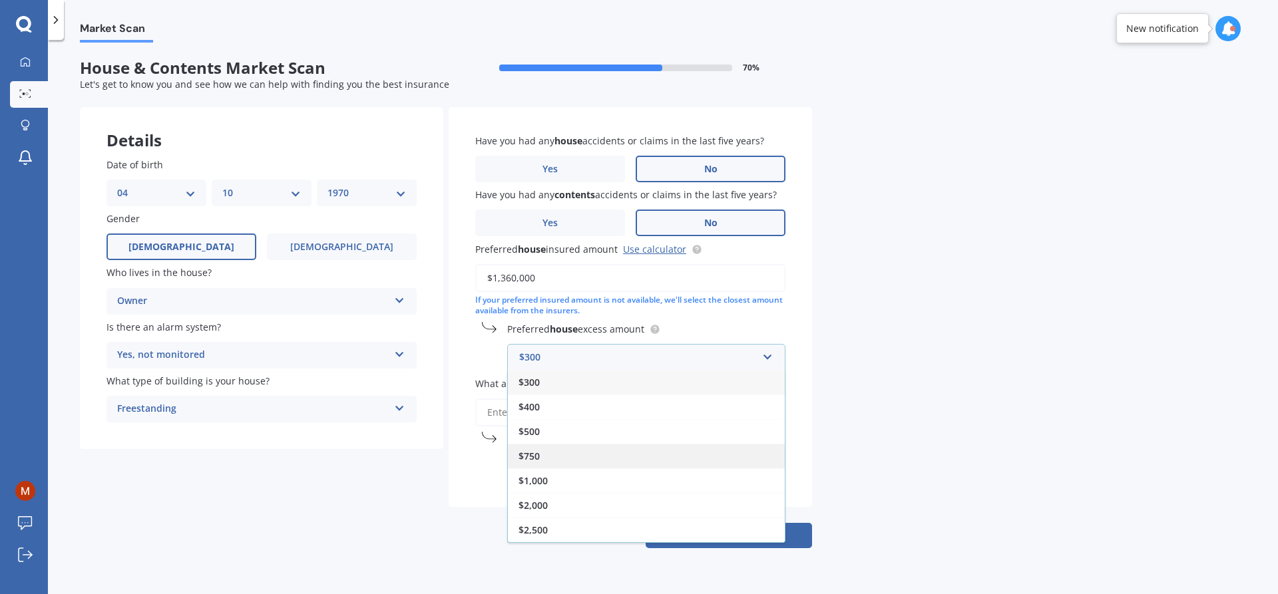
click at [608, 460] on div "$750" at bounding box center [646, 456] width 277 height 25
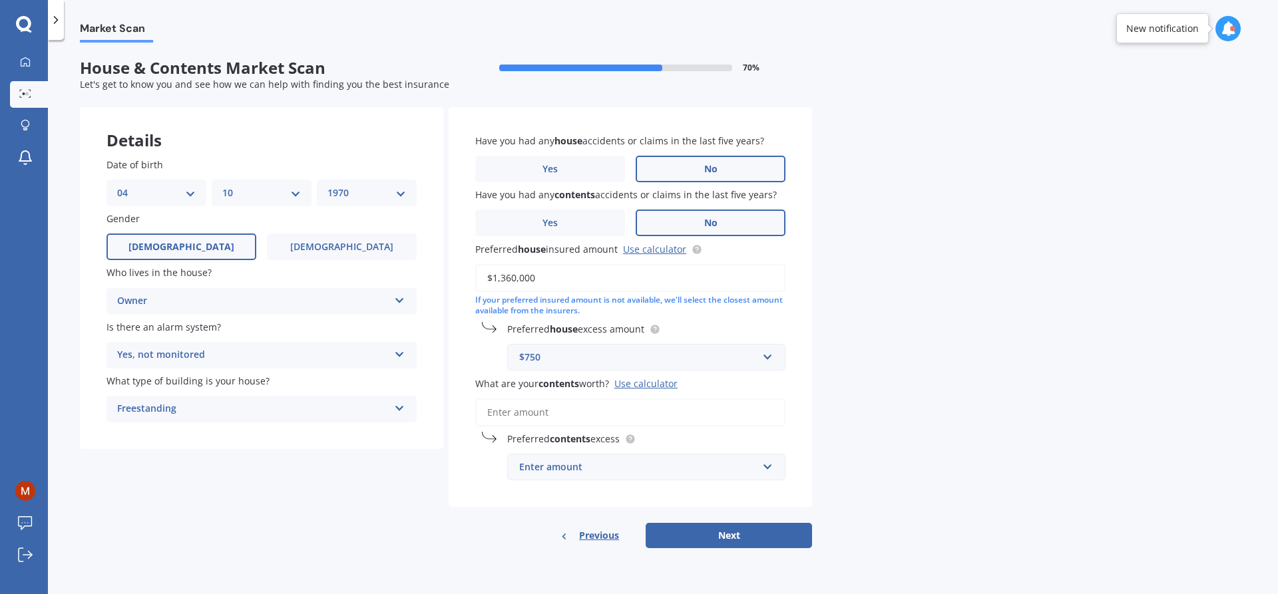
click at [561, 408] on input "What are your contents worth? Use calculator" at bounding box center [630, 413] width 310 height 28
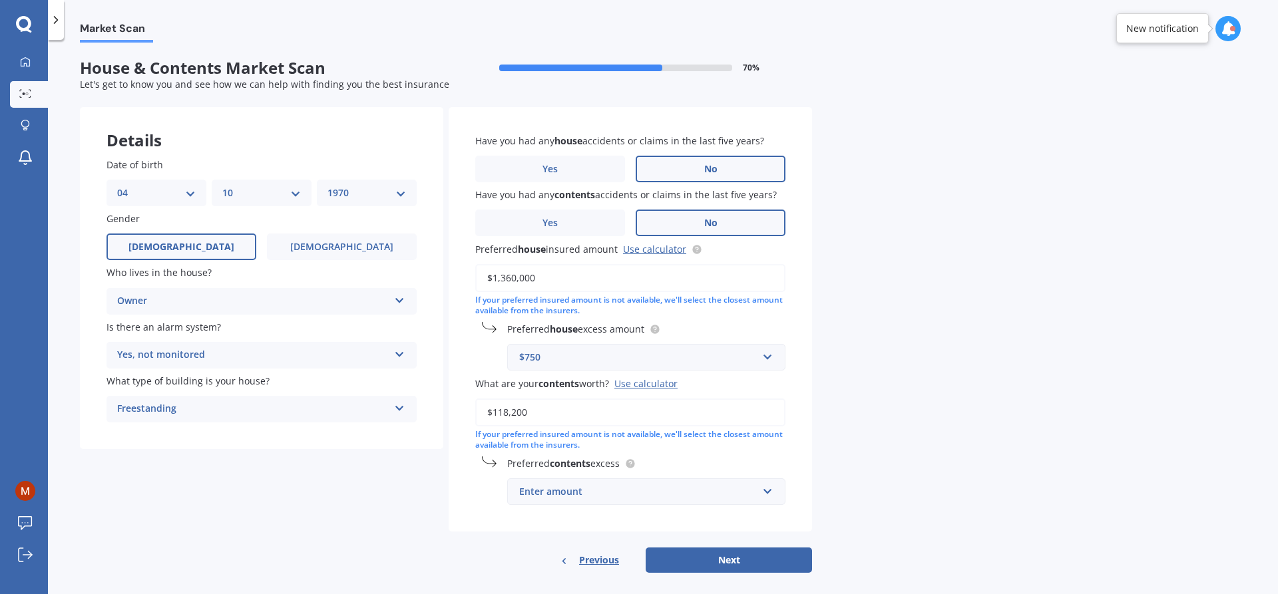
type input "$118,200"
click at [542, 491] on div "Enter amount" at bounding box center [638, 492] width 238 height 15
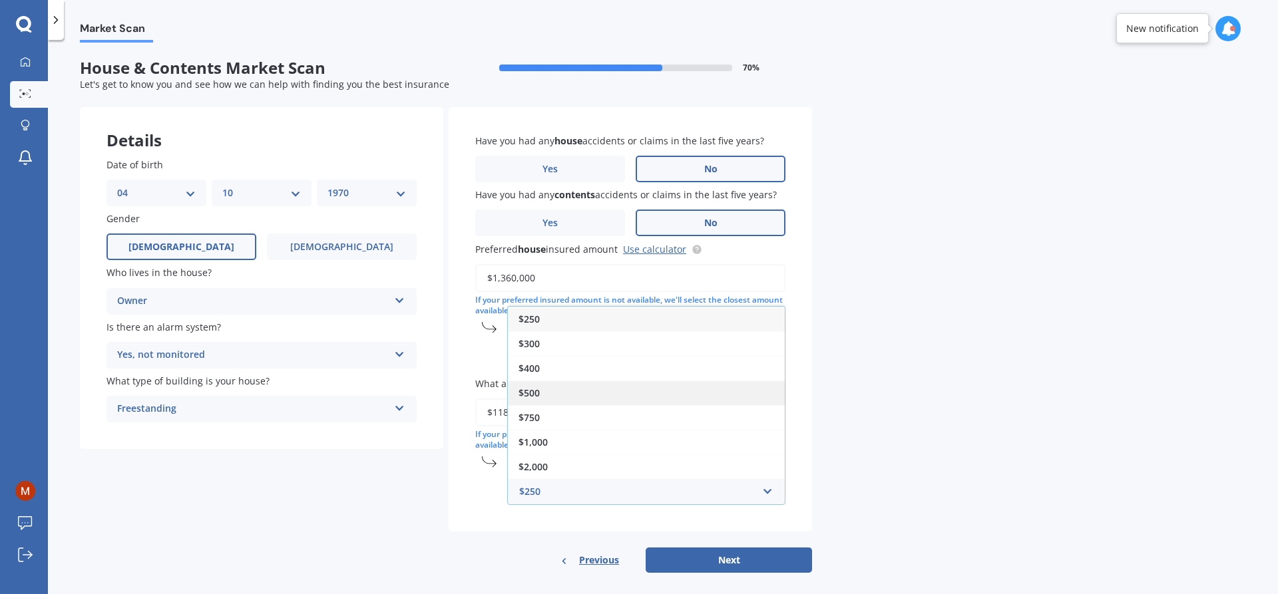
click at [517, 389] on div "$500" at bounding box center [646, 393] width 277 height 25
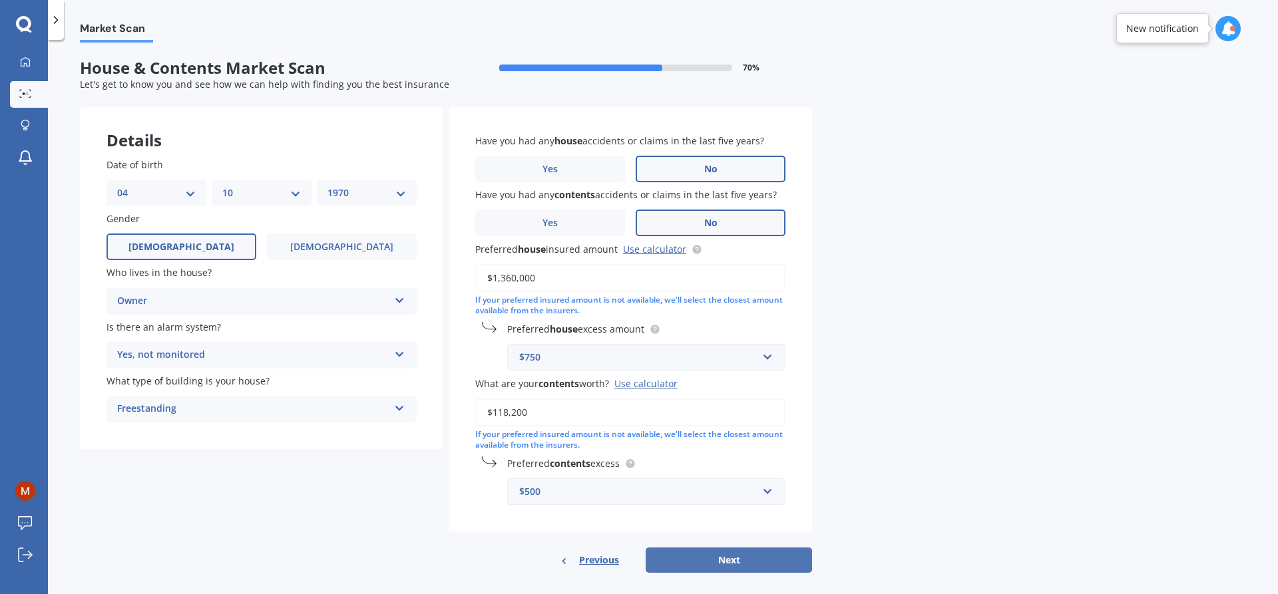
click at [734, 553] on button "Next" at bounding box center [729, 560] width 166 height 25
select select "04"
select select "10"
select select "1970"
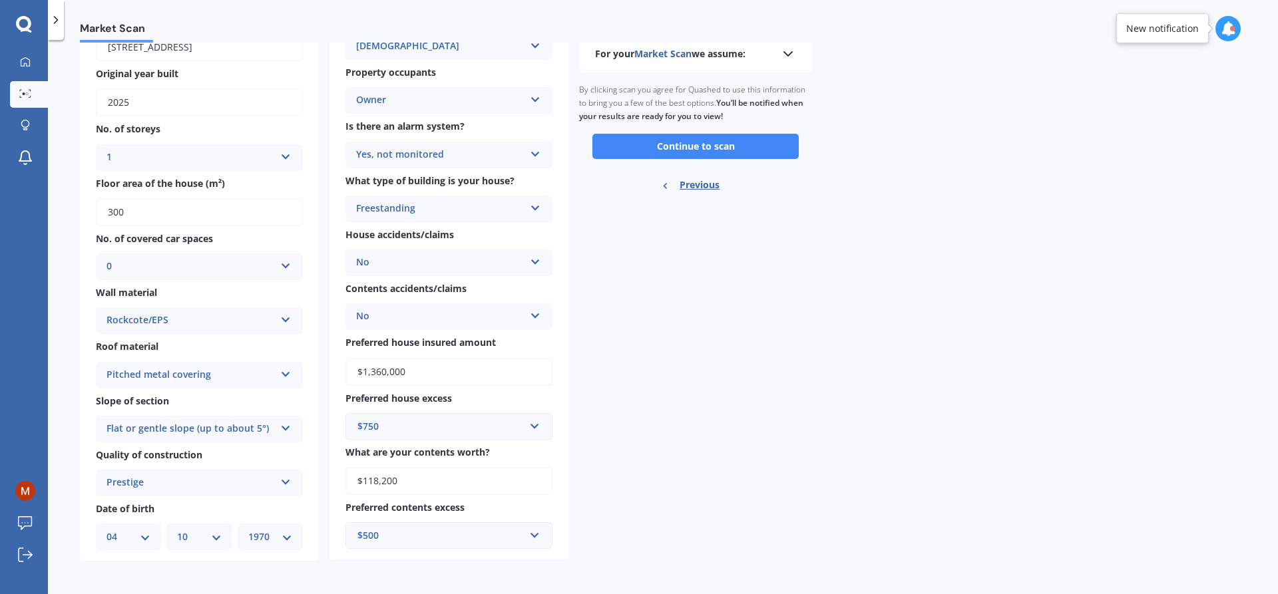
scroll to position [108, 0]
click at [708, 138] on button "Continue to scan" at bounding box center [695, 144] width 206 height 25
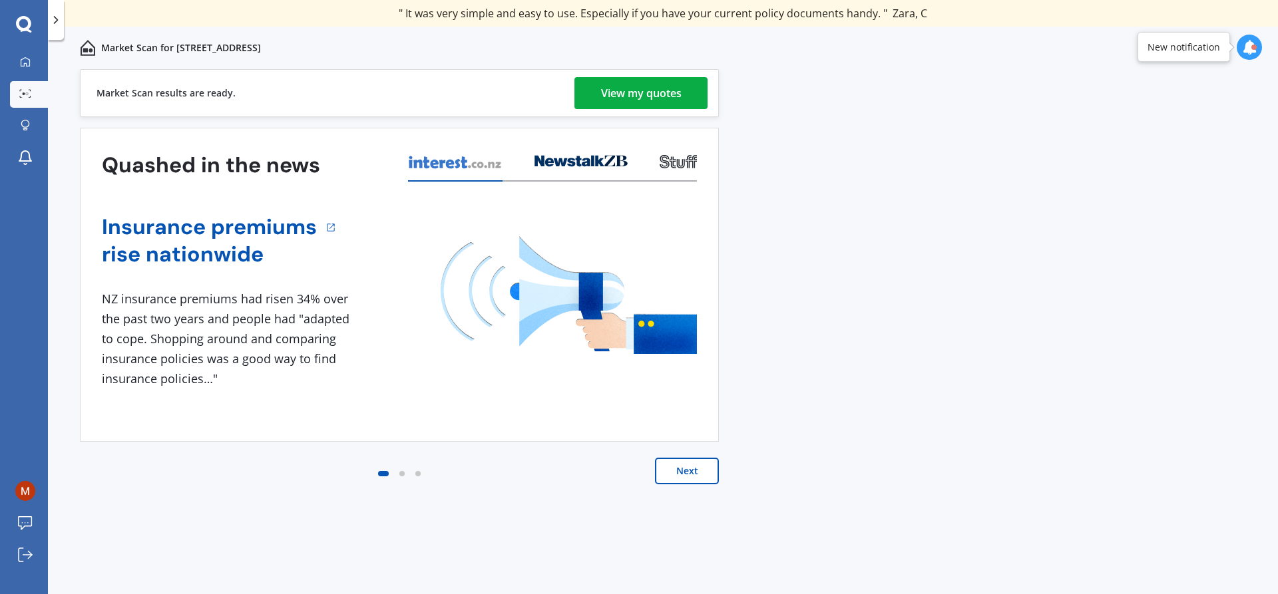
click at [657, 89] on div "View my quotes" at bounding box center [641, 93] width 81 height 32
